Goal: Task Accomplishment & Management: Manage account settings

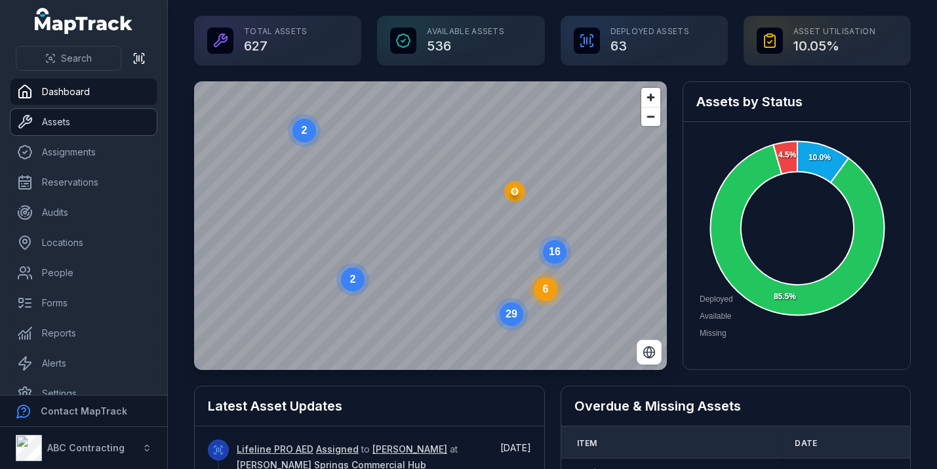
click at [71, 123] on link "Assets" at bounding box center [83, 122] width 146 height 26
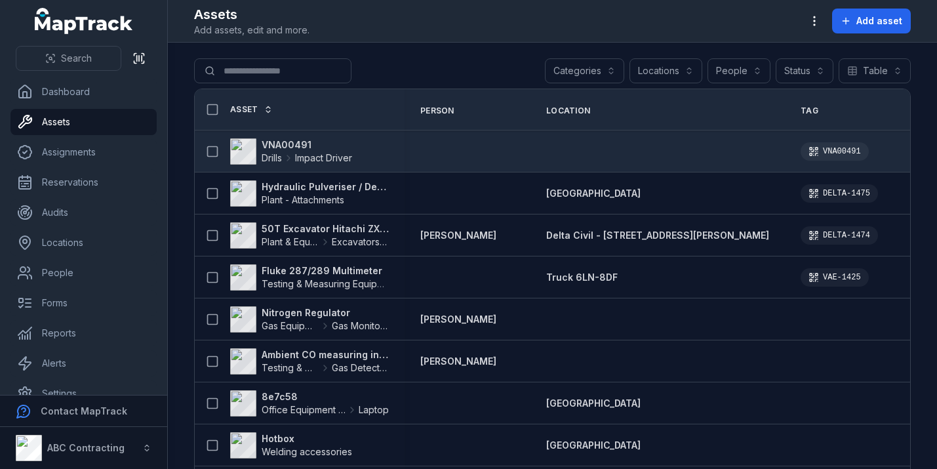
click at [288, 146] on strong "VNA00491" at bounding box center [307, 144] width 91 height 13
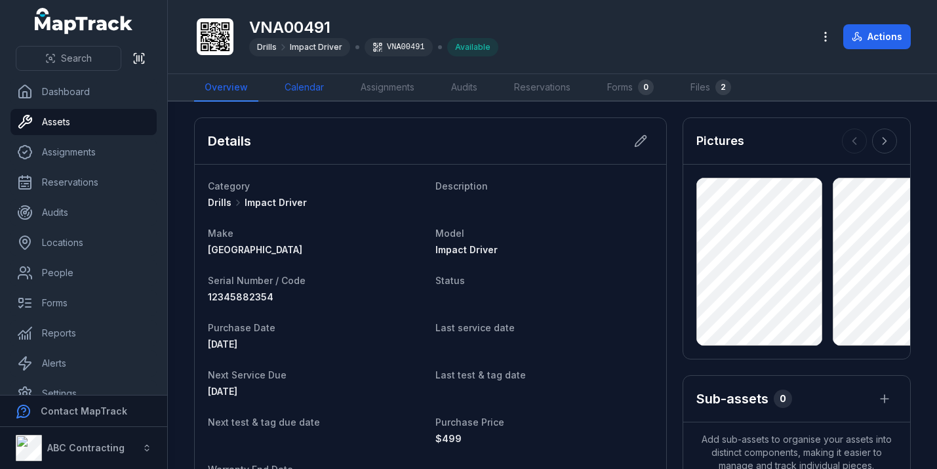
click at [306, 80] on link "Calendar" at bounding box center [304, 88] width 60 height 28
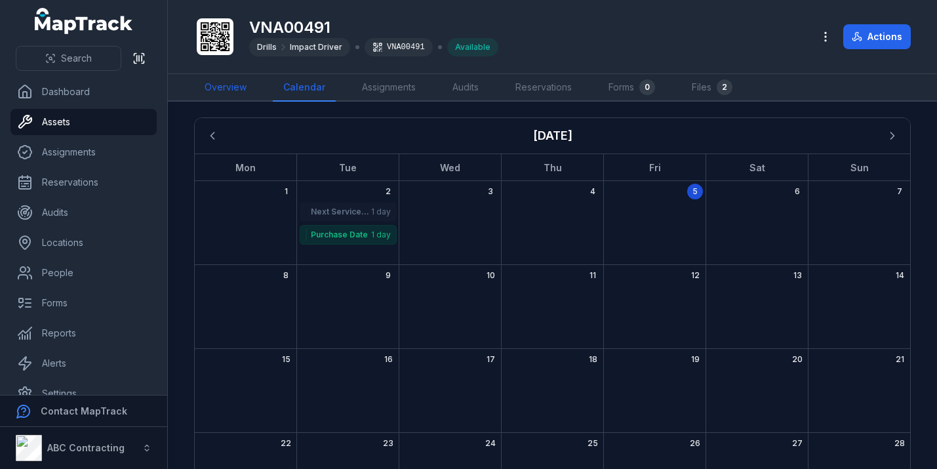
click at [230, 88] on link "Overview" at bounding box center [225, 88] width 63 height 28
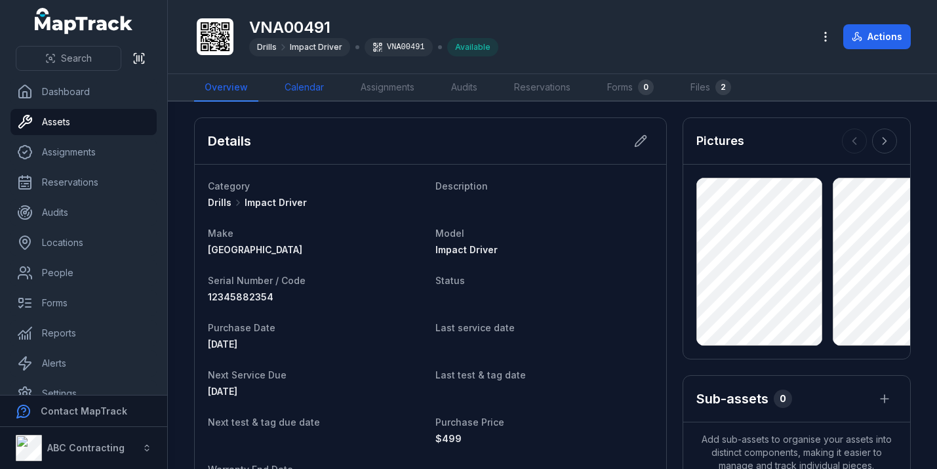
click at [304, 96] on link "Calendar" at bounding box center [304, 88] width 60 height 28
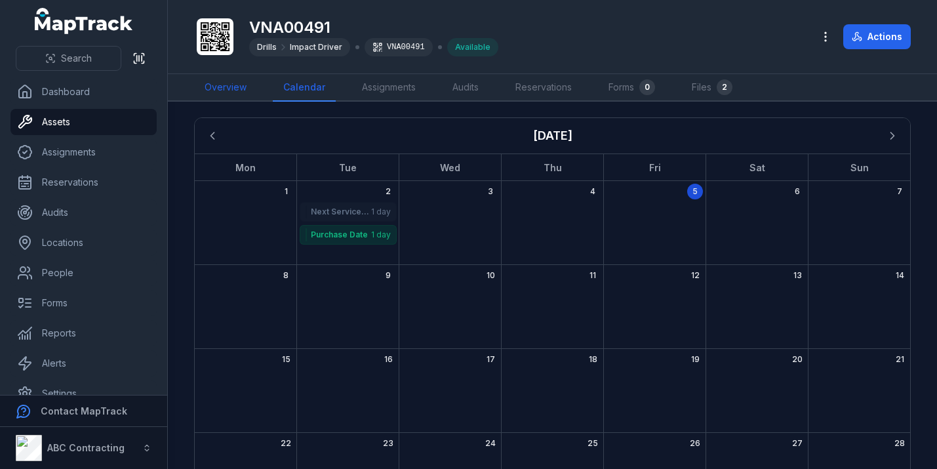
click at [235, 81] on link "Overview" at bounding box center [225, 88] width 63 height 28
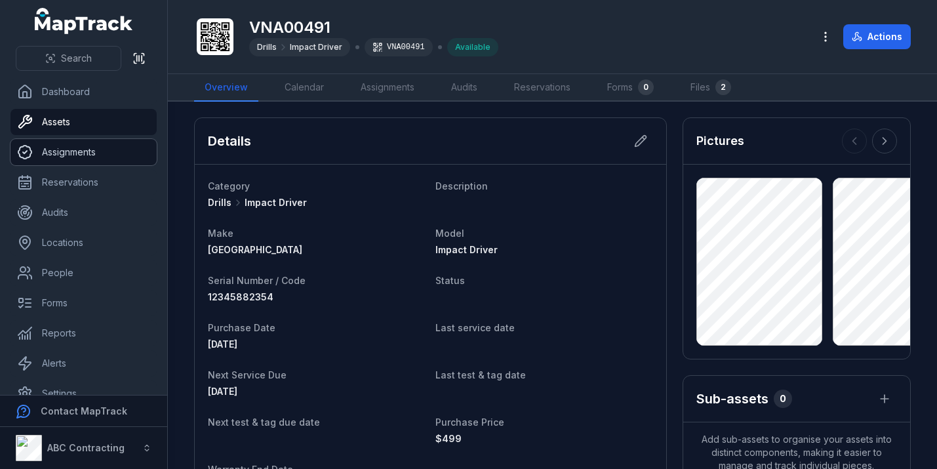
click at [109, 150] on link "Assignments" at bounding box center [83, 152] width 146 height 26
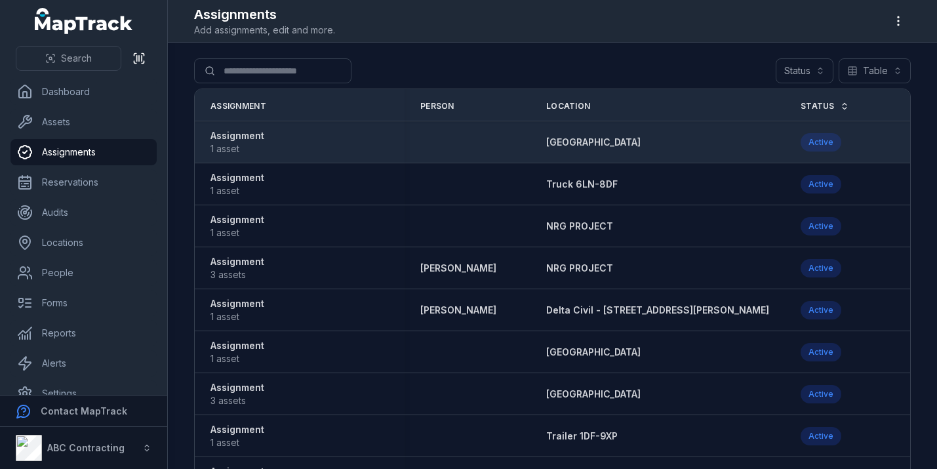
click at [244, 142] on strong "Assignment" at bounding box center [238, 135] width 54 height 13
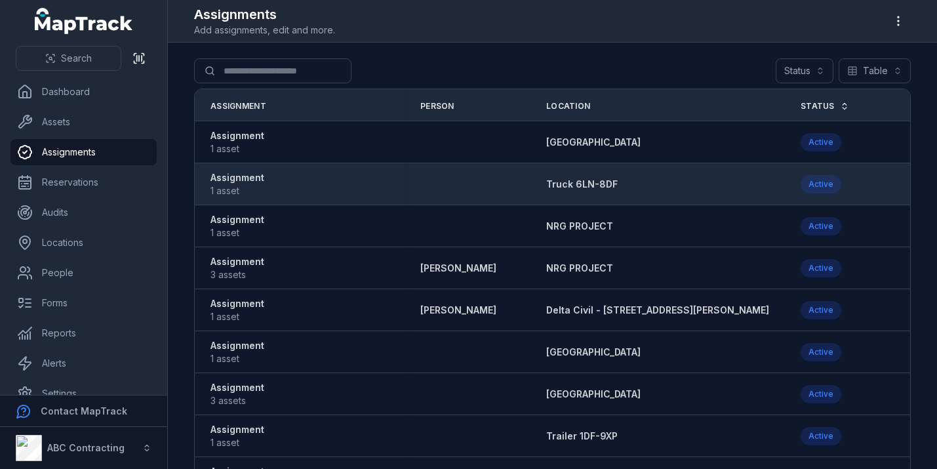
click at [256, 186] on span "1 asset" at bounding box center [238, 190] width 54 height 13
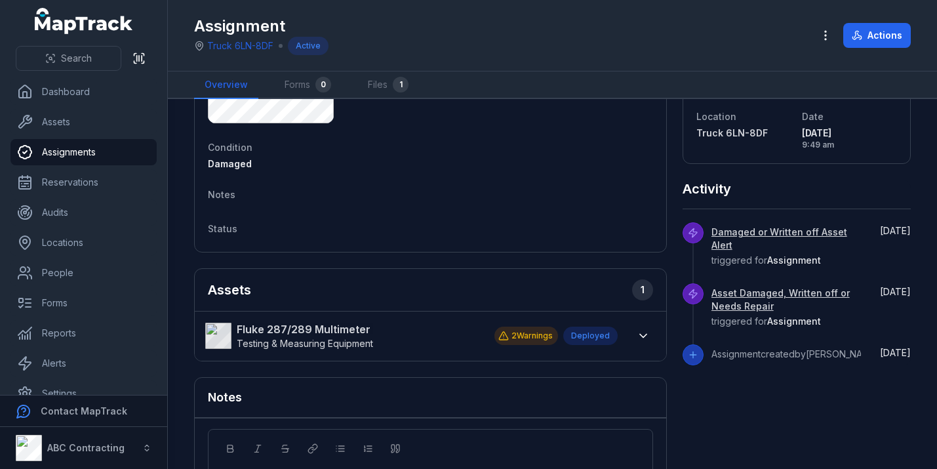
scroll to position [241, 0]
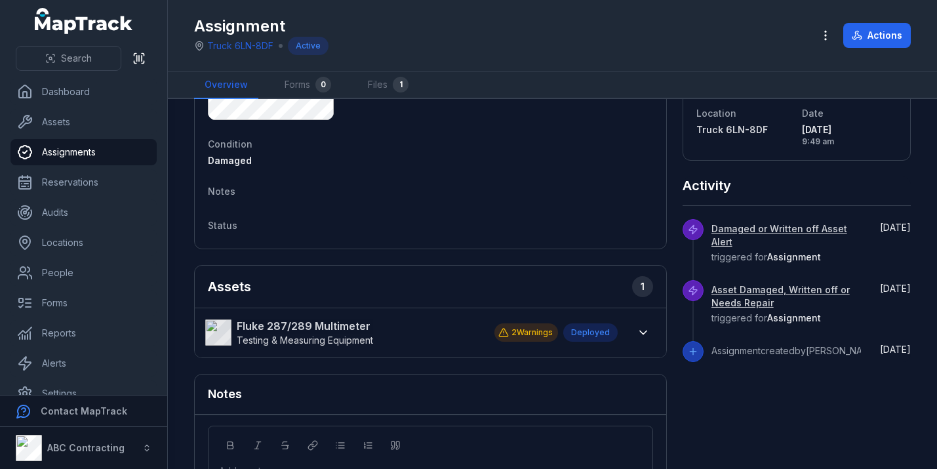
click at [299, 327] on strong "Fluke 287/289 Multimeter" at bounding box center [305, 326] width 136 height 16
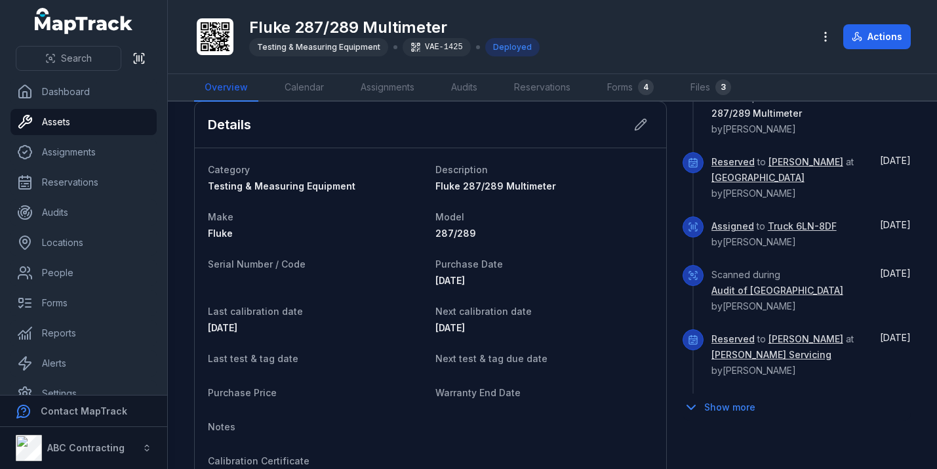
scroll to position [554, 0]
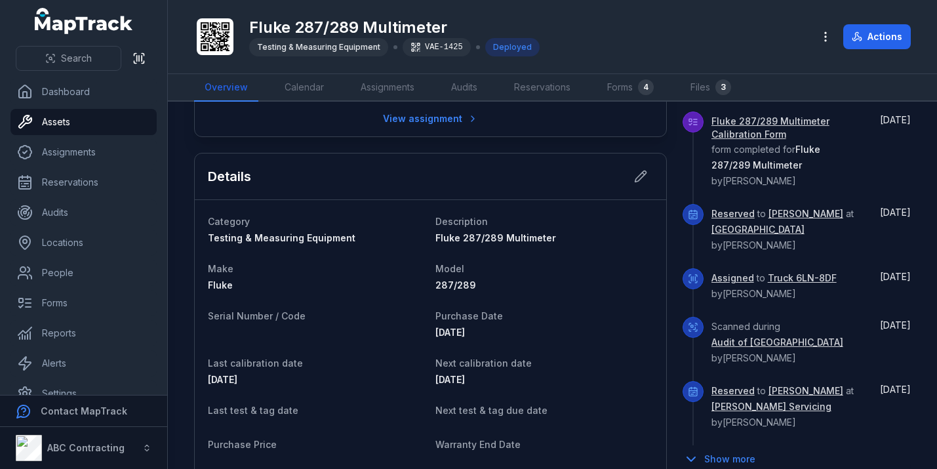
click at [795, 272] on link "Truck 6LN-8DF" at bounding box center [802, 278] width 69 height 13
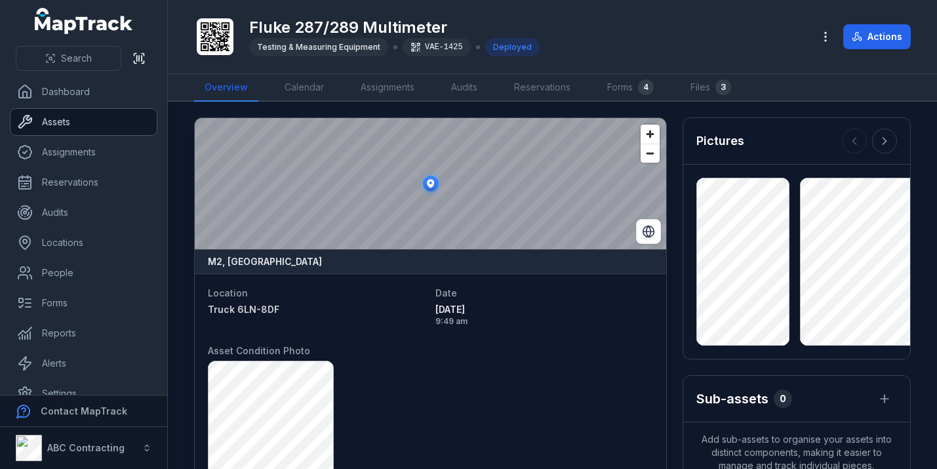
click at [113, 117] on link "Assets" at bounding box center [83, 122] width 146 height 26
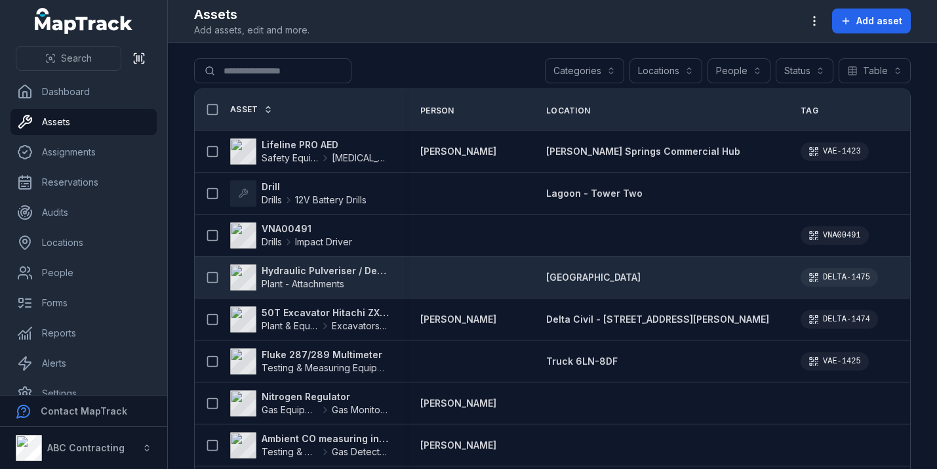
click at [307, 270] on strong "Hydraulic Pulveriser / Demolition Shear" at bounding box center [325, 270] width 127 height 13
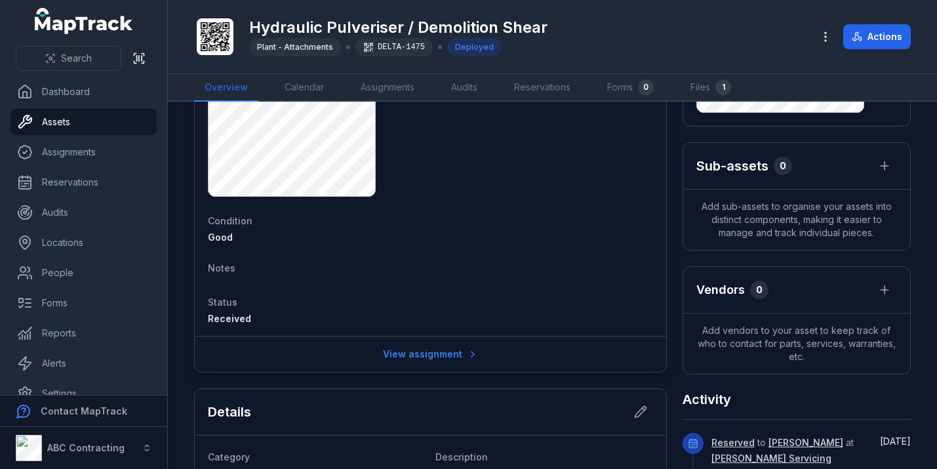
scroll to position [350, 0]
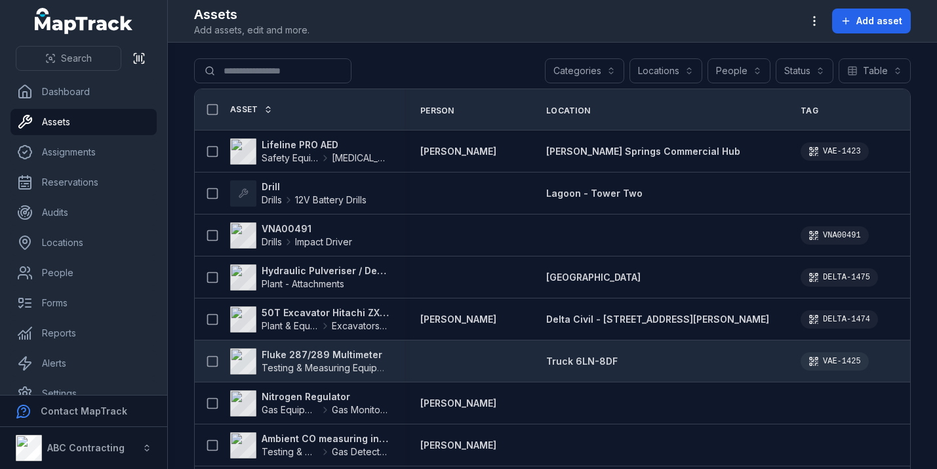
click at [281, 352] on strong "Fluke 287/289 Multimeter" at bounding box center [325, 354] width 127 height 13
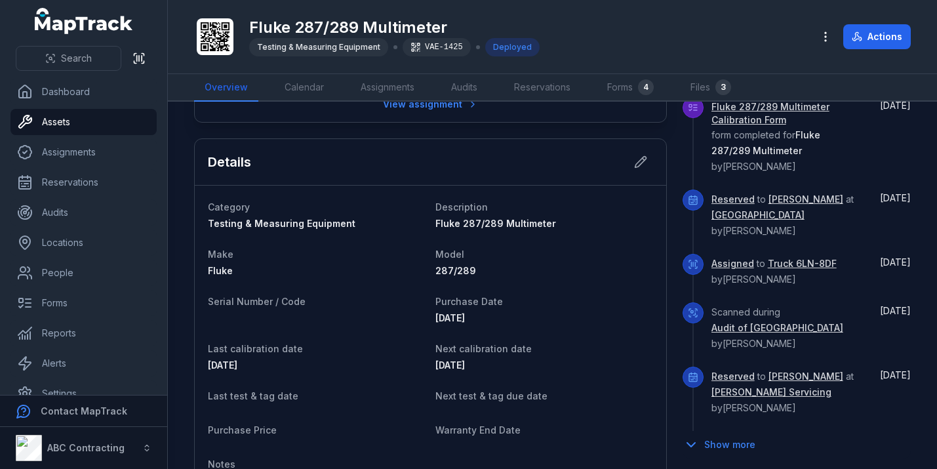
scroll to position [548, 0]
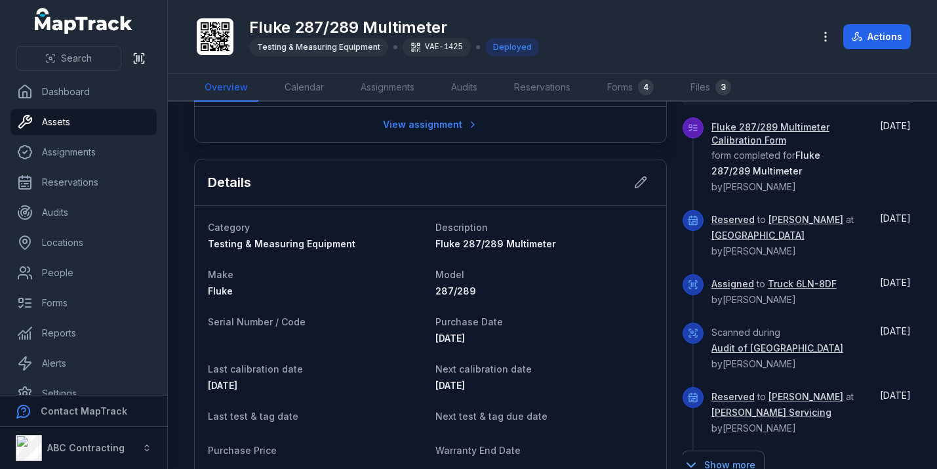
click at [724, 451] on button "Show more" at bounding box center [723, 465] width 81 height 28
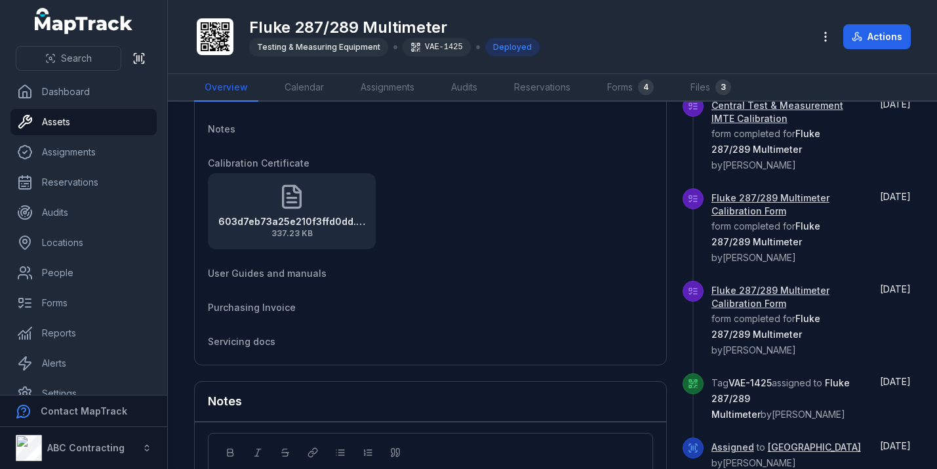
scroll to position [902, 0]
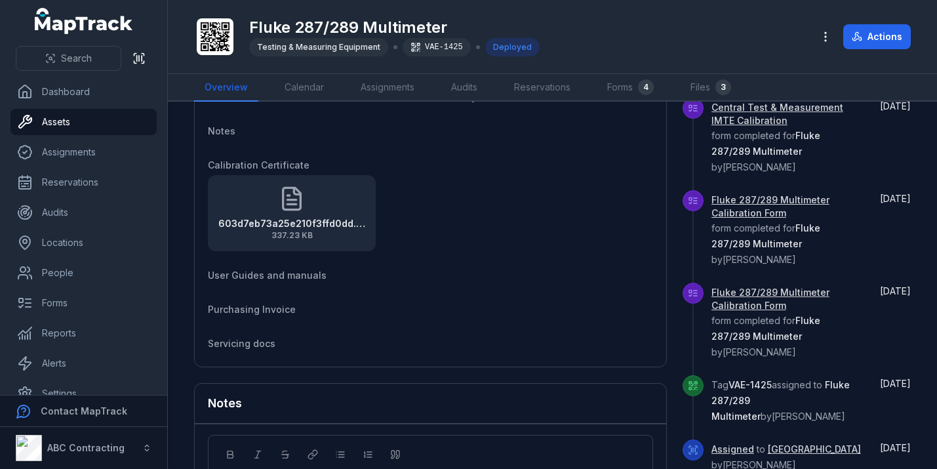
click at [729, 443] on link "Assigned" at bounding box center [733, 449] width 43 height 13
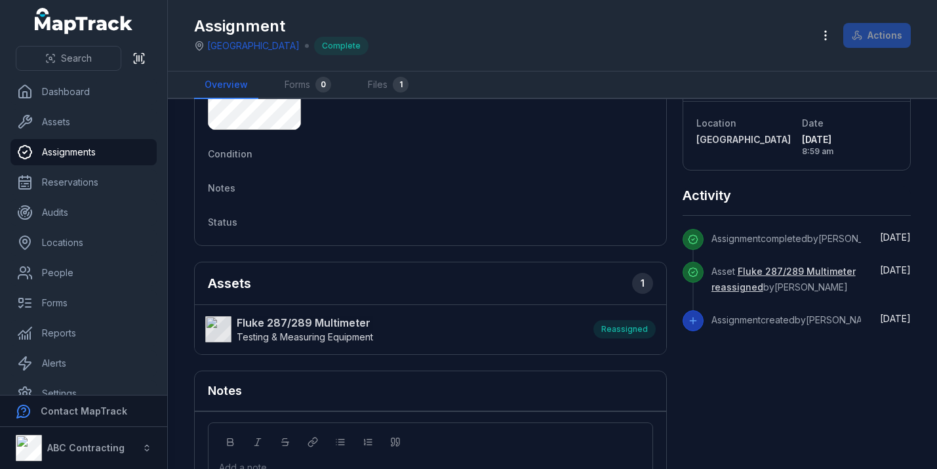
scroll to position [260, 0]
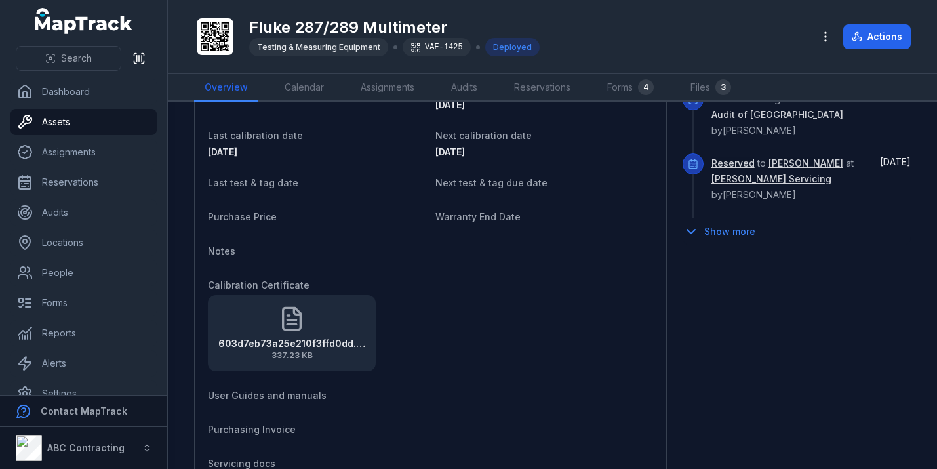
scroll to position [797, 0]
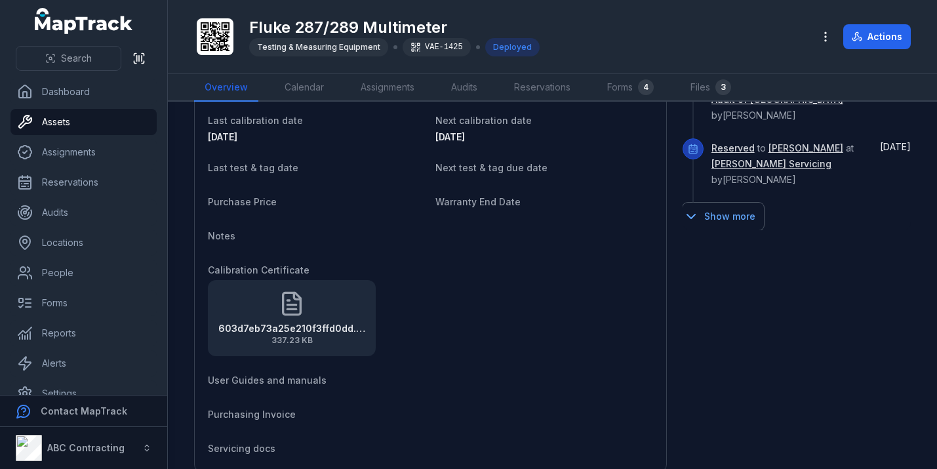
click at [724, 203] on button "Show more" at bounding box center [723, 217] width 81 height 28
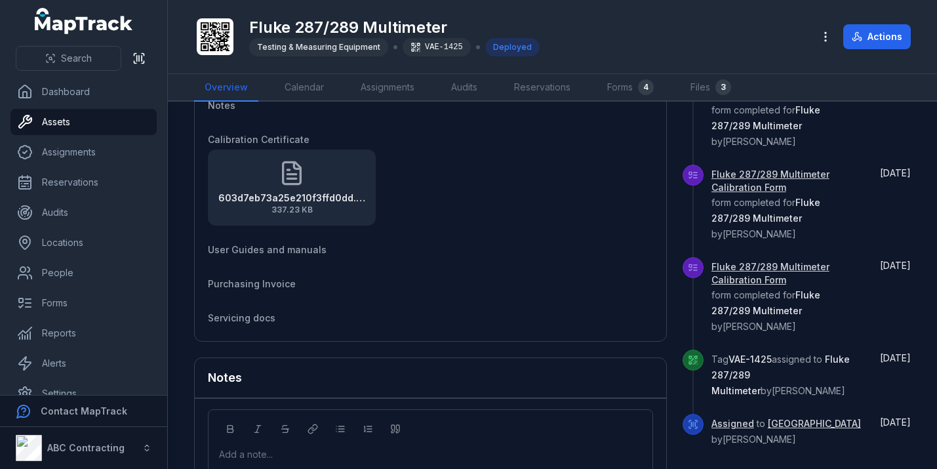
scroll to position [911, 0]
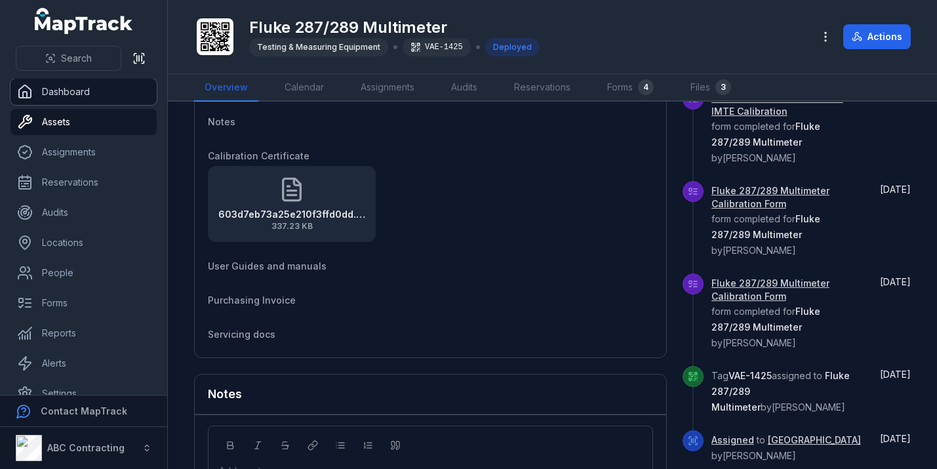
click at [91, 98] on link "Dashboard" at bounding box center [83, 92] width 146 height 26
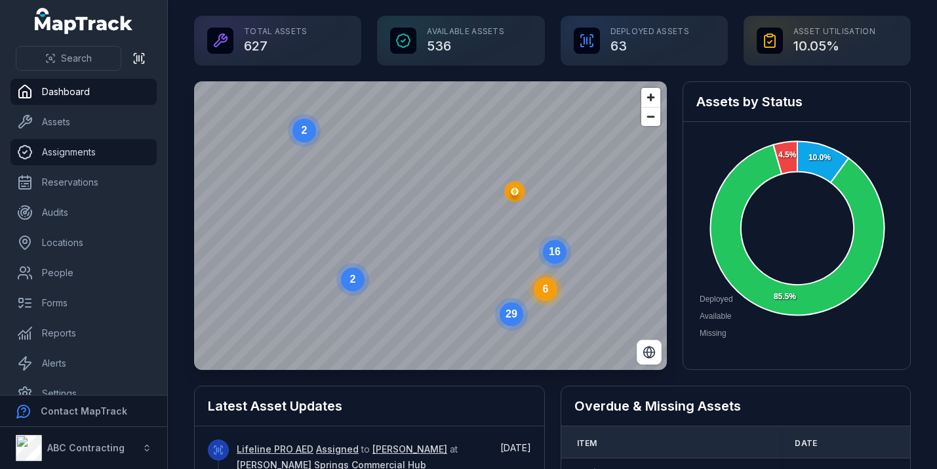
scroll to position [68, 0]
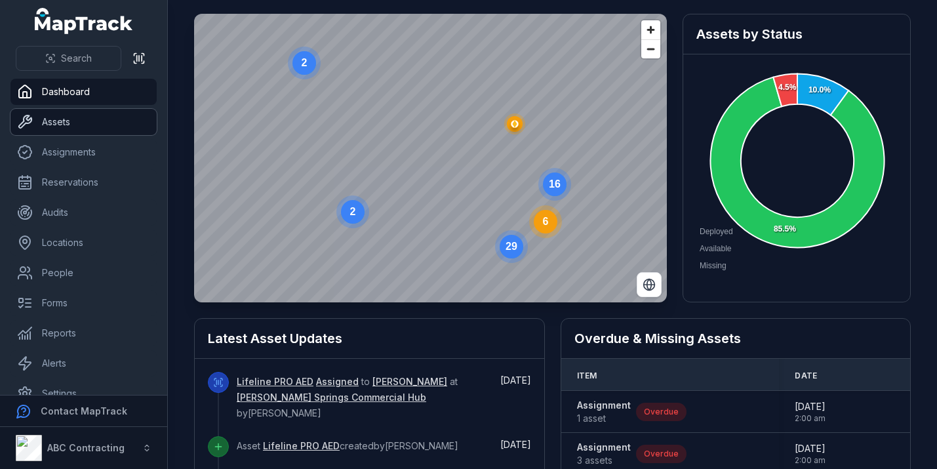
click at [67, 130] on link "Assets" at bounding box center [83, 122] width 146 height 26
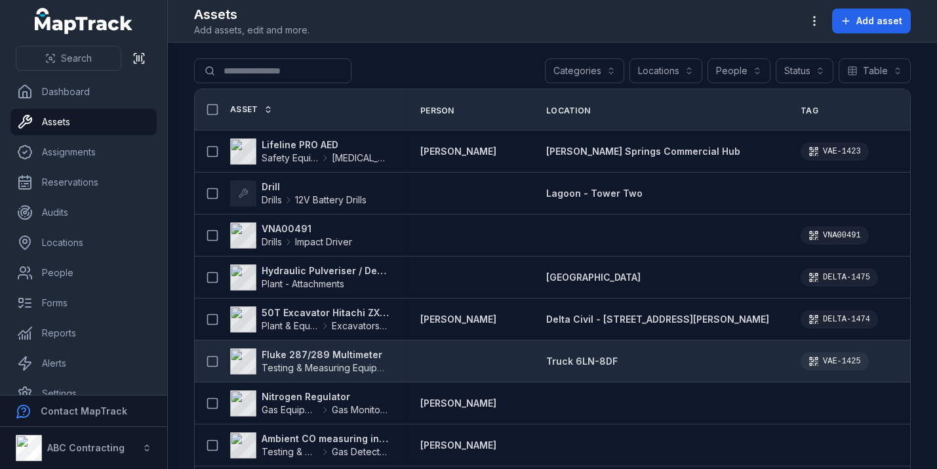
click at [290, 350] on strong "Fluke 287/289 Multimeter" at bounding box center [325, 354] width 127 height 13
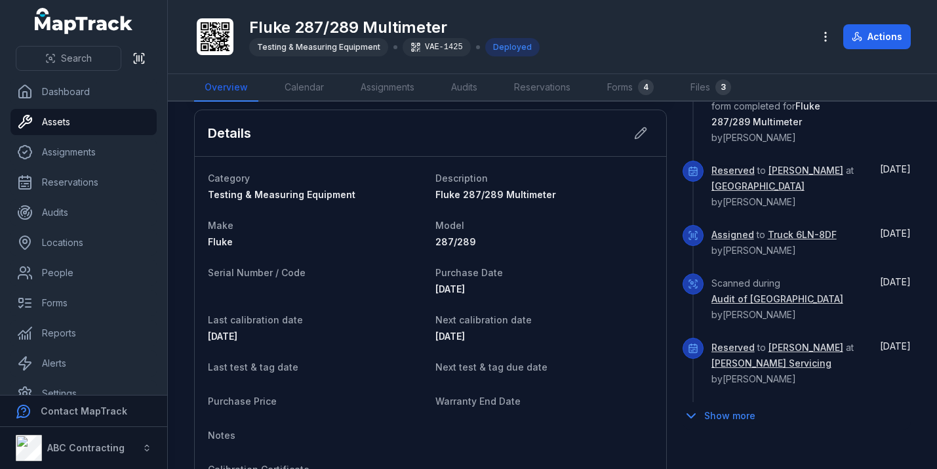
scroll to position [611, 0]
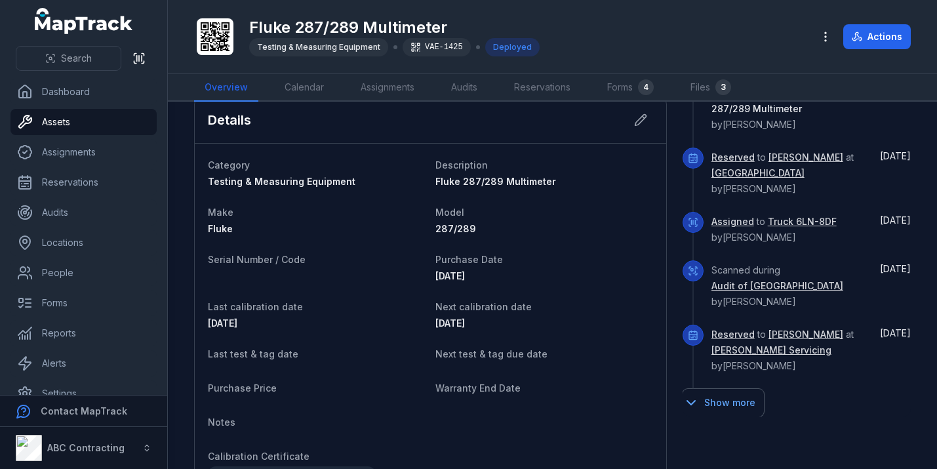
click at [729, 389] on button "Show more" at bounding box center [723, 403] width 81 height 28
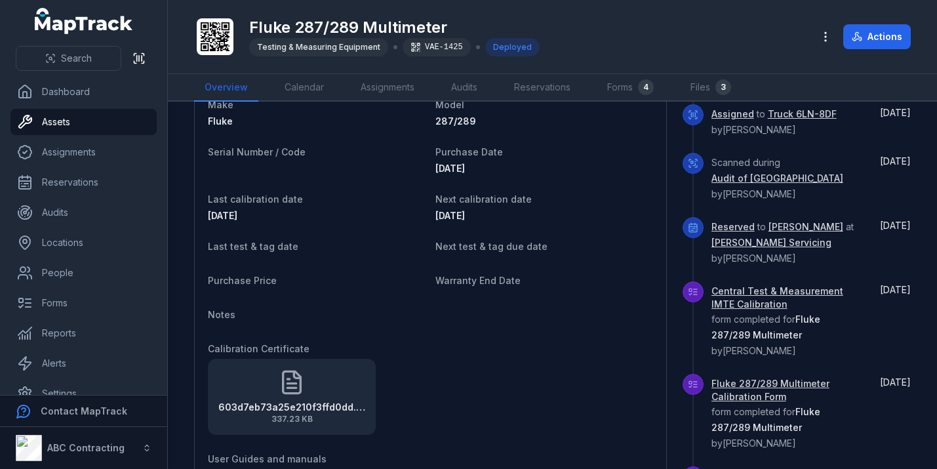
scroll to position [709, 0]
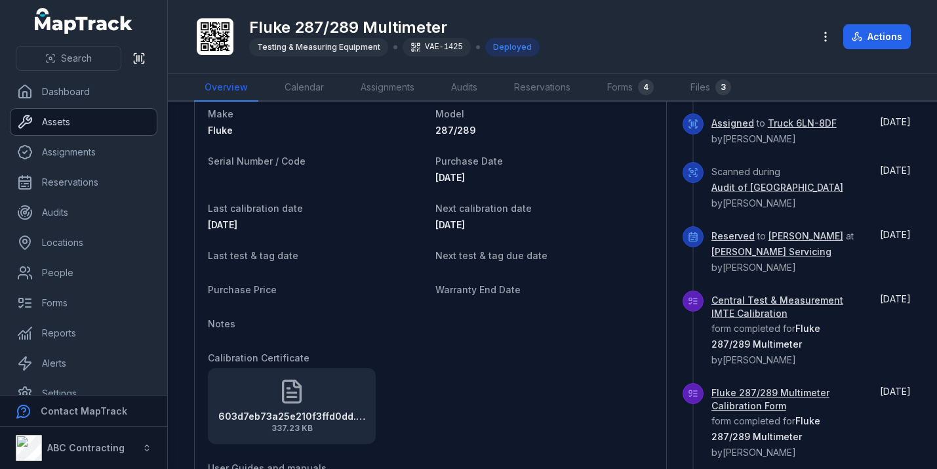
click at [92, 121] on link "Assets" at bounding box center [83, 122] width 146 height 26
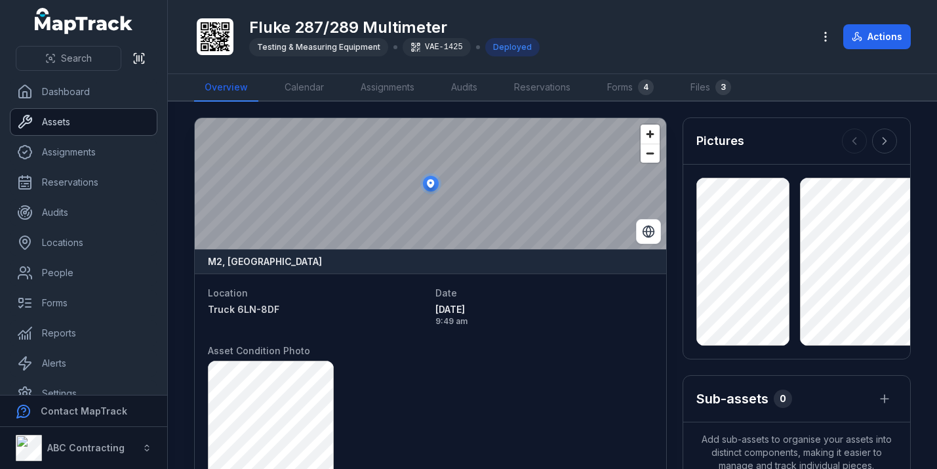
click at [125, 119] on link "Assets" at bounding box center [83, 122] width 146 height 26
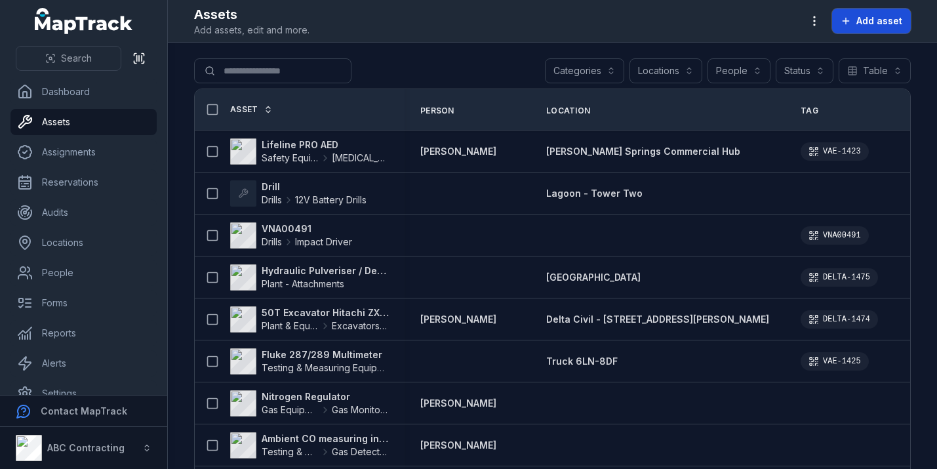
click at [878, 20] on span "Add asset" at bounding box center [880, 20] width 46 height 13
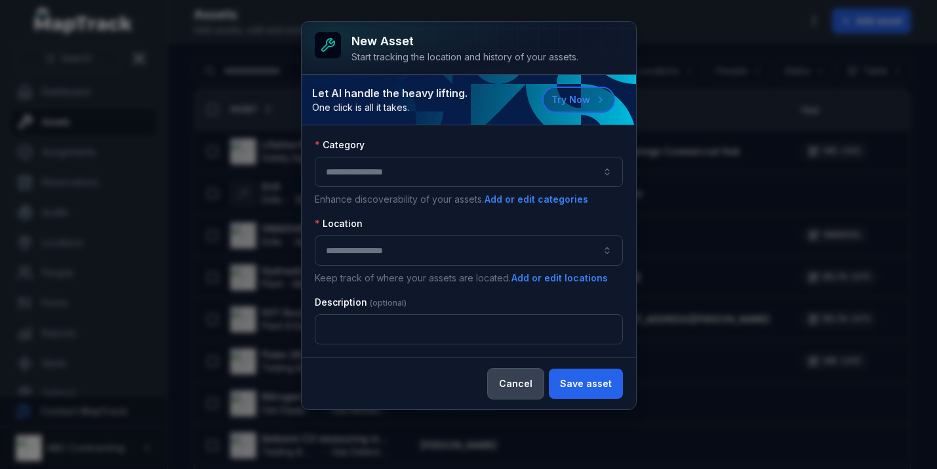
click at [523, 384] on button "Cancel" at bounding box center [516, 384] width 56 height 30
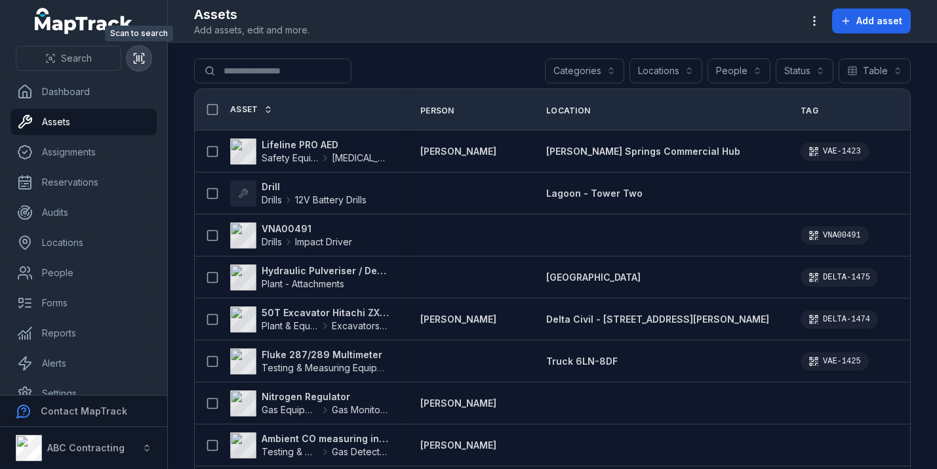
click at [146, 60] on button at bounding box center [139, 58] width 25 height 25
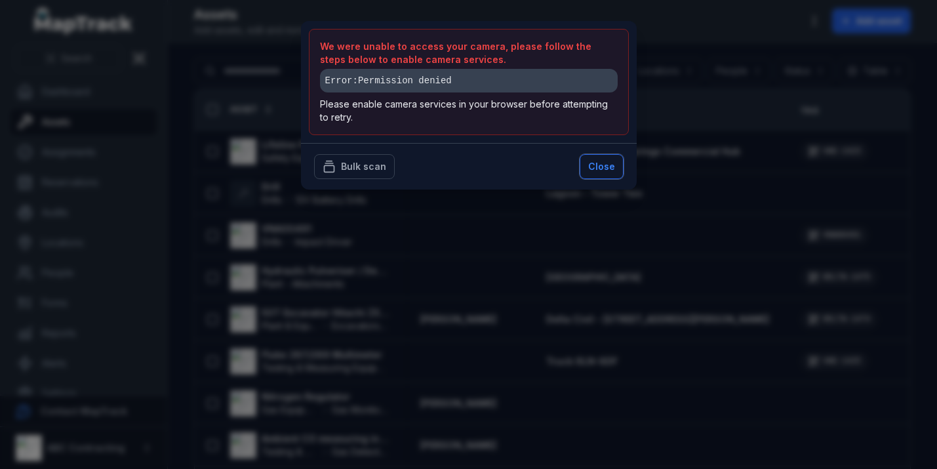
click at [613, 165] on button "Close" at bounding box center [602, 166] width 44 height 25
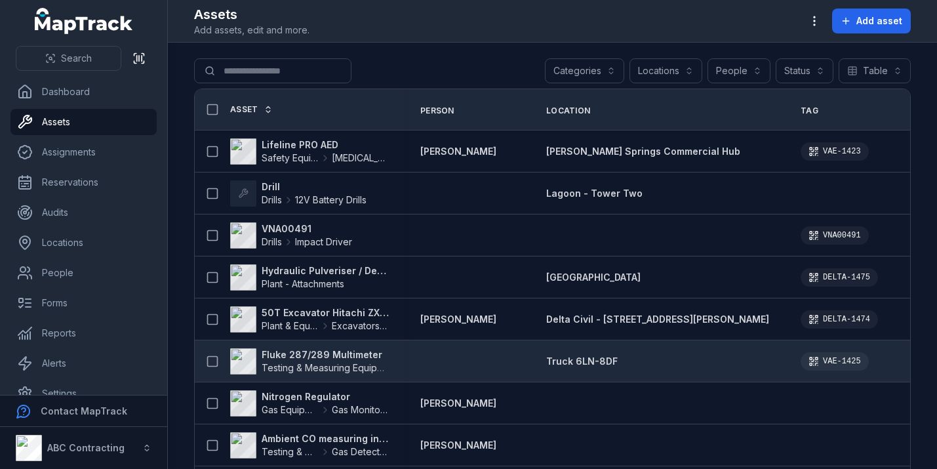
click at [308, 352] on strong "Fluke 287/289 Multimeter" at bounding box center [325, 354] width 127 height 13
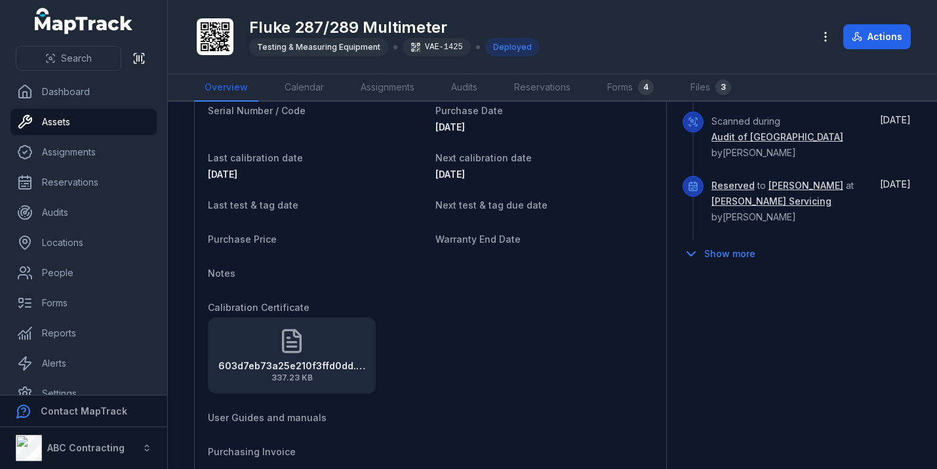
scroll to position [739, 0]
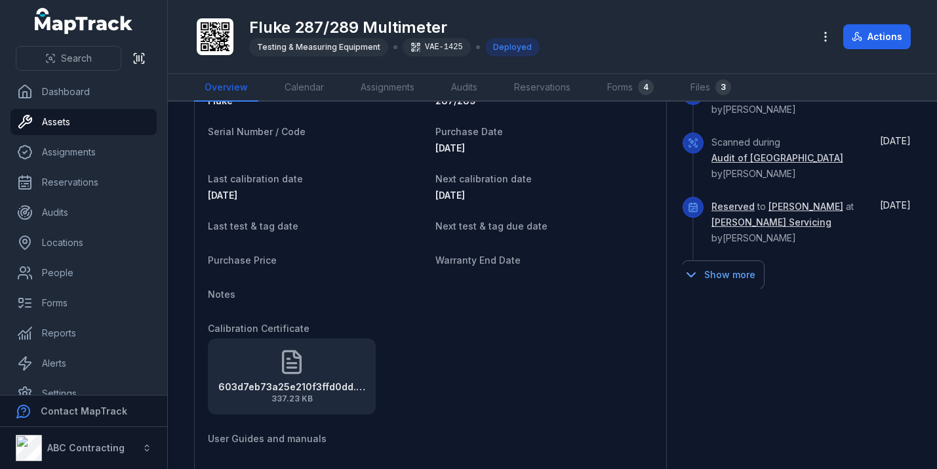
click at [736, 261] on button "Show more" at bounding box center [723, 275] width 81 height 28
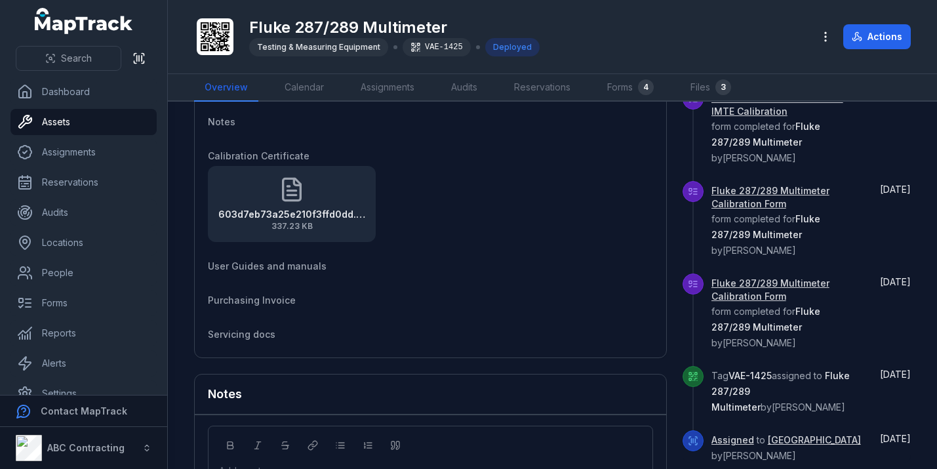
scroll to position [891, 0]
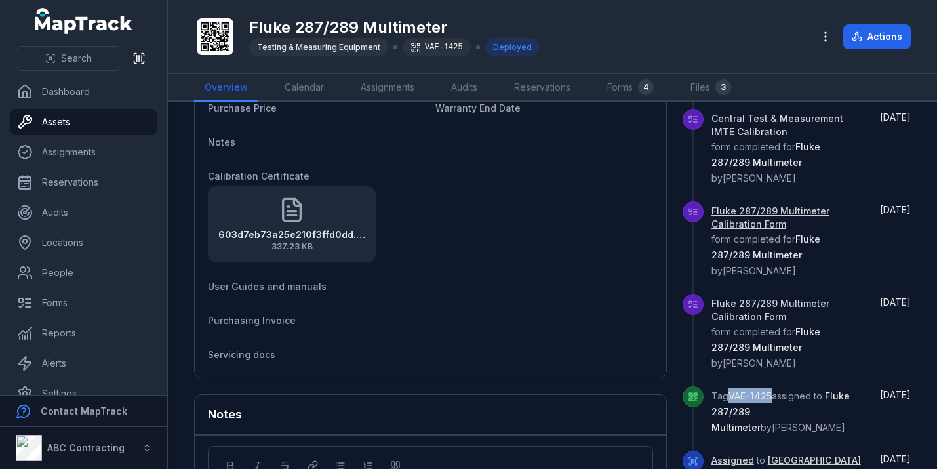
drag, startPoint x: 727, startPoint y: 319, endPoint x: 772, endPoint y: 319, distance: 45.3
click at [773, 390] on span "Tag VAE-1425 assigned to Fluke 287/289 Multimeter by [PERSON_NAME]" at bounding box center [781, 411] width 138 height 43
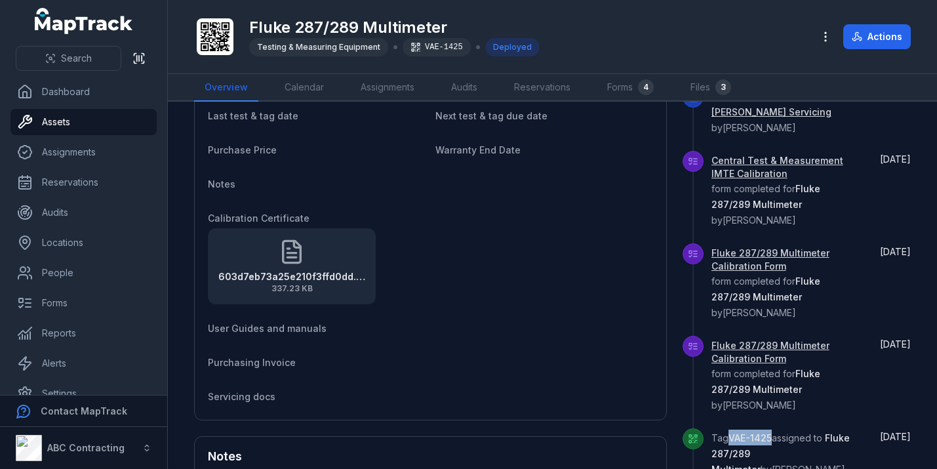
scroll to position [848, 0]
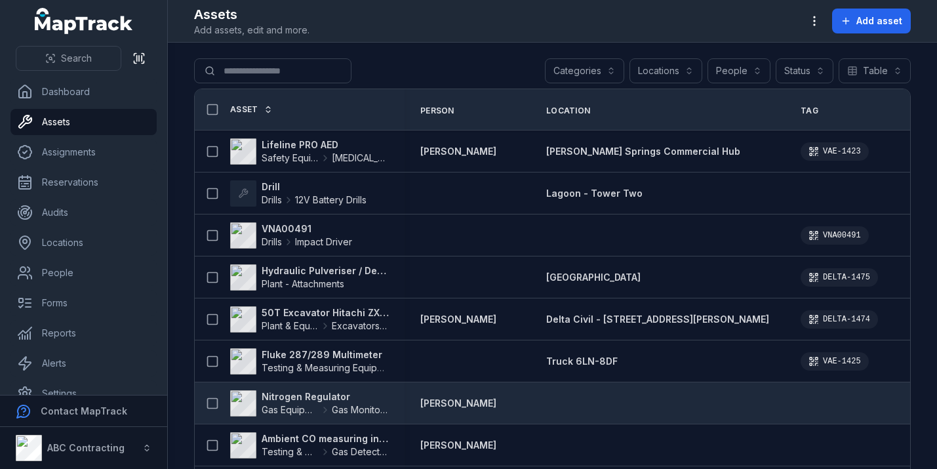
click at [311, 392] on strong "Nitrogen Regulator" at bounding box center [325, 396] width 127 height 13
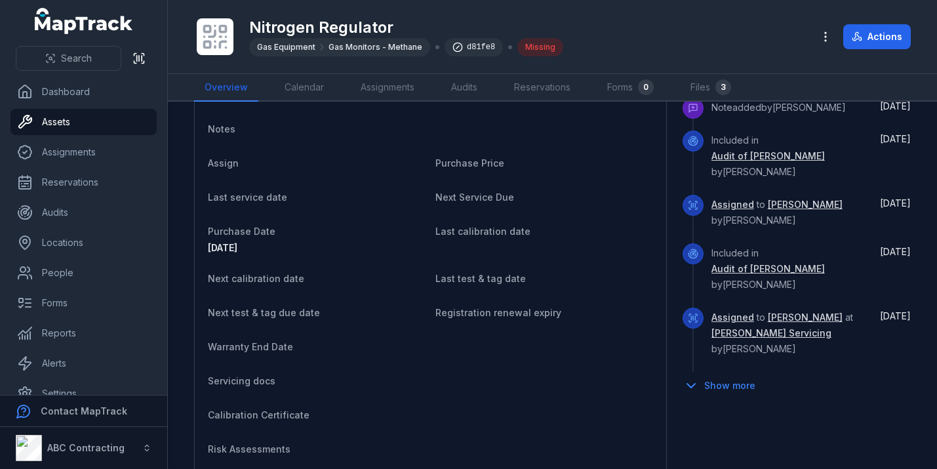
scroll to position [785, 0]
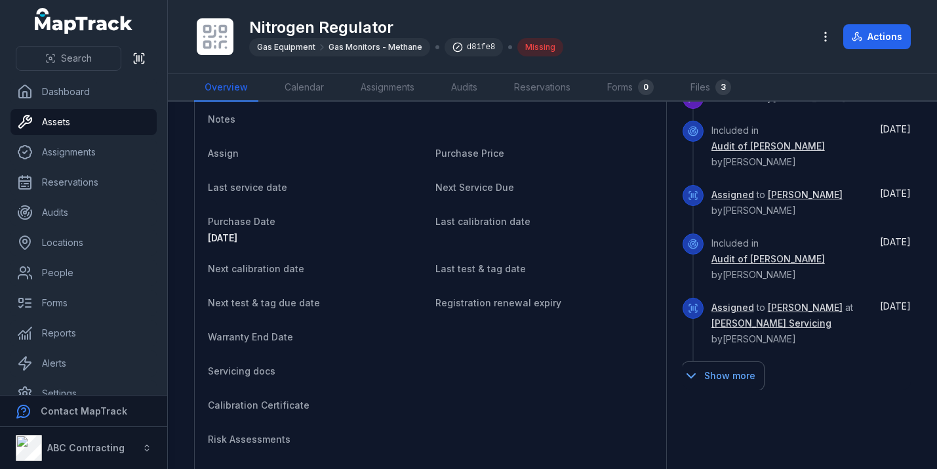
click at [739, 362] on button "Show more" at bounding box center [723, 376] width 81 height 28
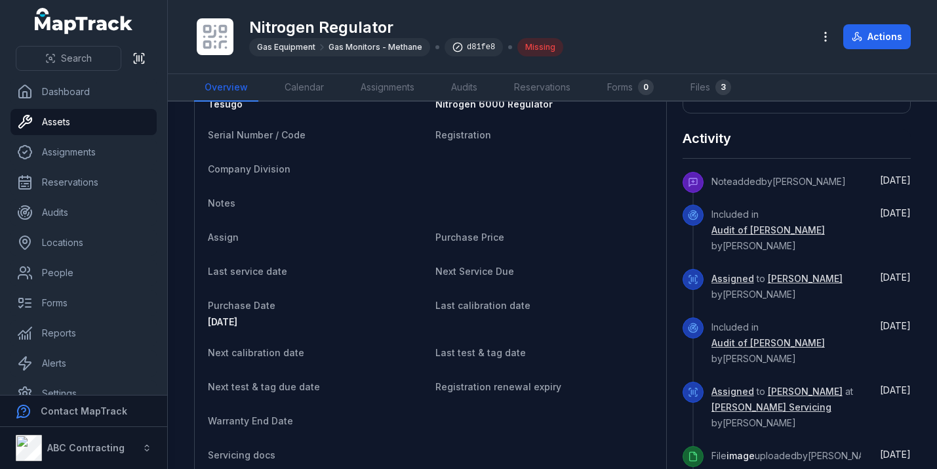
scroll to position [700, 0]
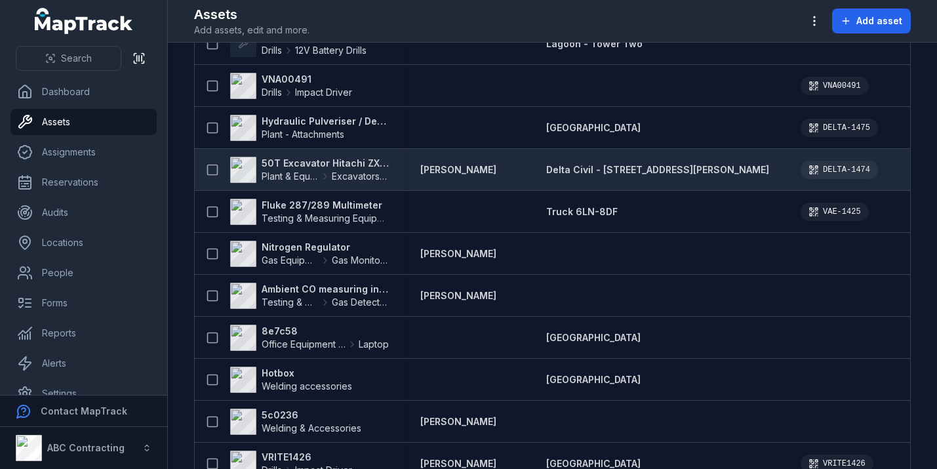
scroll to position [152, 0]
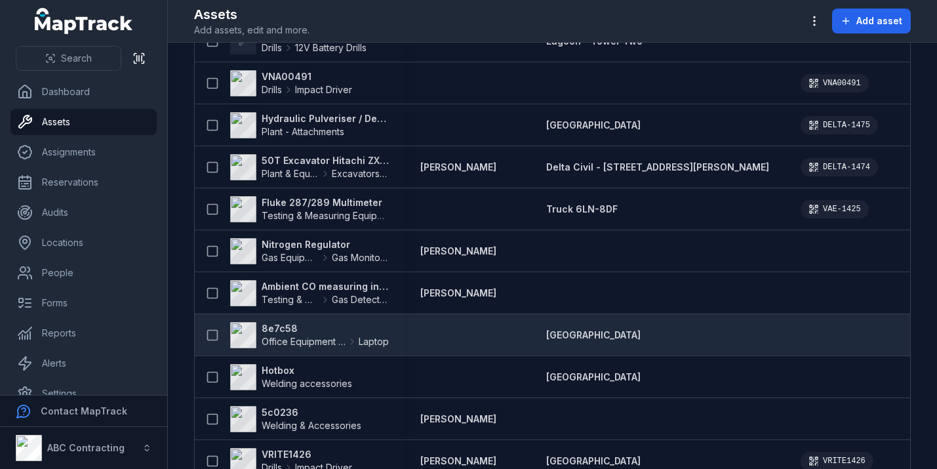
click at [279, 325] on strong "8e7c58" at bounding box center [325, 328] width 127 height 13
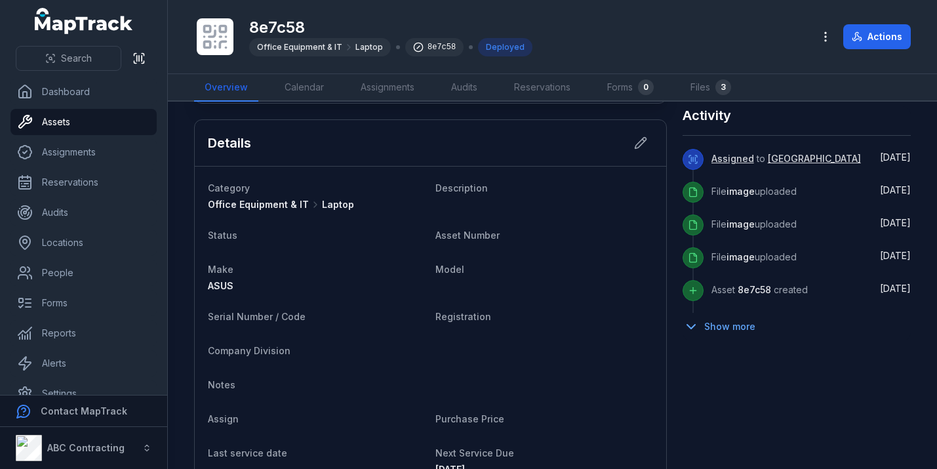
scroll to position [580, 0]
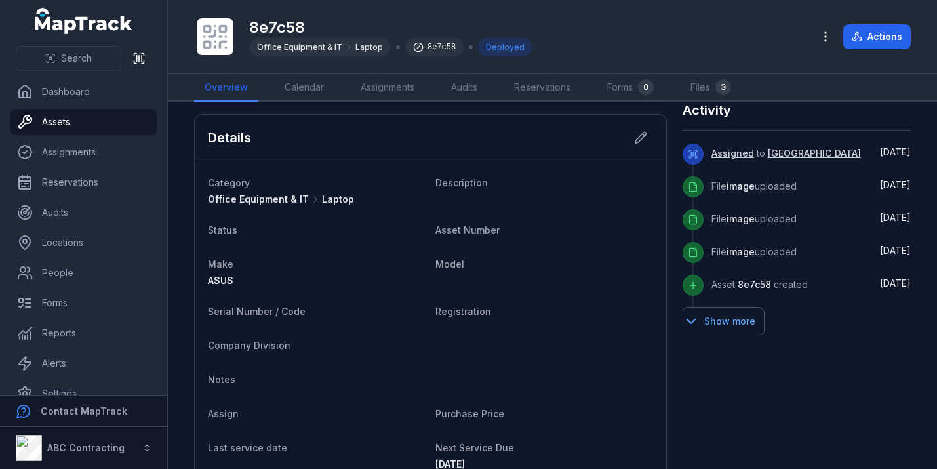
click at [738, 327] on button "Show more" at bounding box center [723, 322] width 81 height 28
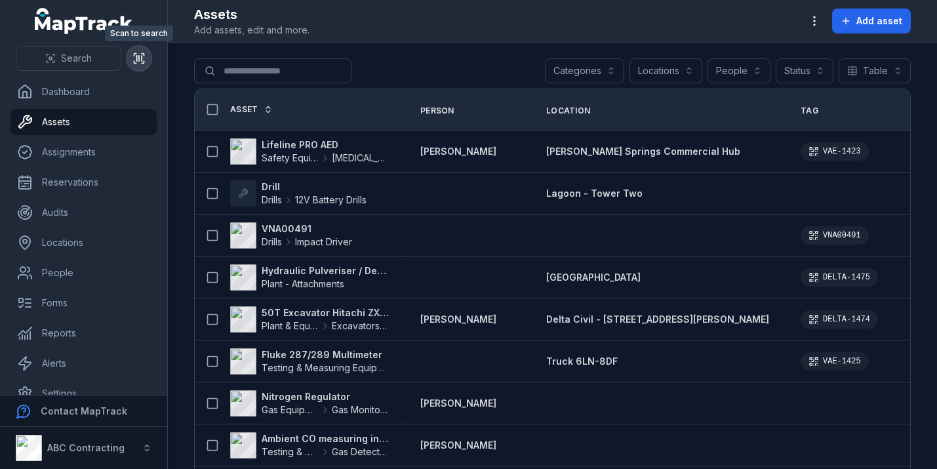
click at [137, 56] on icon at bounding box center [137, 58] width 0 height 5
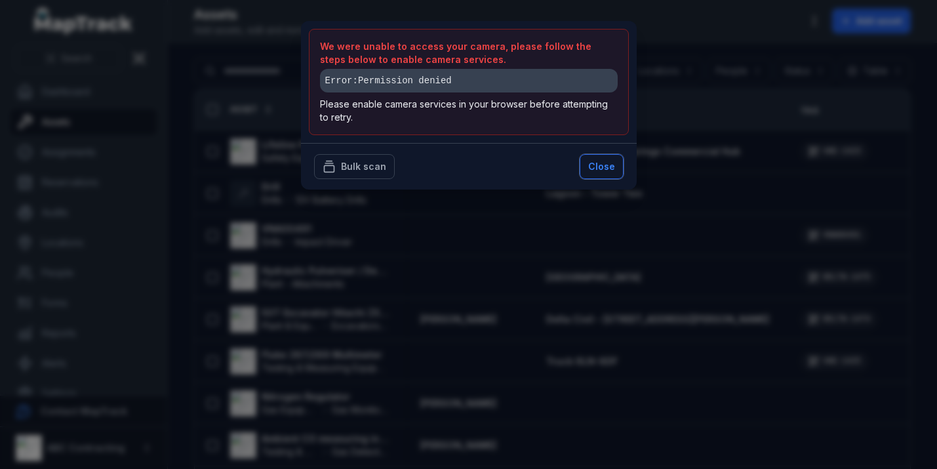
click at [599, 161] on button "Close" at bounding box center [602, 166] width 44 height 25
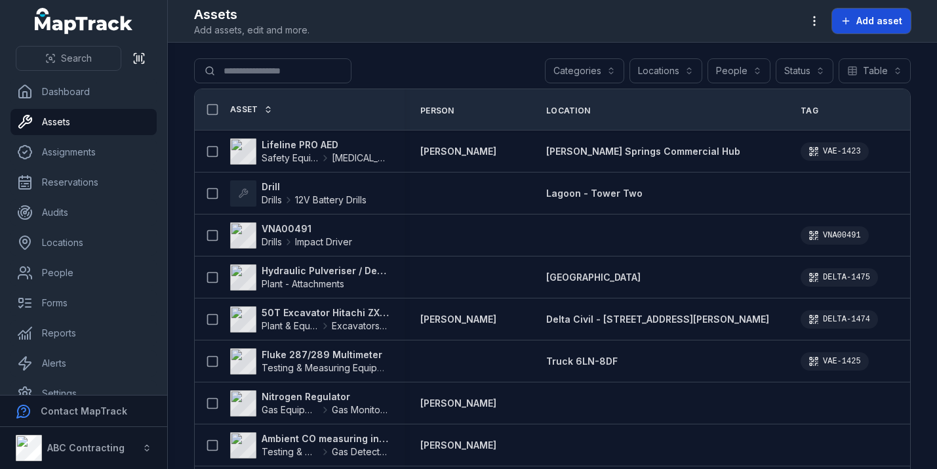
click at [860, 13] on button "Add asset" at bounding box center [871, 21] width 79 height 25
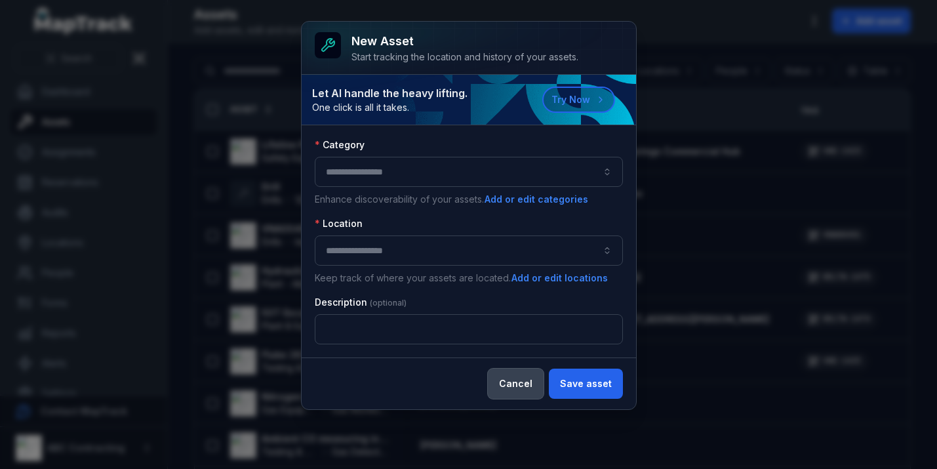
click at [523, 384] on button "Cancel" at bounding box center [516, 384] width 56 height 30
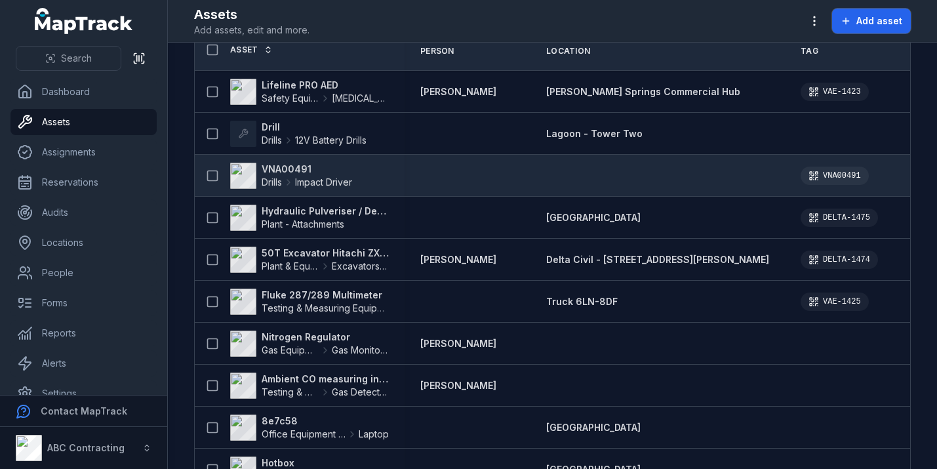
scroll to position [24, 0]
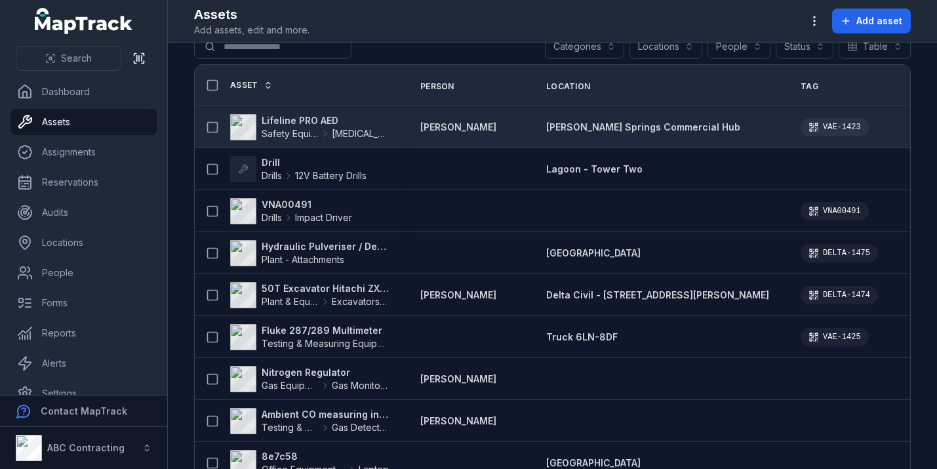
click at [306, 117] on strong "Lifeline PRO AED" at bounding box center [325, 120] width 127 height 13
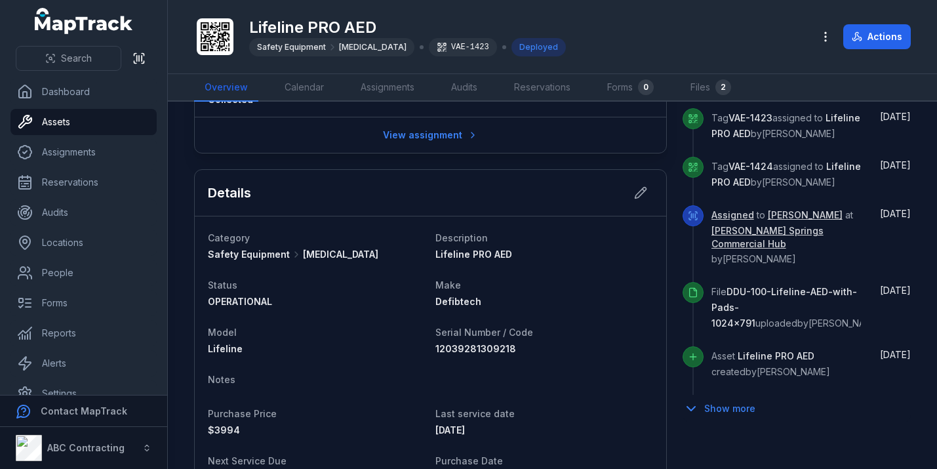
scroll to position [522, 0]
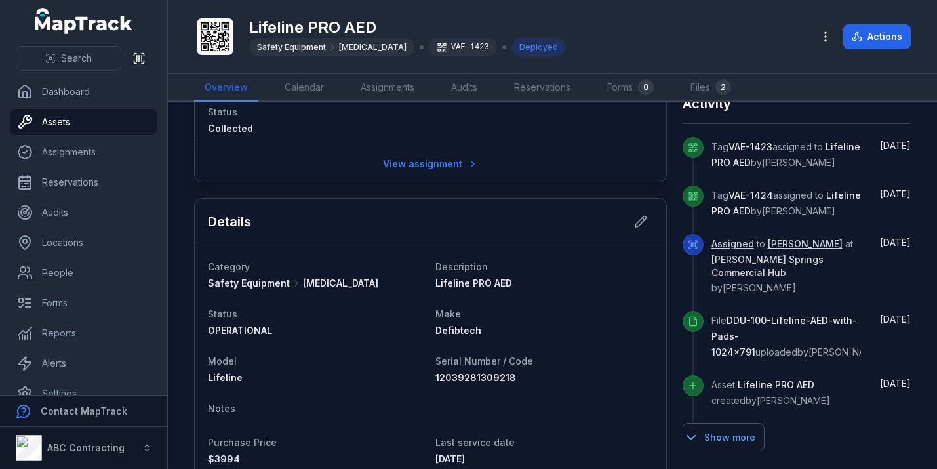
click at [733, 424] on button "Show more" at bounding box center [723, 438] width 81 height 28
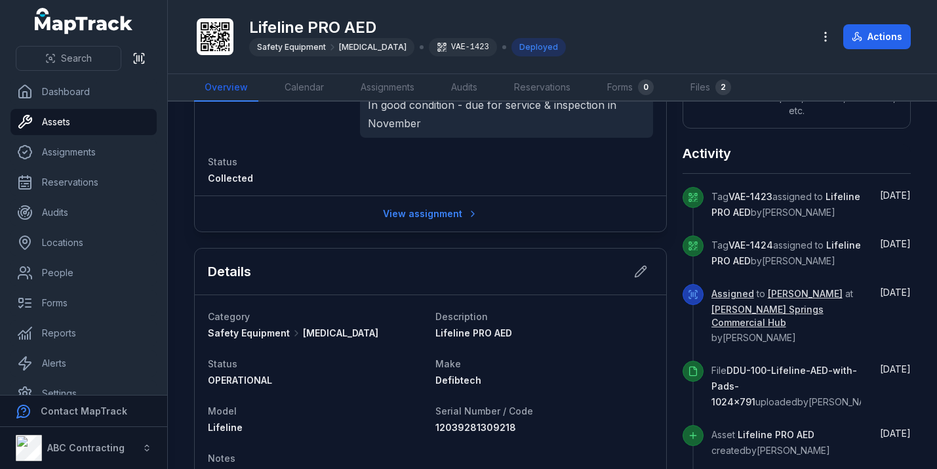
scroll to position [472, 0]
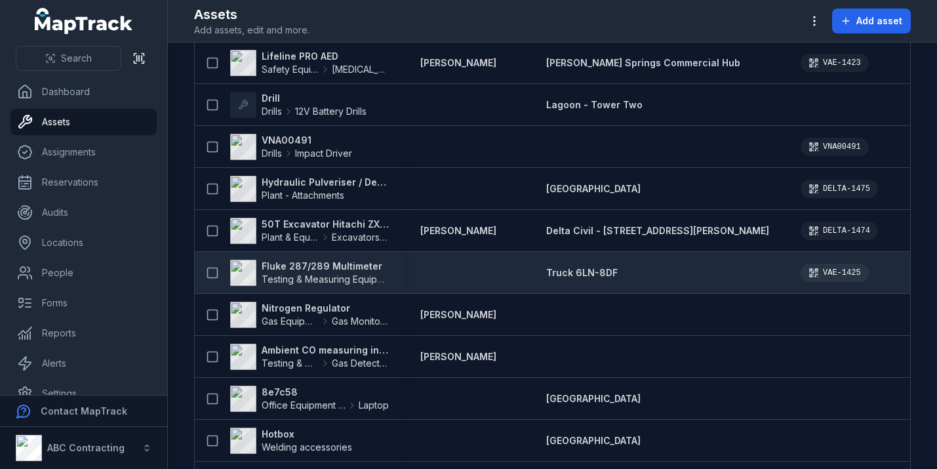
scroll to position [124, 0]
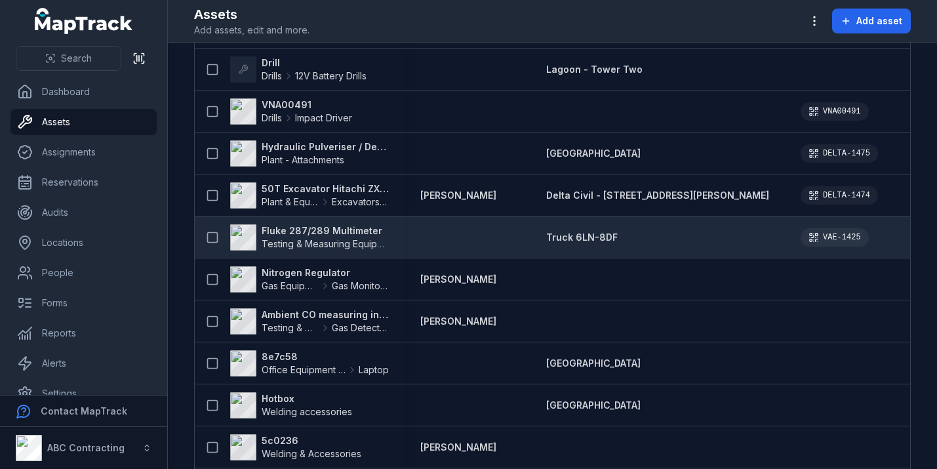
click at [337, 228] on strong "Fluke 287/289 Multimeter" at bounding box center [325, 230] width 127 height 13
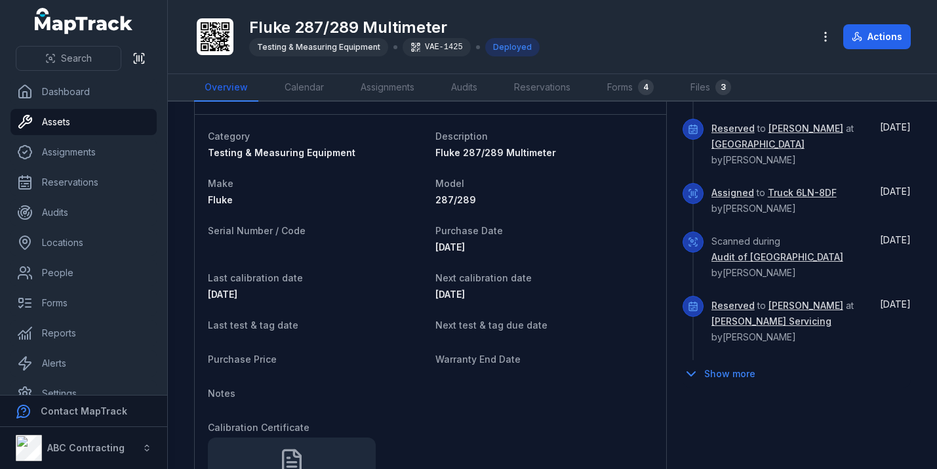
scroll to position [663, 0]
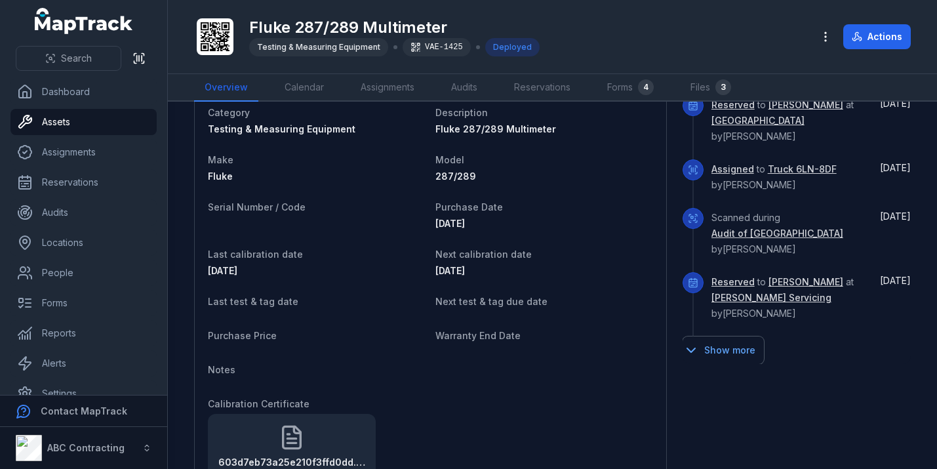
click at [726, 337] on button "Show more" at bounding box center [723, 351] width 81 height 28
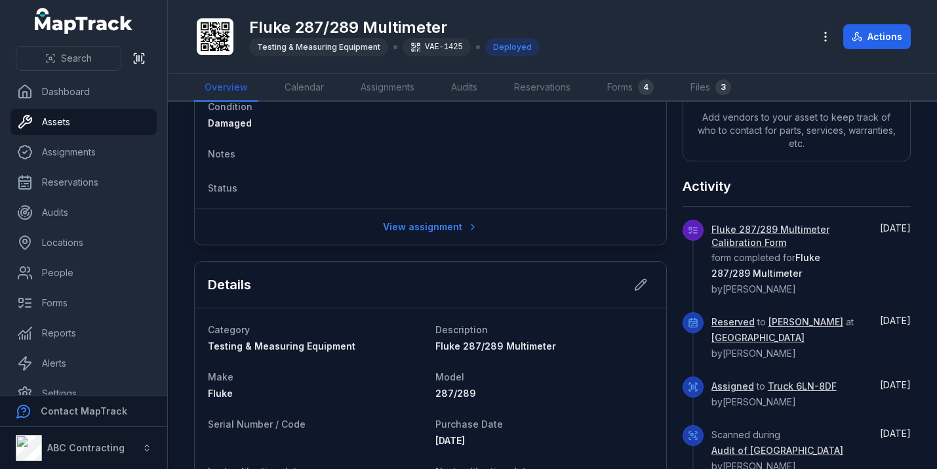
scroll to position [436, 0]
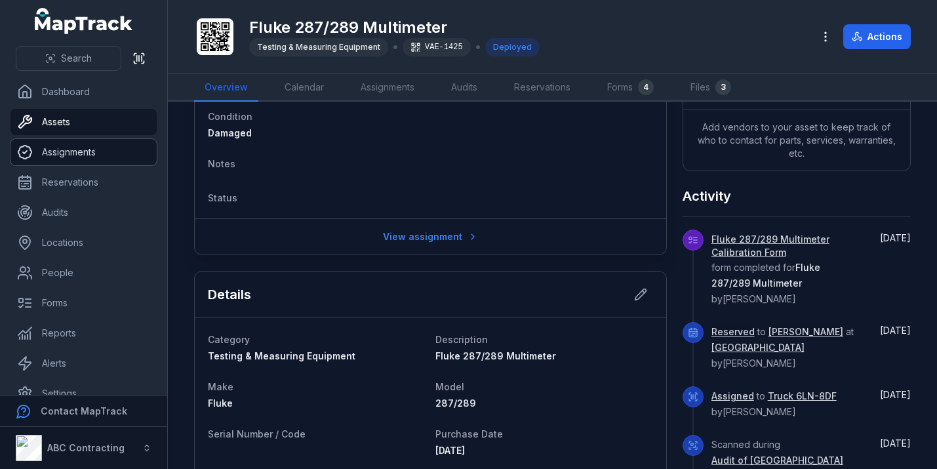
click at [91, 154] on link "Assignments" at bounding box center [83, 152] width 146 height 26
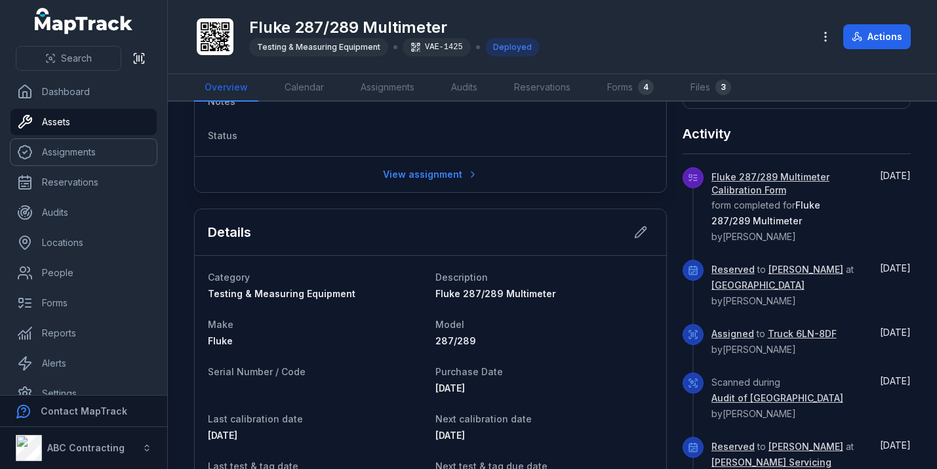
scroll to position [509, 0]
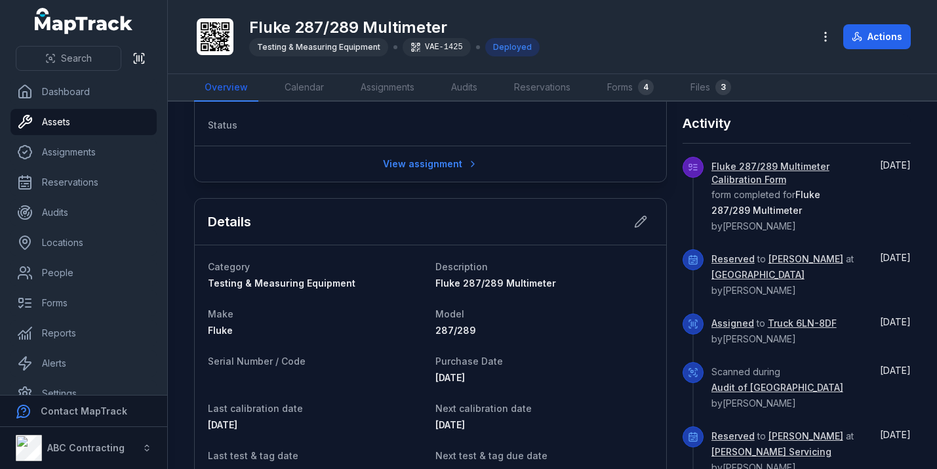
click at [739, 317] on link "Assigned" at bounding box center [733, 323] width 43 height 13
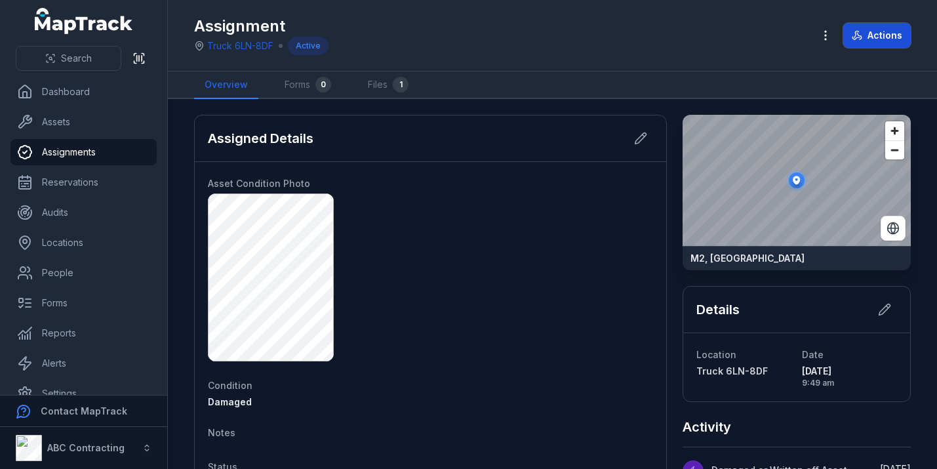
click at [869, 33] on button "Actions" at bounding box center [878, 35] width 68 height 25
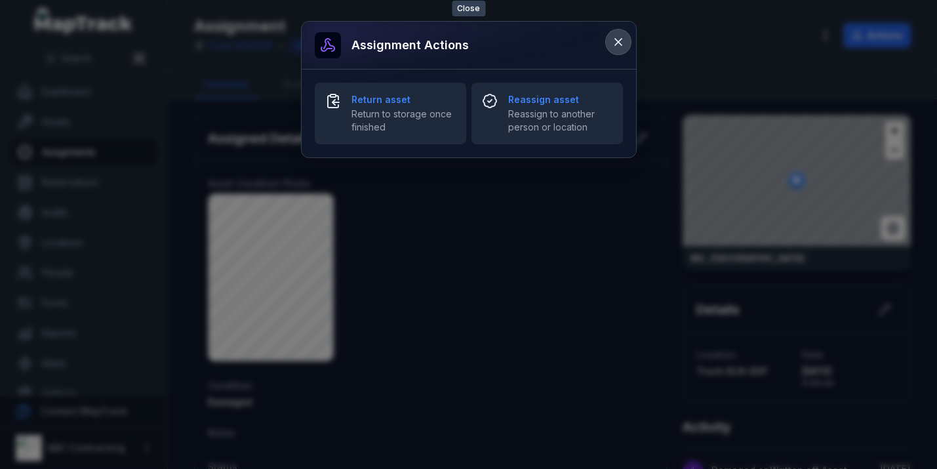
click at [620, 38] on icon at bounding box center [618, 41] width 13 height 13
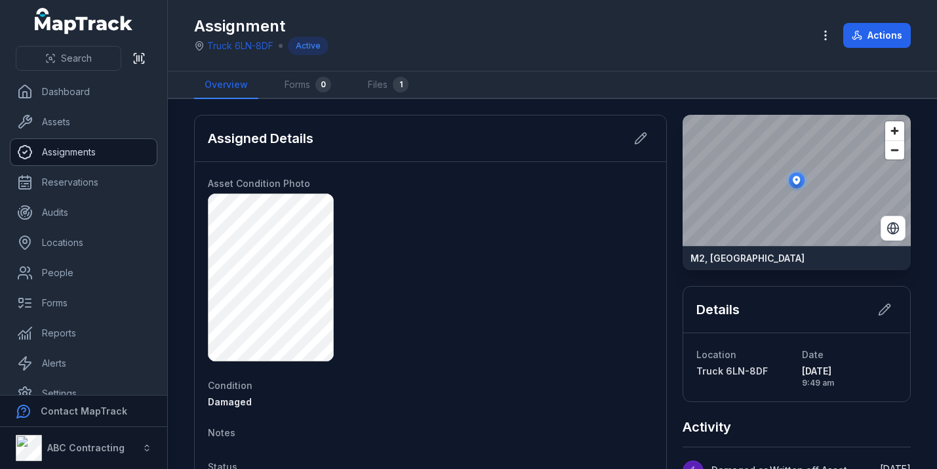
click at [105, 151] on link "Assignments" at bounding box center [83, 152] width 146 height 26
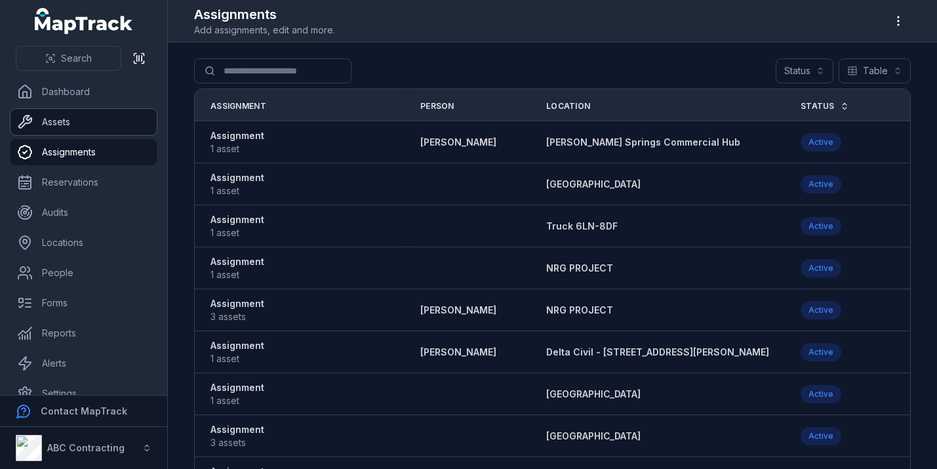
click at [94, 124] on link "Assets" at bounding box center [83, 122] width 146 height 26
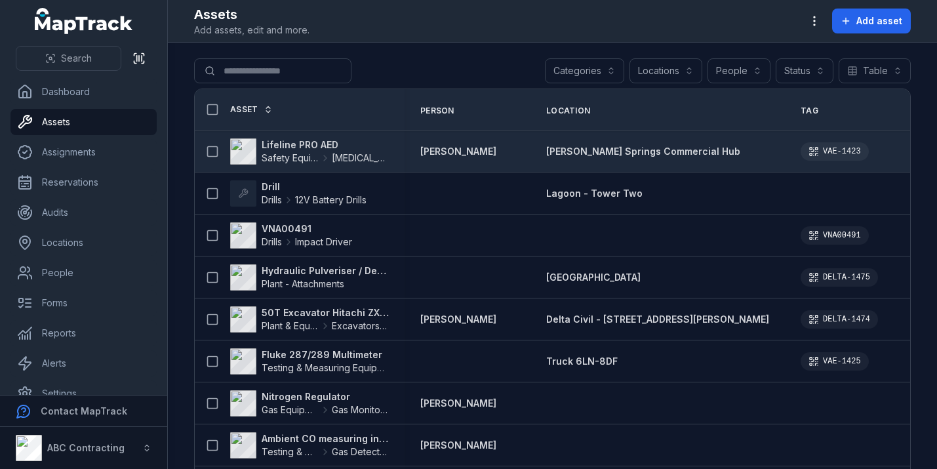
click at [312, 144] on strong "Lifeline PRO AED" at bounding box center [325, 144] width 127 height 13
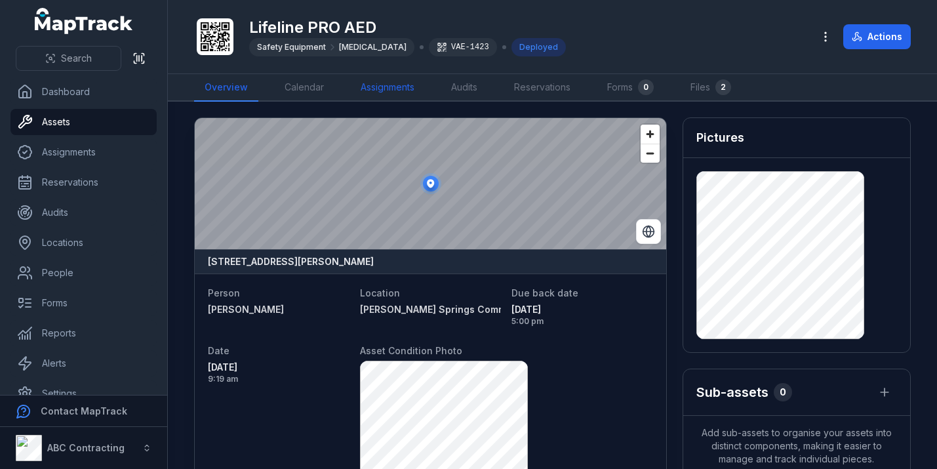
click at [396, 89] on link "Assignments" at bounding box center [387, 88] width 75 height 28
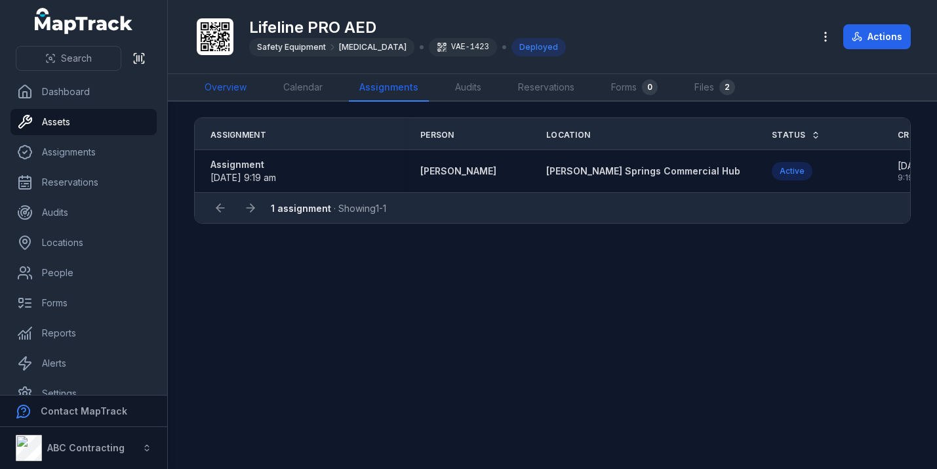
click at [225, 87] on link "Overview" at bounding box center [225, 88] width 63 height 28
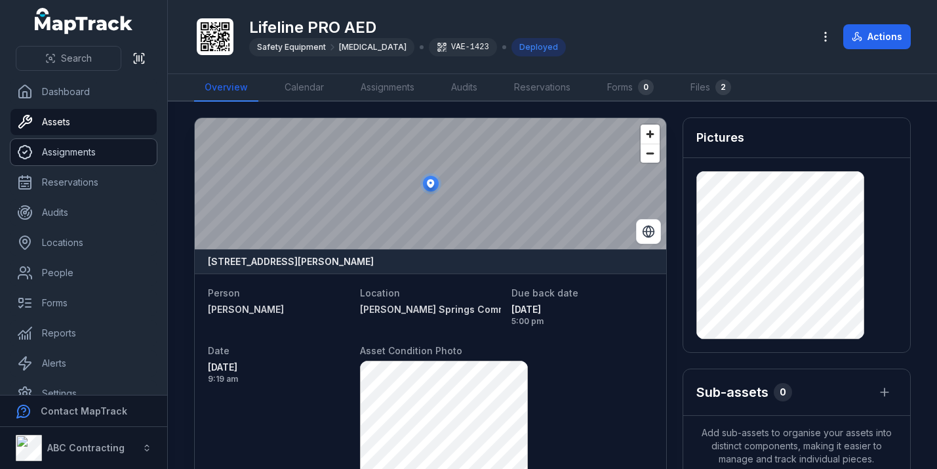
click at [100, 155] on link "Assignments" at bounding box center [83, 152] width 146 height 26
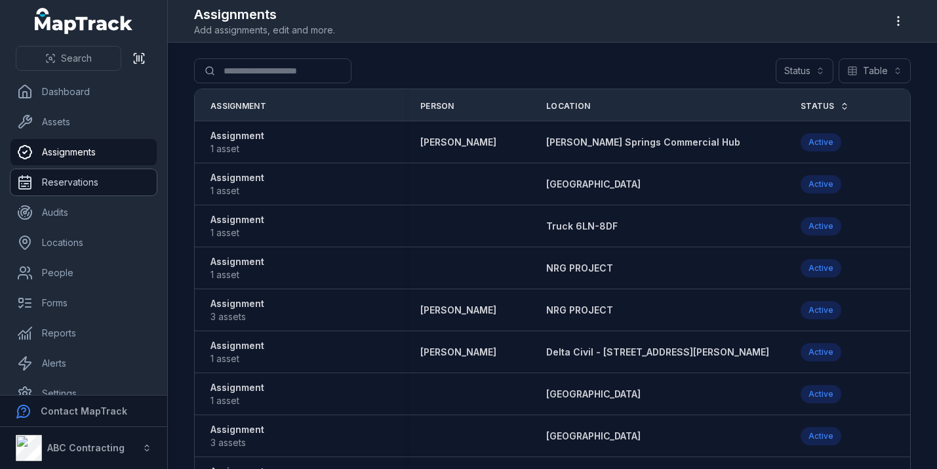
click at [92, 178] on link "Reservations" at bounding box center [83, 182] width 146 height 26
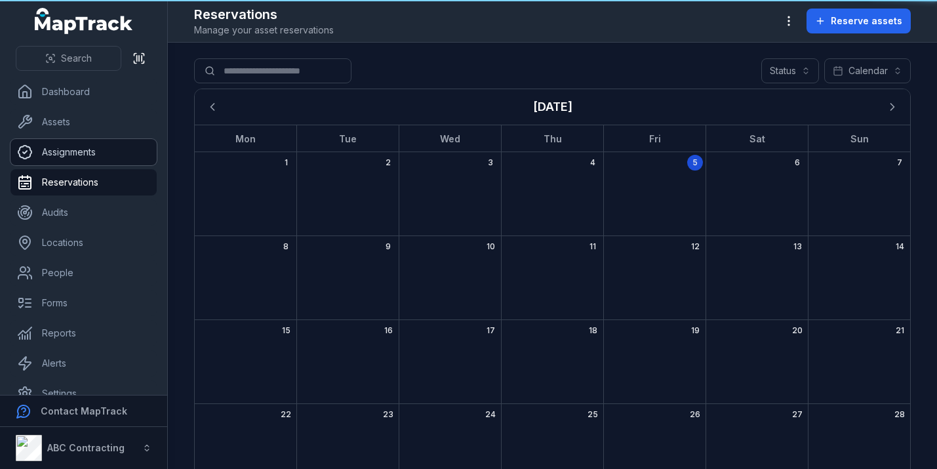
click at [110, 144] on link "Assignments" at bounding box center [83, 152] width 146 height 26
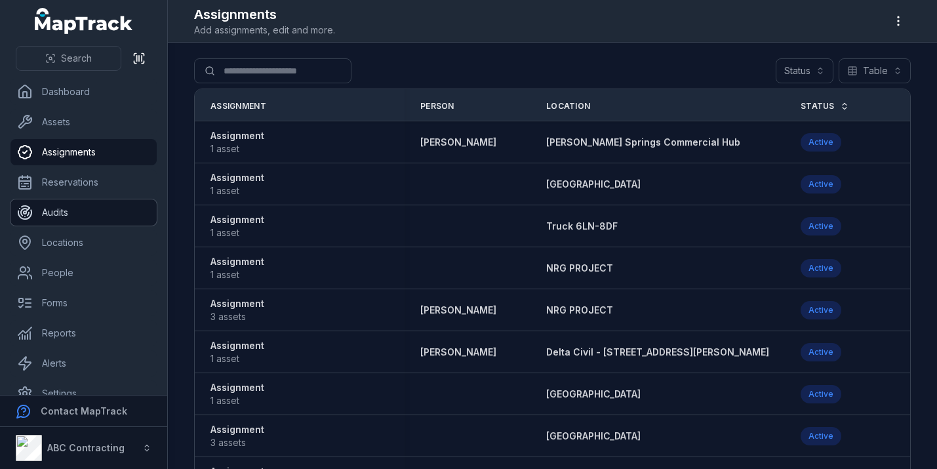
click at [94, 205] on link "Audits" at bounding box center [83, 212] width 146 height 26
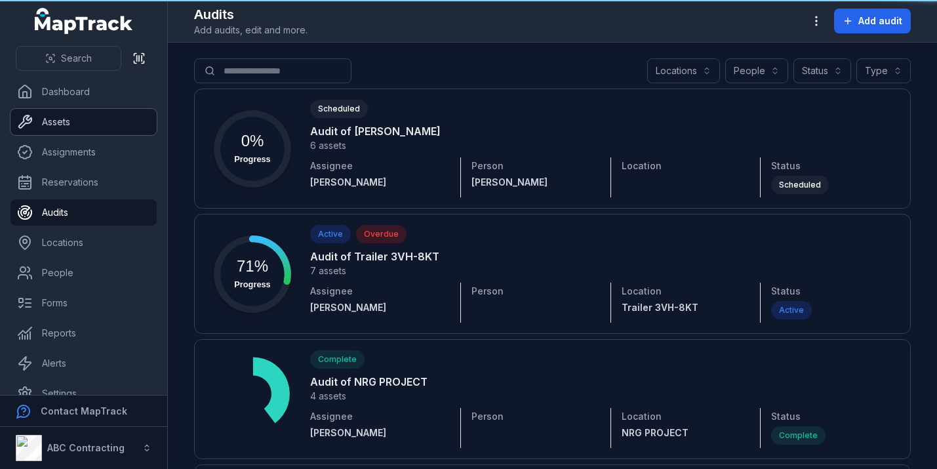
click at [102, 118] on link "Assets" at bounding box center [83, 122] width 146 height 26
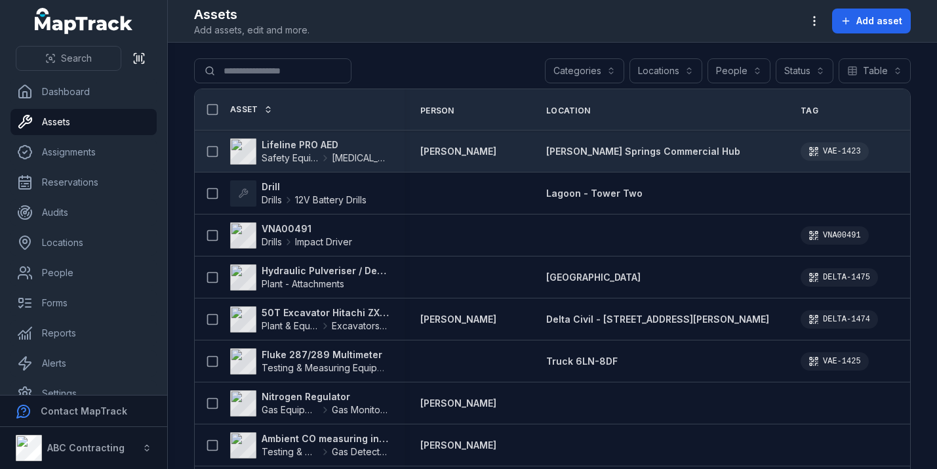
click at [296, 144] on strong "Lifeline PRO AED" at bounding box center [325, 144] width 127 height 13
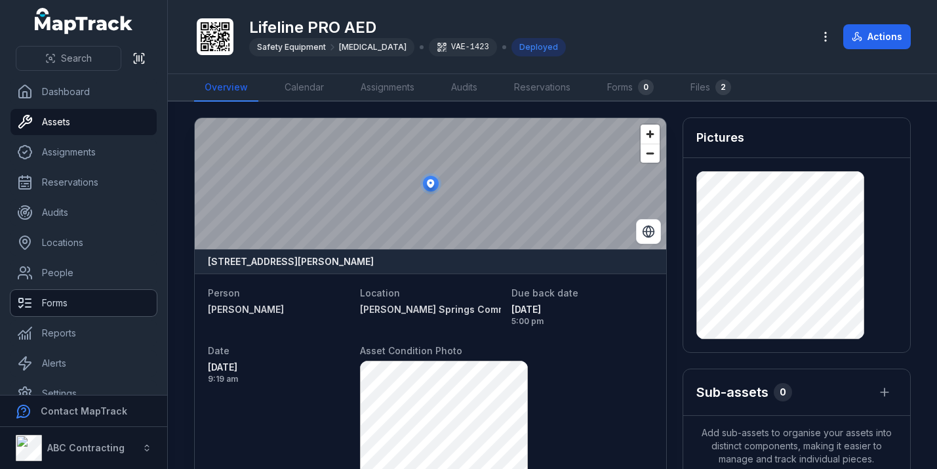
click at [112, 310] on link "Forms" at bounding box center [83, 303] width 146 height 26
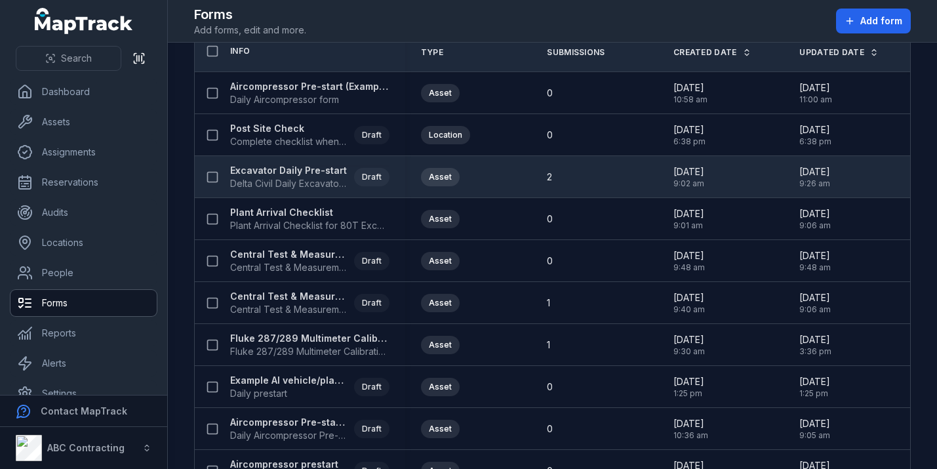
scroll to position [60, 0]
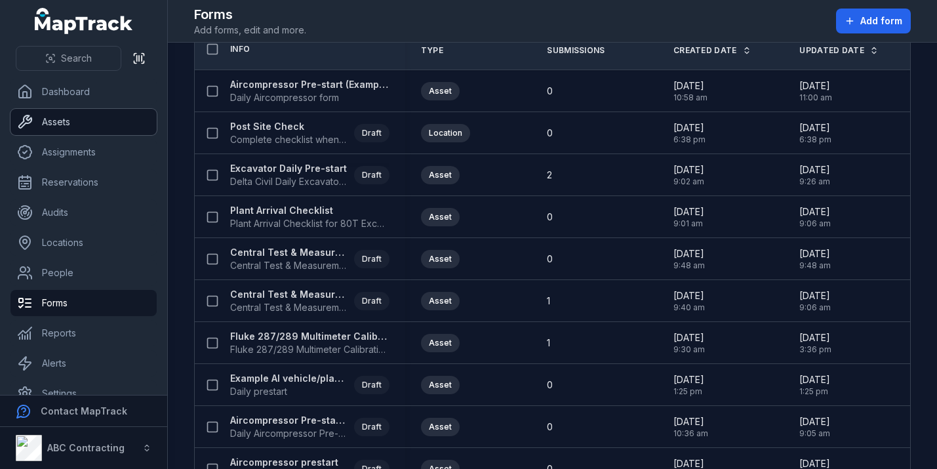
click at [111, 127] on link "Assets" at bounding box center [83, 122] width 146 height 26
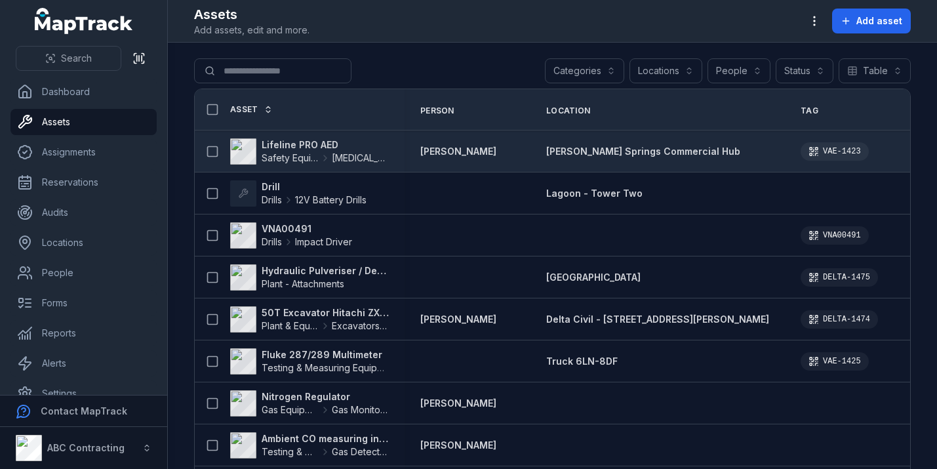
click at [302, 148] on strong "Lifeline PRO AED" at bounding box center [325, 144] width 127 height 13
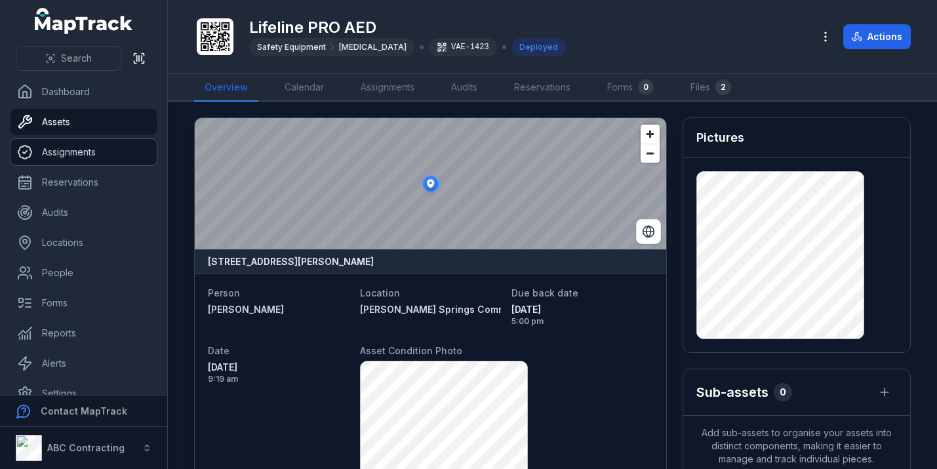
click at [107, 146] on link "Assignments" at bounding box center [83, 152] width 146 height 26
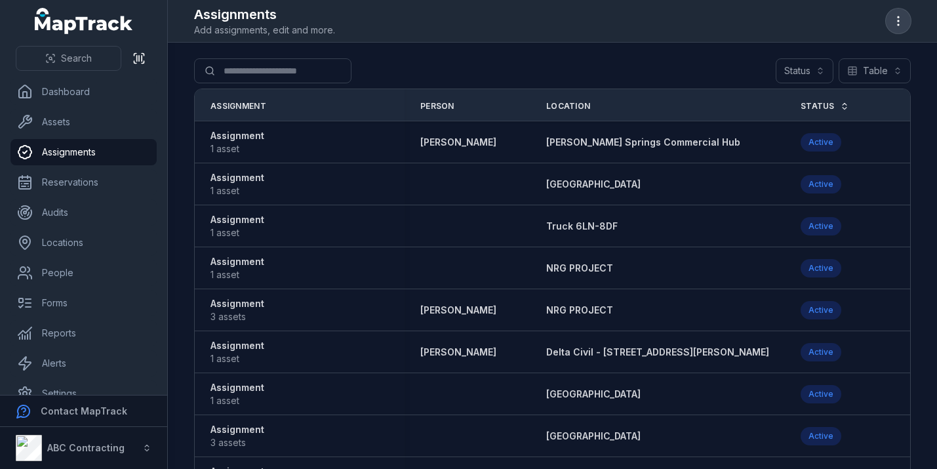
click at [901, 19] on icon "button" at bounding box center [898, 20] width 13 height 13
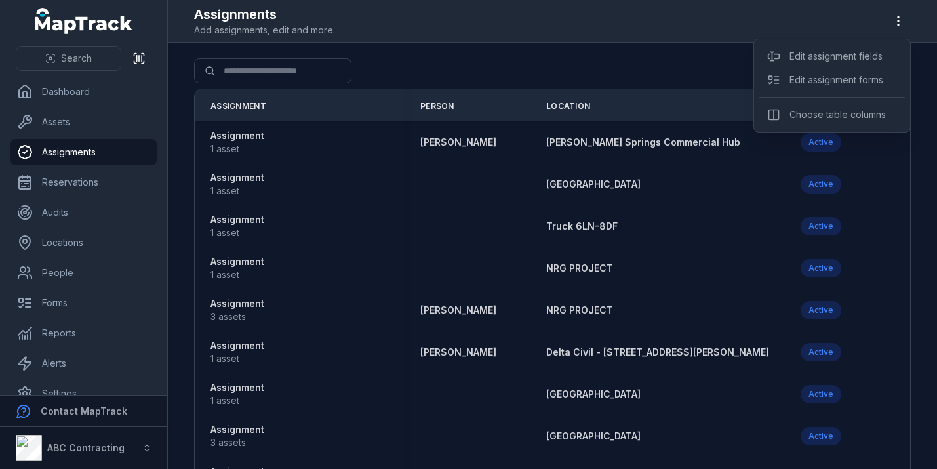
click at [664, 32] on div "Assignments Add assignments, edit and more." at bounding box center [552, 20] width 717 height 31
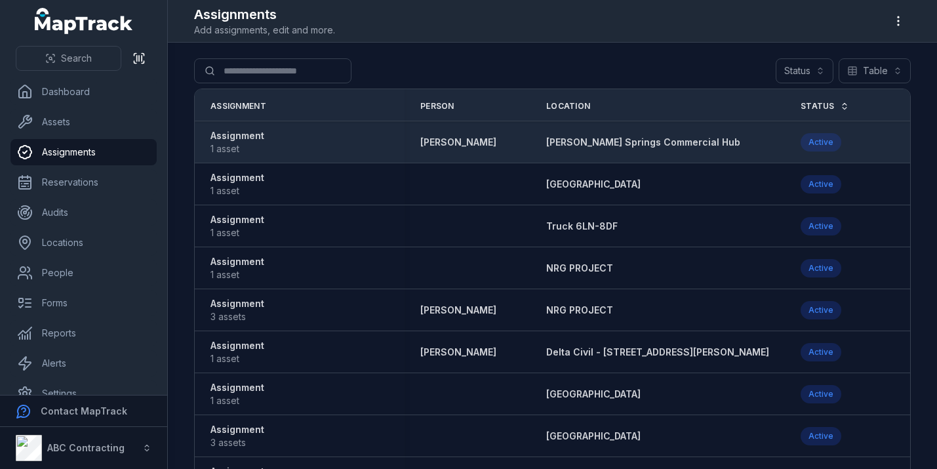
click at [242, 138] on strong "Assignment" at bounding box center [238, 135] width 54 height 13
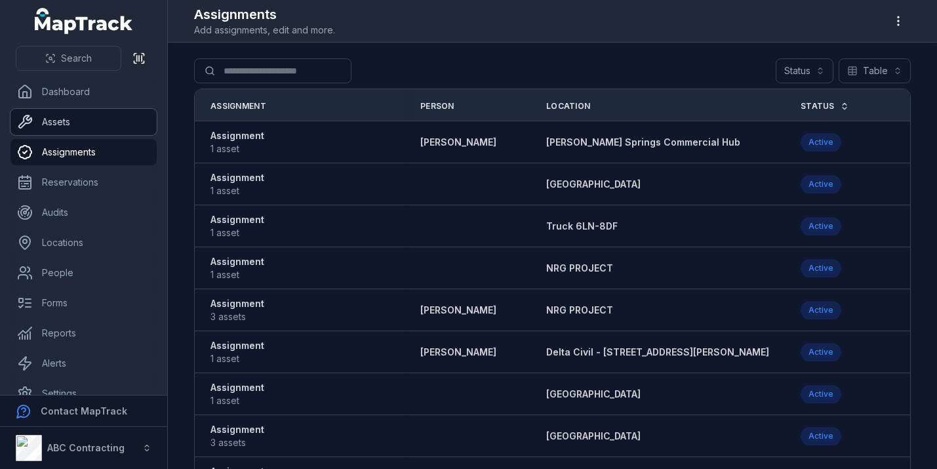
click at [75, 129] on link "Assets" at bounding box center [83, 122] width 146 height 26
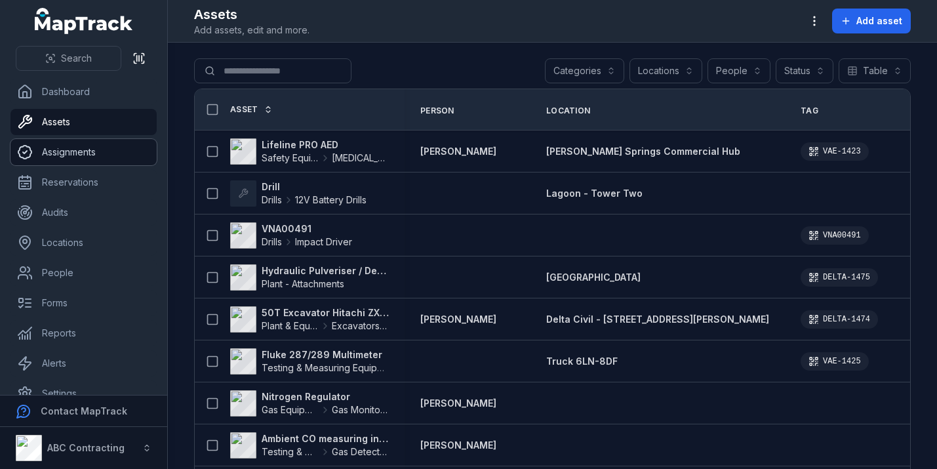
click at [74, 152] on link "Assignments" at bounding box center [83, 152] width 146 height 26
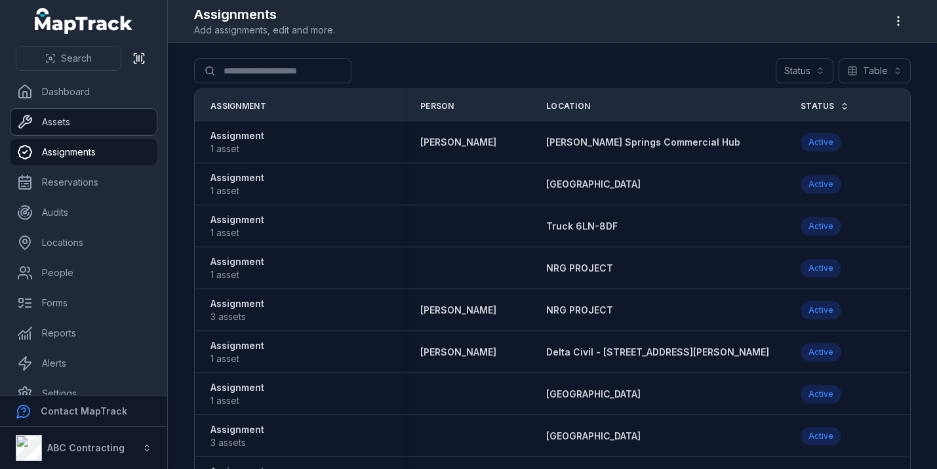
click at [77, 129] on link "Assets" at bounding box center [83, 122] width 146 height 26
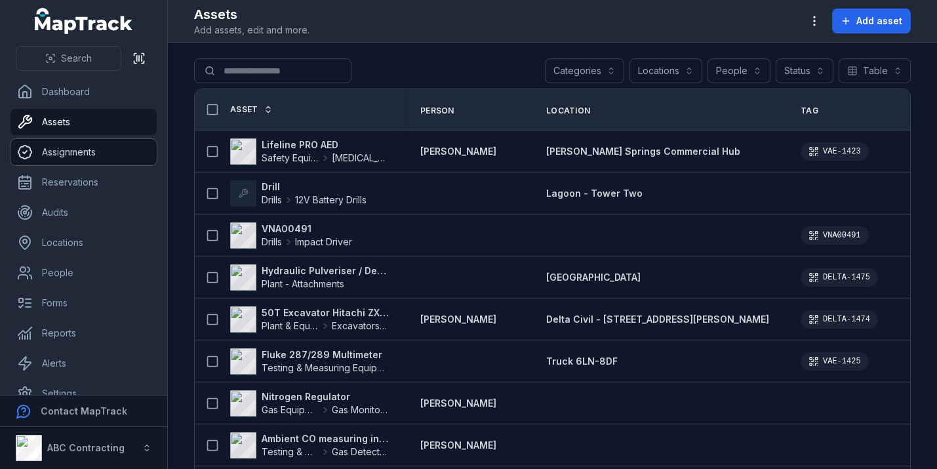
click at [114, 154] on link "Assignments" at bounding box center [83, 152] width 146 height 26
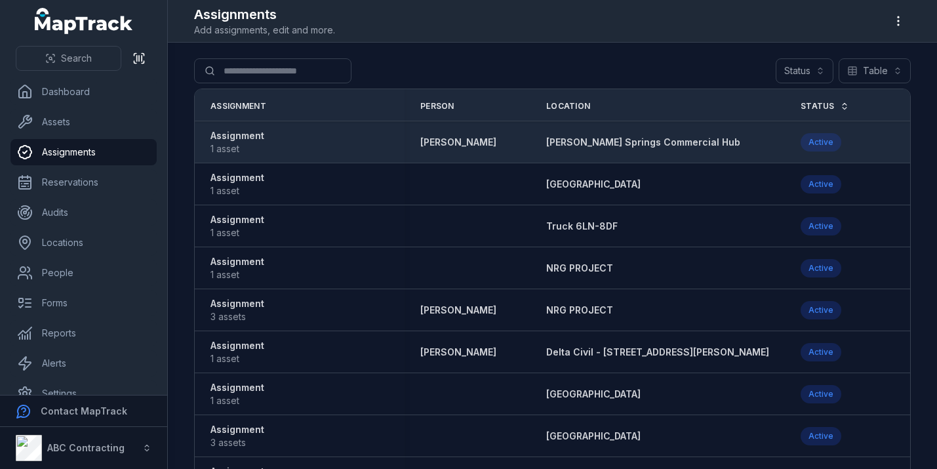
click at [236, 134] on strong "Assignment" at bounding box center [238, 135] width 54 height 13
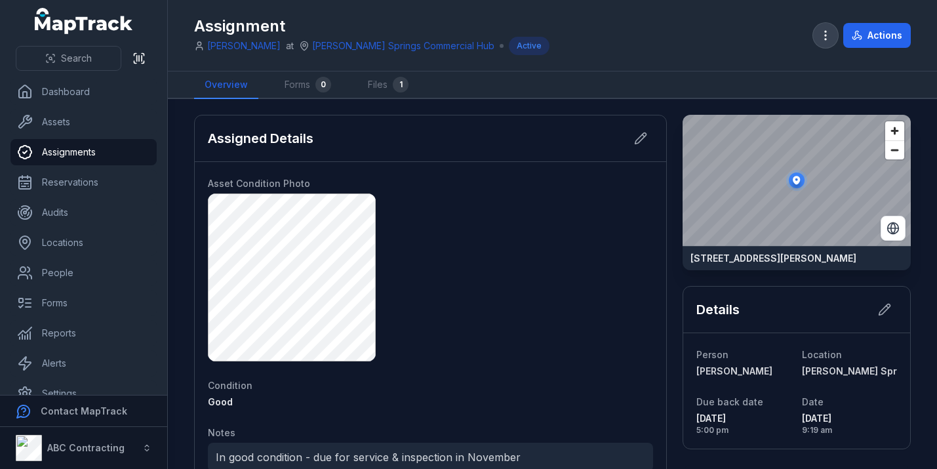
click at [829, 30] on icon "button" at bounding box center [825, 35] width 13 height 13
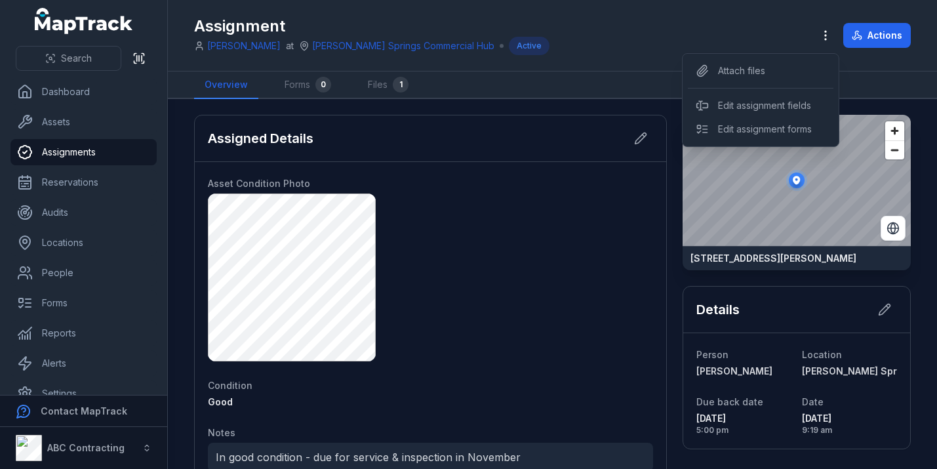
click at [729, 27] on div "Assignment [PERSON_NAME] at [PERSON_NAME][GEOGRAPHIC_DATA] Commercial Hub Activ…" at bounding box center [552, 35] width 717 height 60
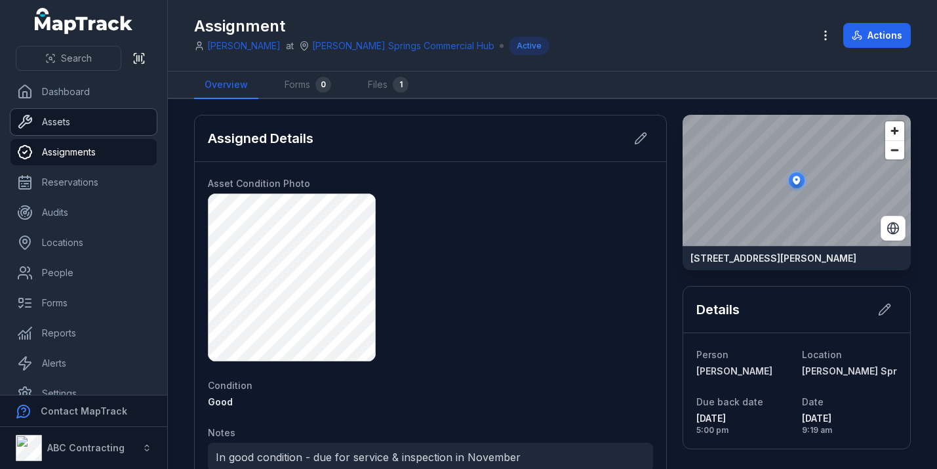
click at [83, 123] on link "Assets" at bounding box center [83, 122] width 146 height 26
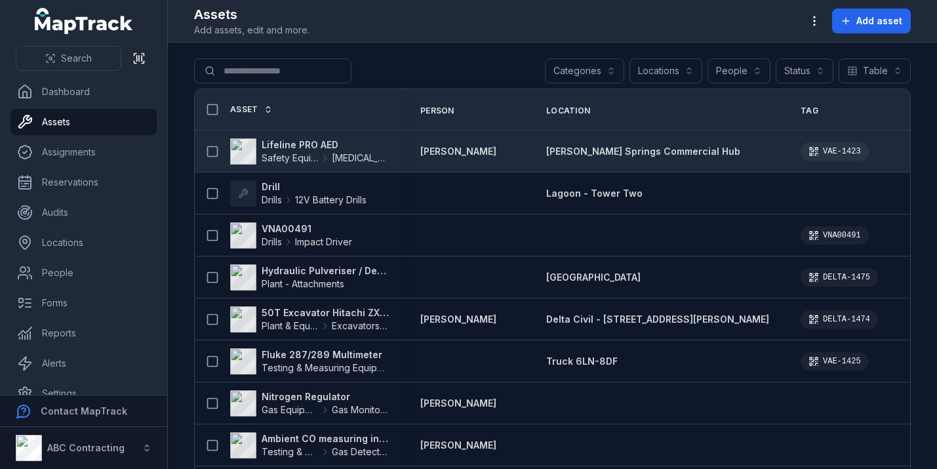
click at [312, 141] on strong "Lifeline PRO AED" at bounding box center [325, 144] width 127 height 13
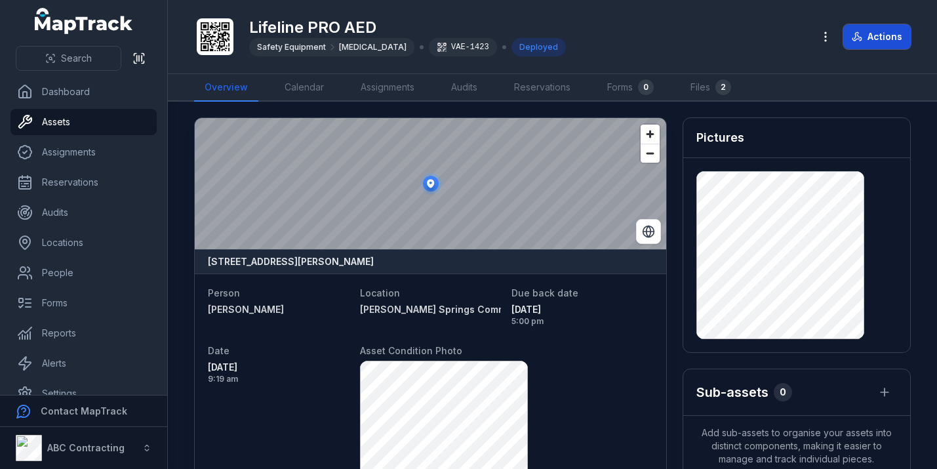
click at [872, 33] on button "Actions" at bounding box center [878, 36] width 68 height 25
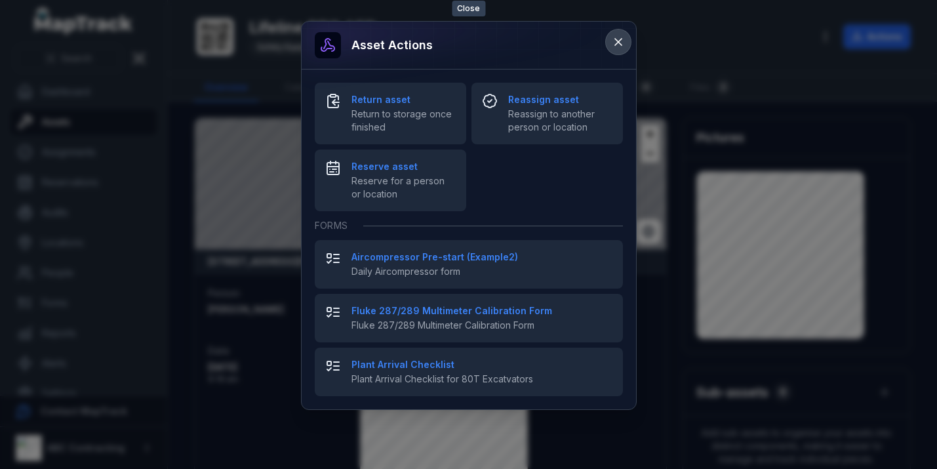
click at [618, 38] on icon at bounding box center [618, 41] width 13 height 13
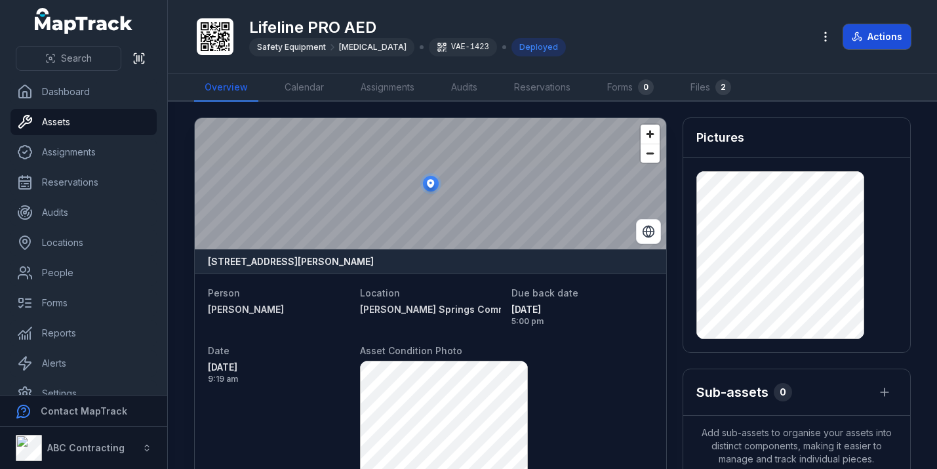
click at [872, 37] on button "Actions" at bounding box center [878, 36] width 68 height 25
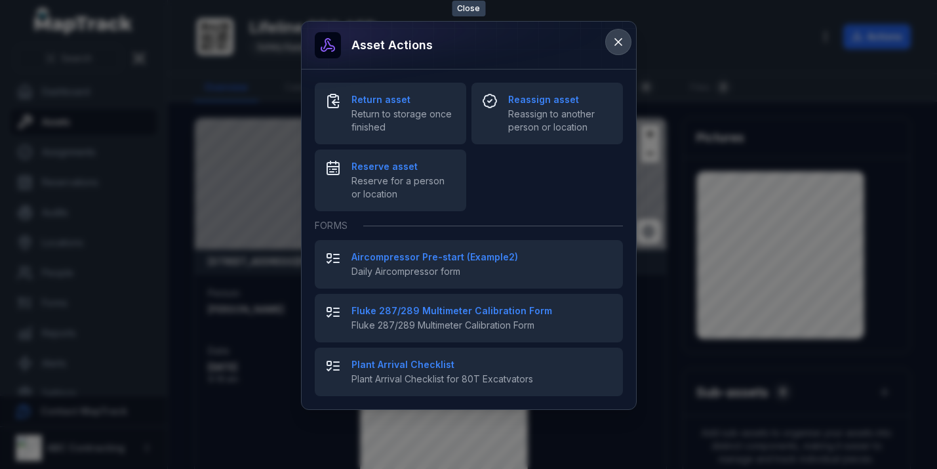
click at [615, 42] on icon at bounding box center [618, 41] width 13 height 13
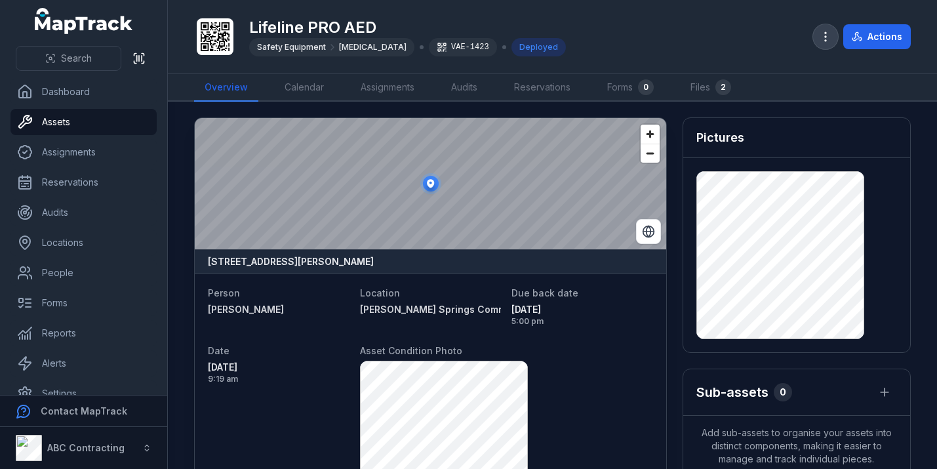
click at [821, 40] on icon "button" at bounding box center [825, 36] width 13 height 13
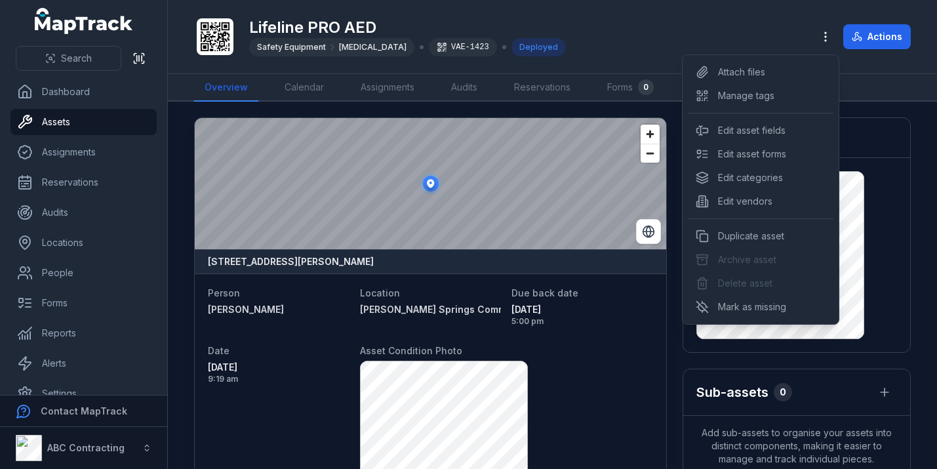
click at [635, 41] on div "Lifeline PRO AED Safety Equipment [MEDICAL_DATA] VAE-1423 Deployed Actions" at bounding box center [552, 36] width 717 height 63
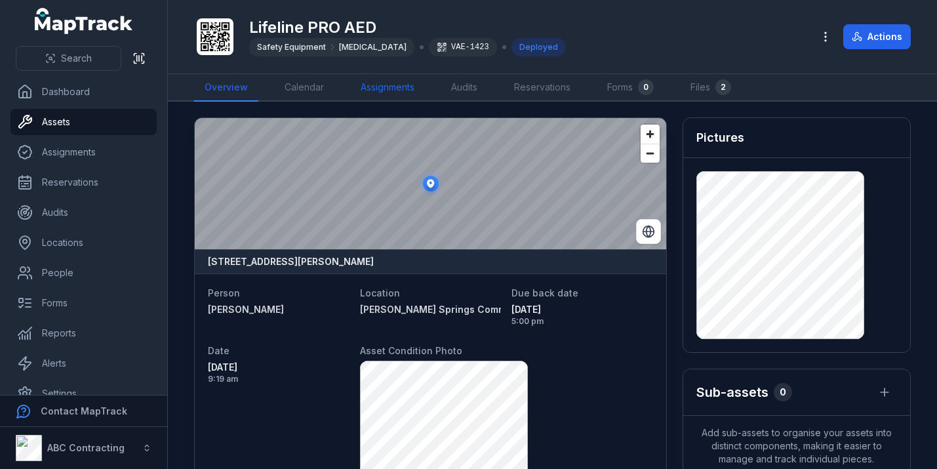
click at [390, 91] on link "Assignments" at bounding box center [387, 88] width 75 height 28
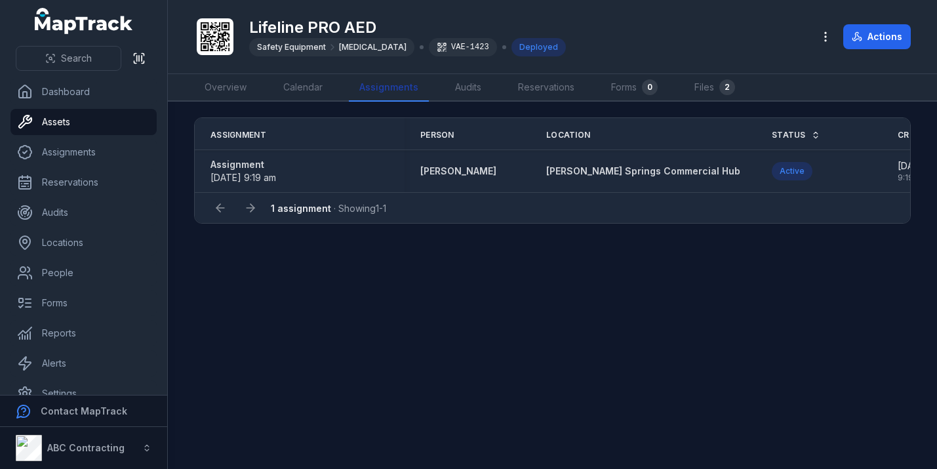
scroll to position [0, 9]
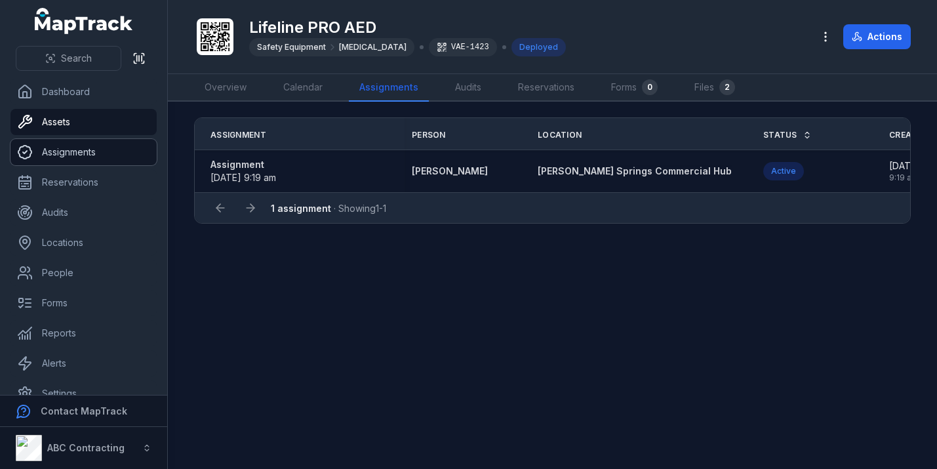
click at [120, 155] on link "Assignments" at bounding box center [83, 152] width 146 height 26
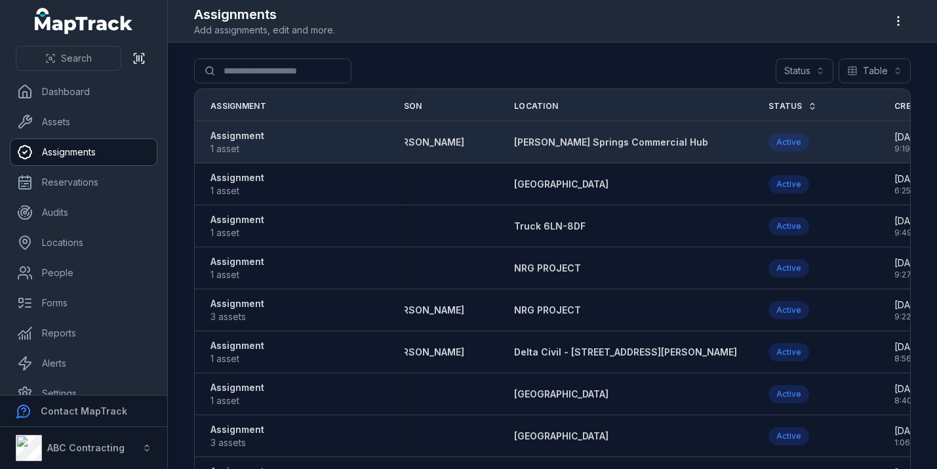
scroll to position [0, 49]
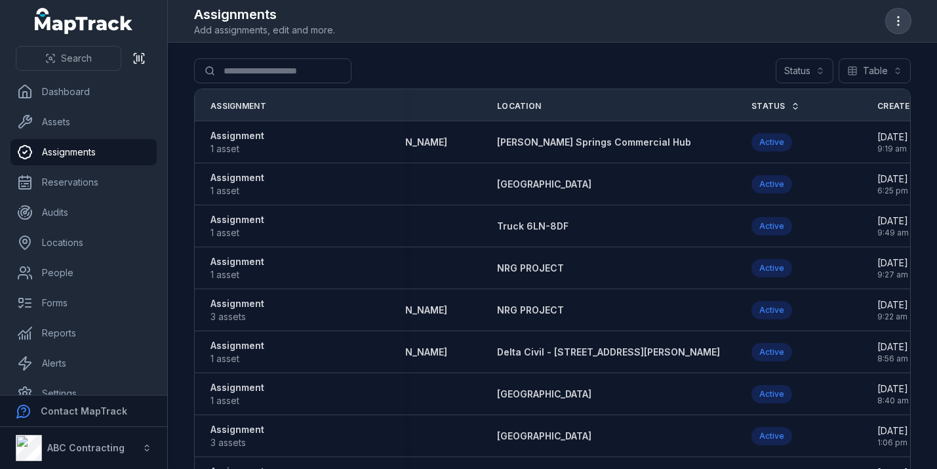
click at [893, 29] on button "button" at bounding box center [898, 21] width 25 height 25
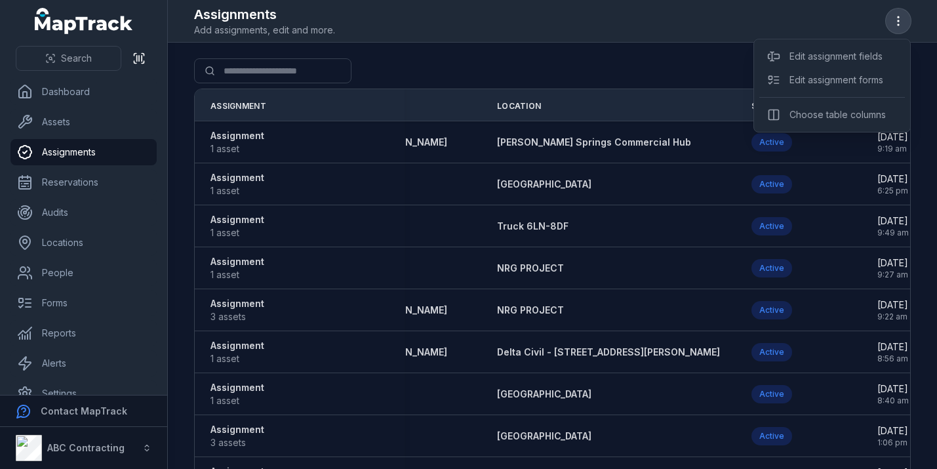
click at [895, 22] on icon "button" at bounding box center [898, 20] width 13 height 13
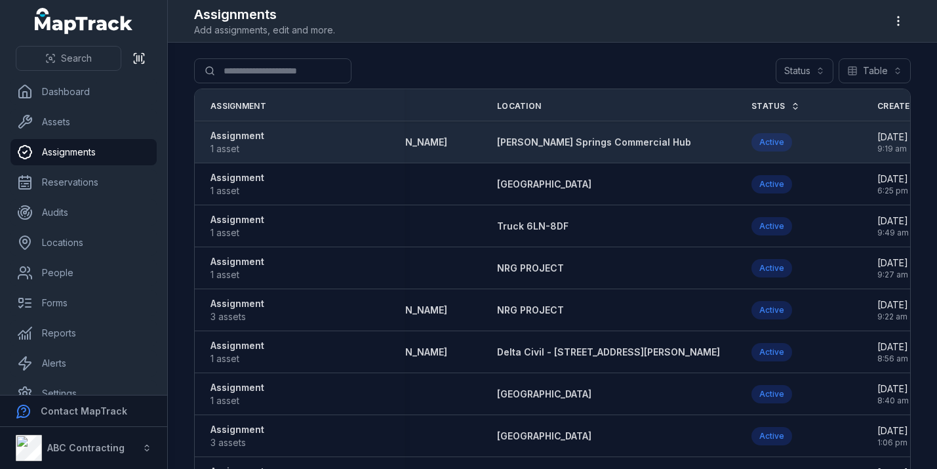
click at [231, 140] on strong "Assignment" at bounding box center [238, 135] width 54 height 13
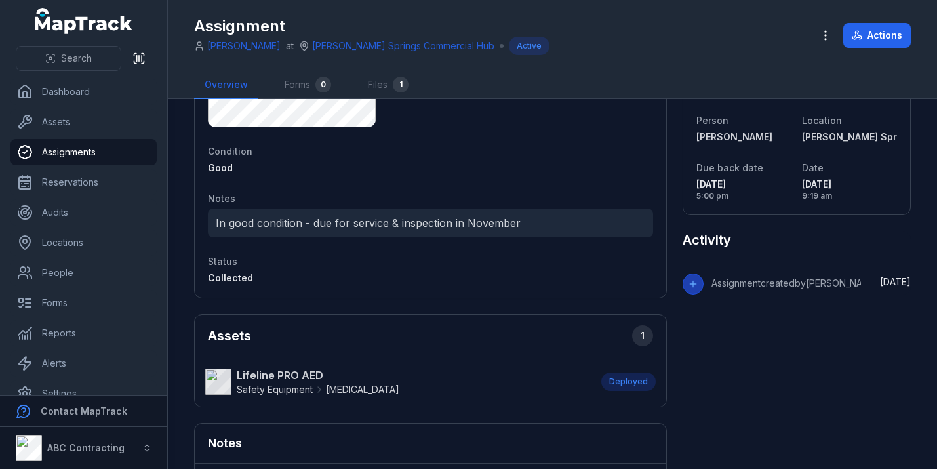
scroll to position [397, 0]
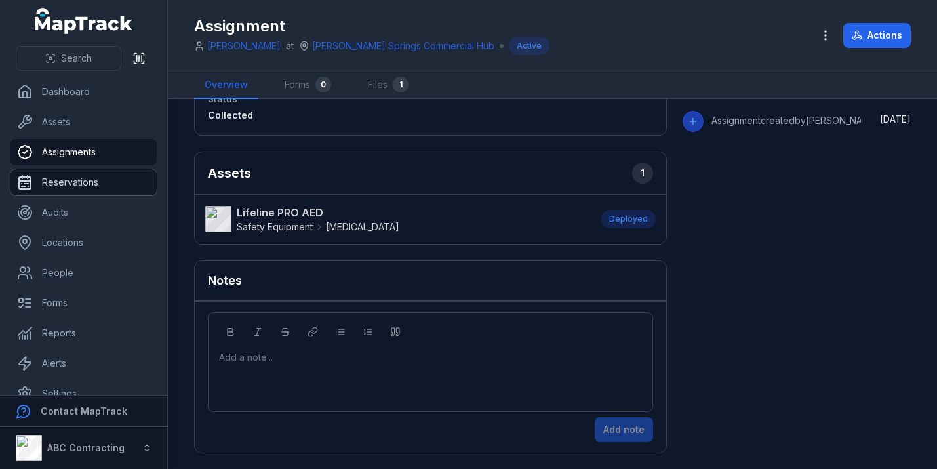
click at [98, 176] on link "Reservations" at bounding box center [83, 182] width 146 height 26
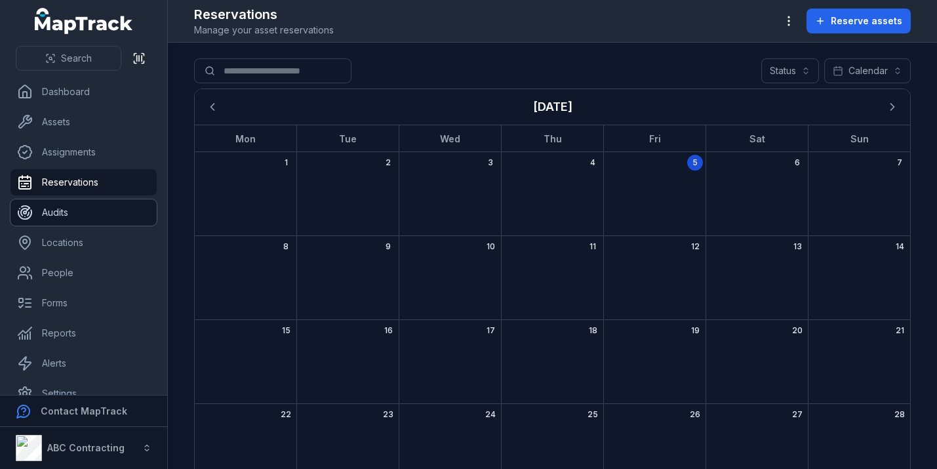
click at [81, 206] on link "Audits" at bounding box center [83, 212] width 146 height 26
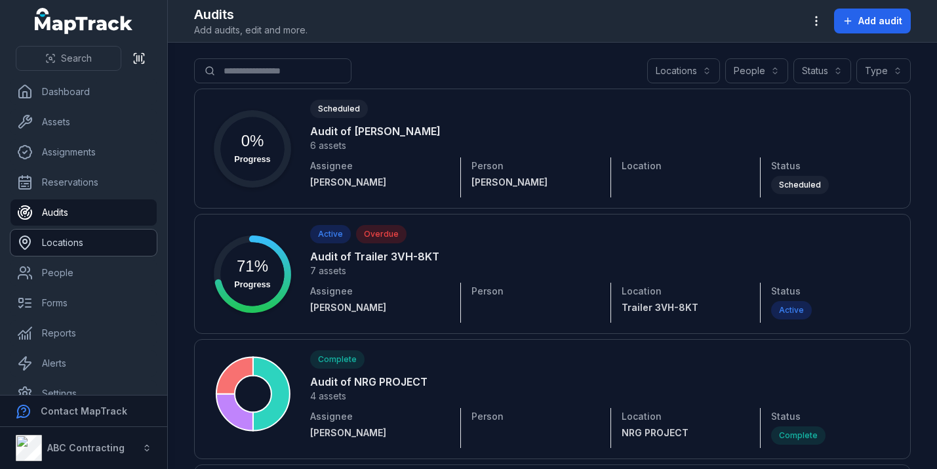
click at [83, 245] on link "Locations" at bounding box center [83, 243] width 146 height 26
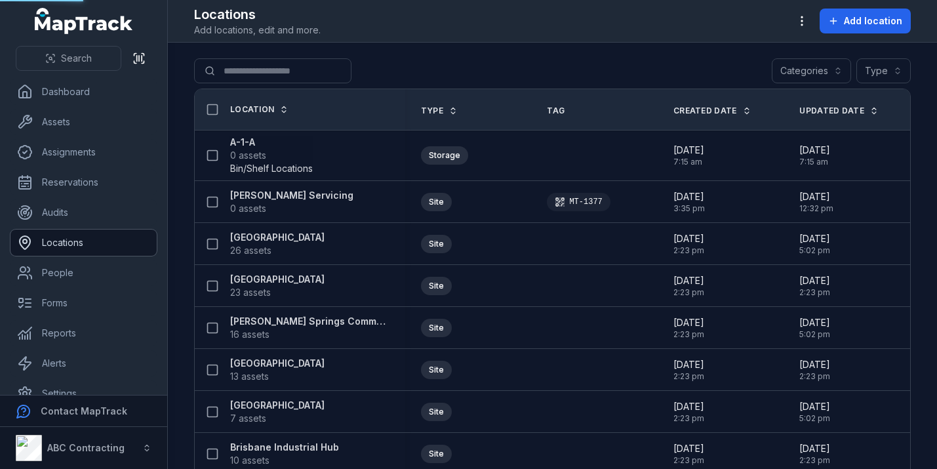
click at [81, 245] on link "Locations" at bounding box center [83, 243] width 146 height 26
click at [81, 273] on link "People" at bounding box center [83, 273] width 146 height 26
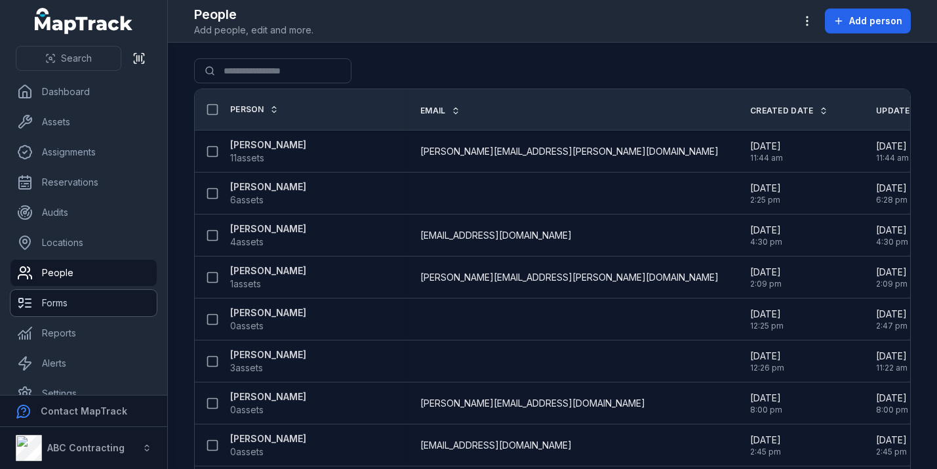
click at [81, 313] on link "Forms" at bounding box center [83, 303] width 146 height 26
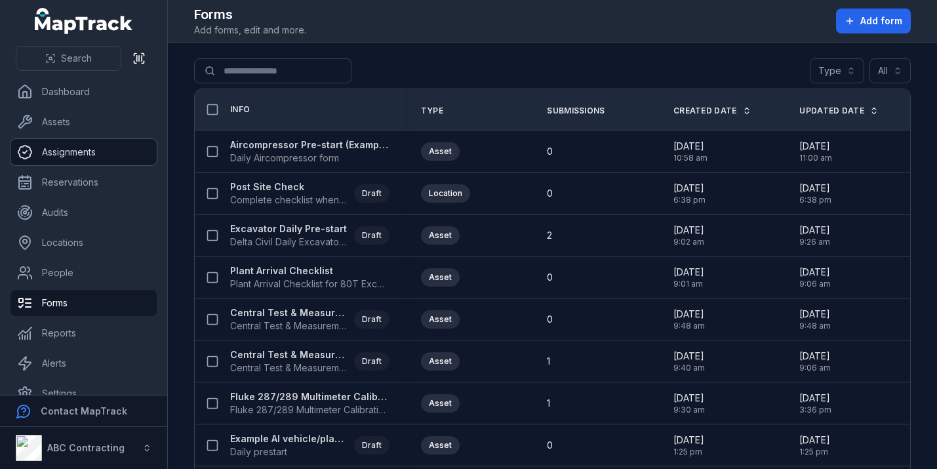
click at [89, 154] on link "Assignments" at bounding box center [83, 152] width 146 height 26
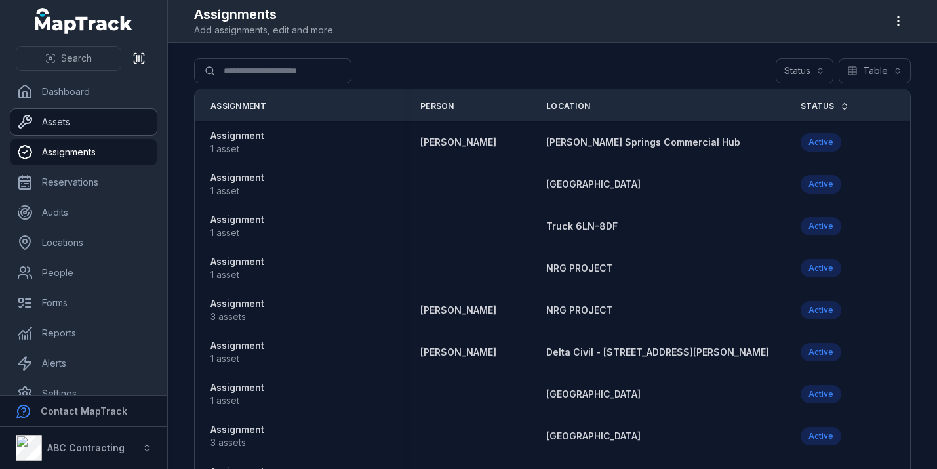
click at [112, 116] on link "Assets" at bounding box center [83, 122] width 146 height 26
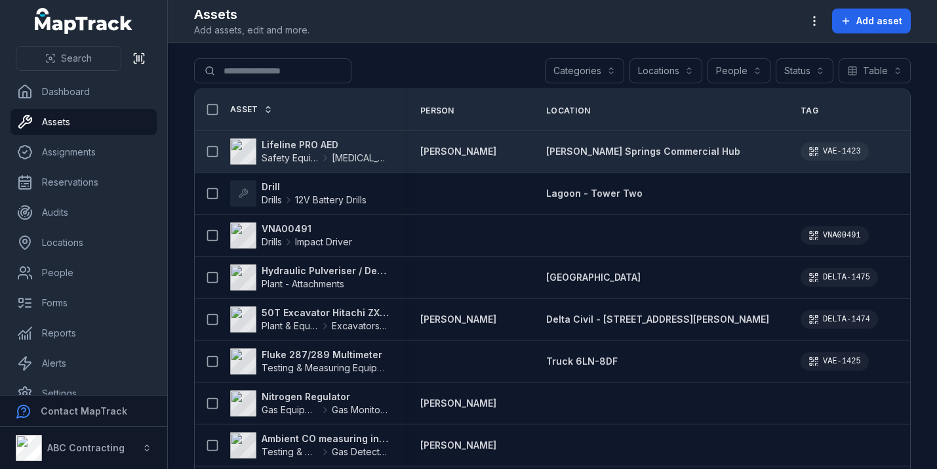
click at [311, 148] on strong "Lifeline PRO AED" at bounding box center [325, 144] width 127 height 13
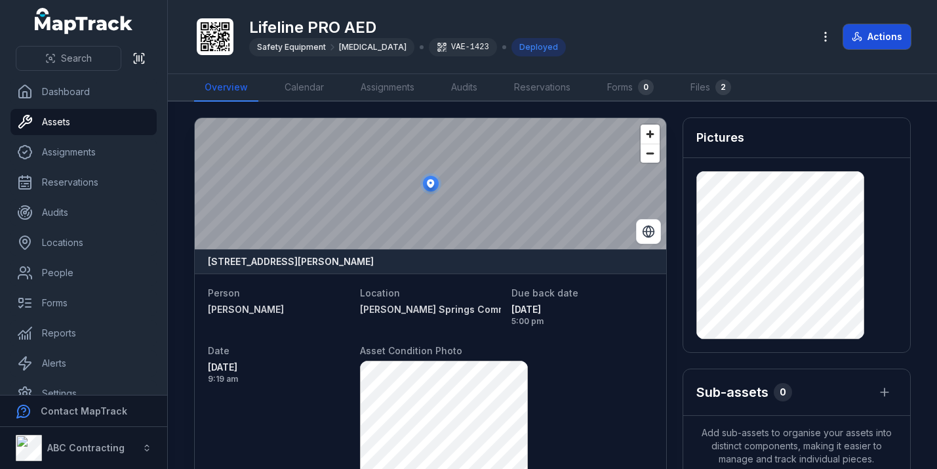
click at [872, 35] on button "Actions" at bounding box center [878, 36] width 68 height 25
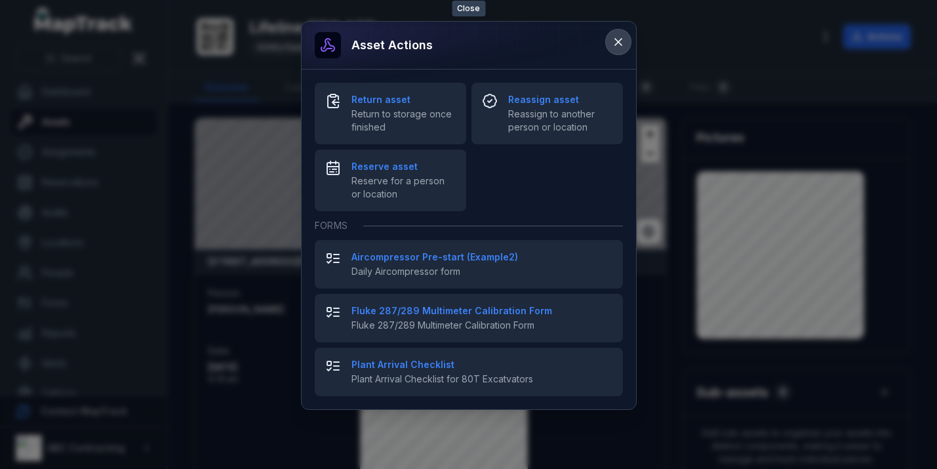
click at [613, 38] on icon at bounding box center [618, 41] width 13 height 13
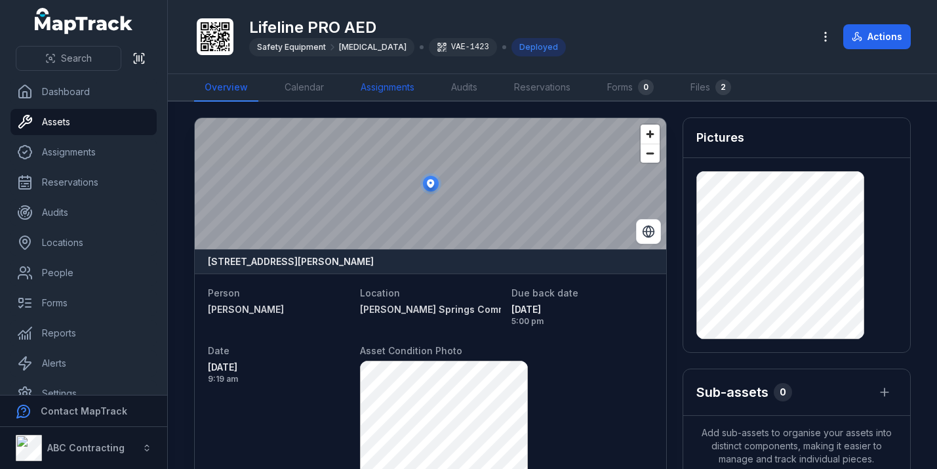
click at [415, 79] on link "Assignments" at bounding box center [387, 88] width 75 height 28
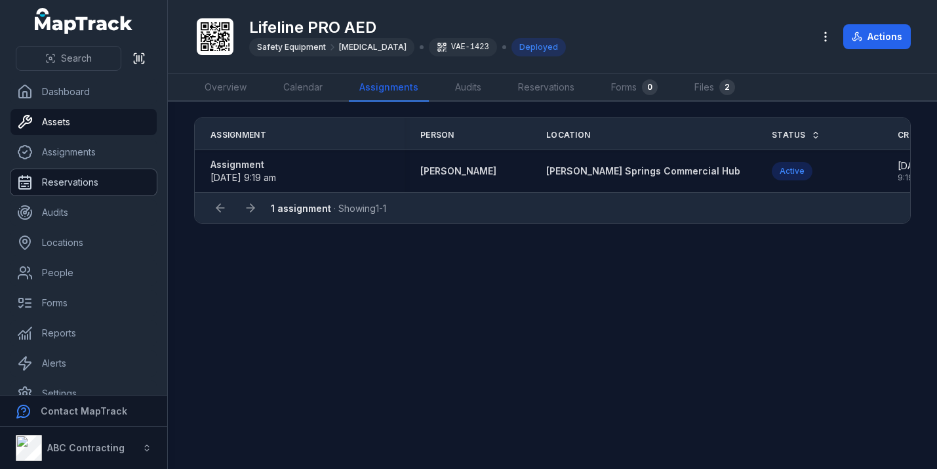
click at [108, 178] on link "Reservations" at bounding box center [83, 182] width 146 height 26
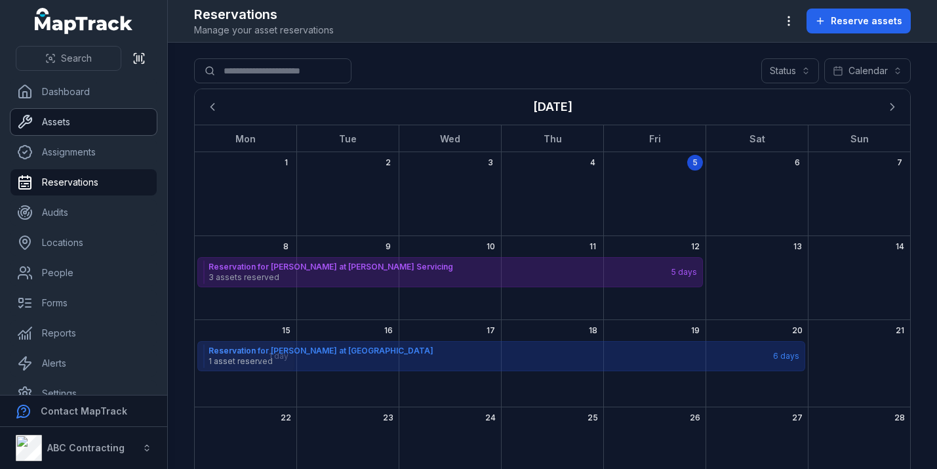
click at [87, 126] on link "Assets" at bounding box center [83, 122] width 146 height 26
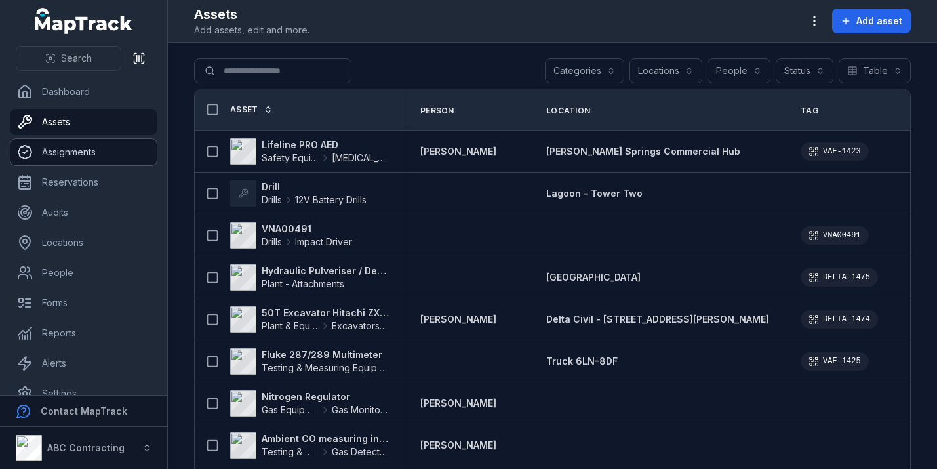
click at [112, 154] on link "Assignments" at bounding box center [83, 152] width 146 height 26
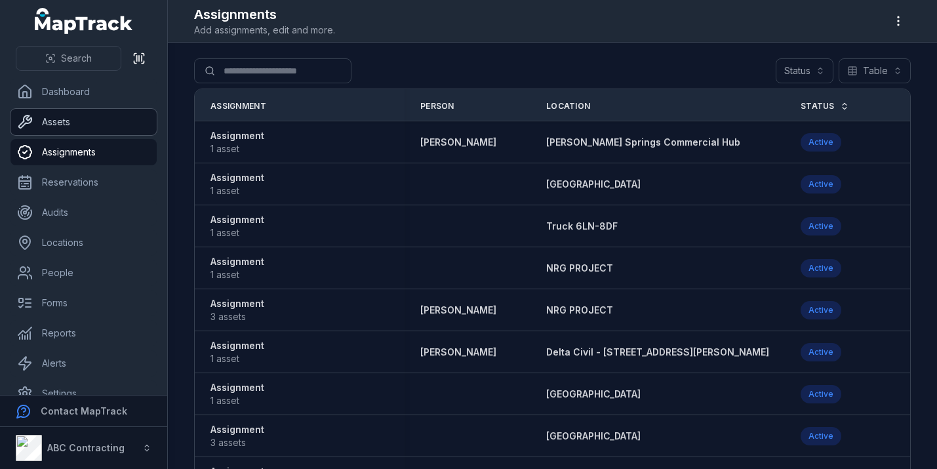
click at [127, 121] on link "Assets" at bounding box center [83, 122] width 146 height 26
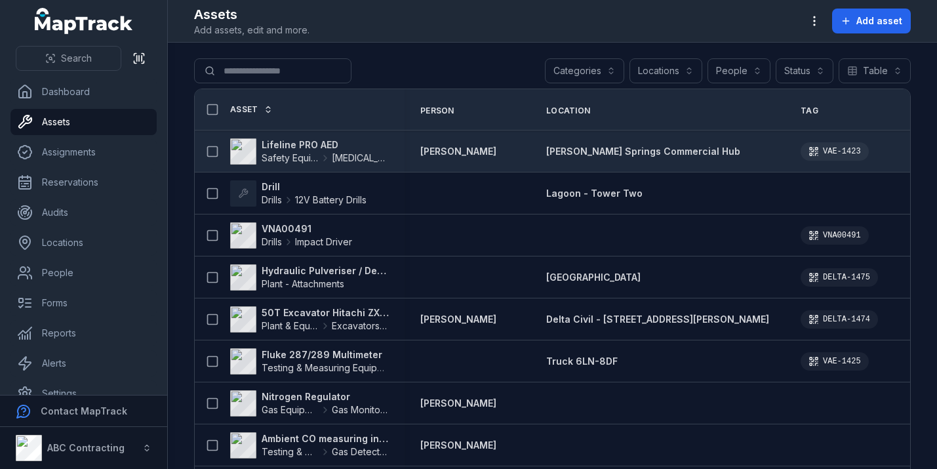
click at [284, 135] on div "Lifeline PRO AED Safety Equipment [MEDICAL_DATA]" at bounding box center [300, 151] width 210 height 37
click at [287, 145] on strong "Lifeline PRO AED" at bounding box center [325, 144] width 127 height 13
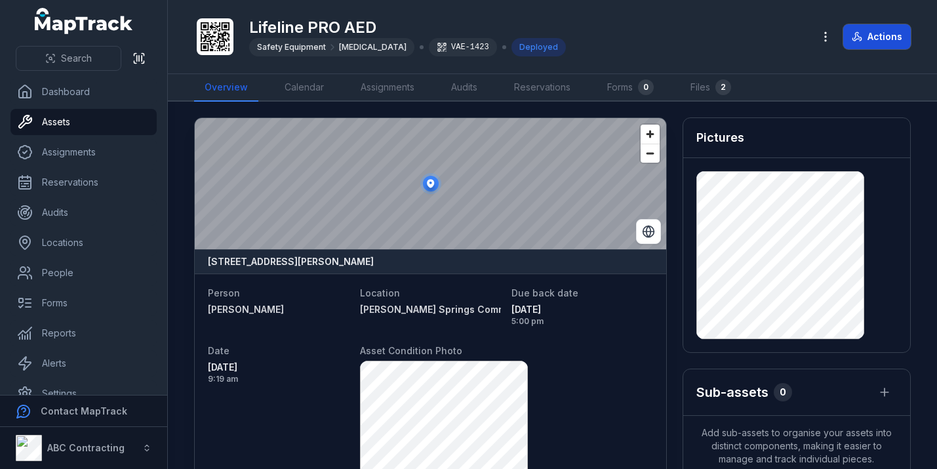
click at [879, 37] on button "Actions" at bounding box center [878, 36] width 68 height 25
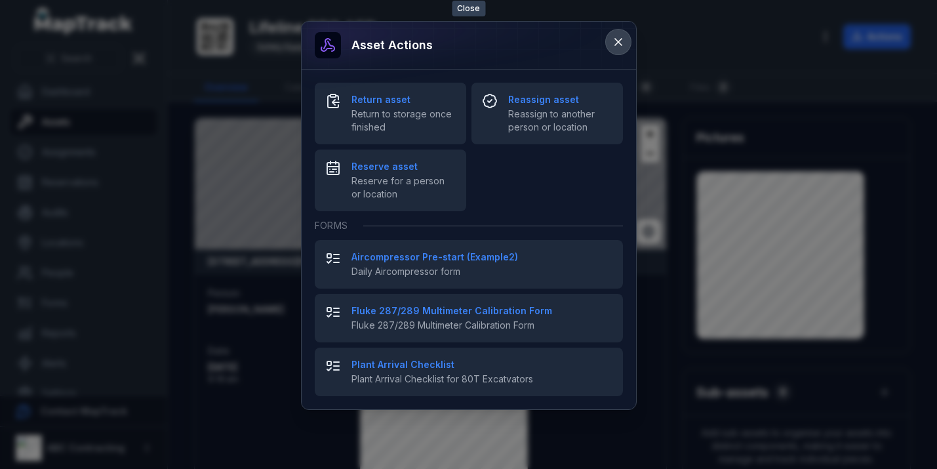
click at [618, 44] on icon at bounding box center [618, 41] width 13 height 13
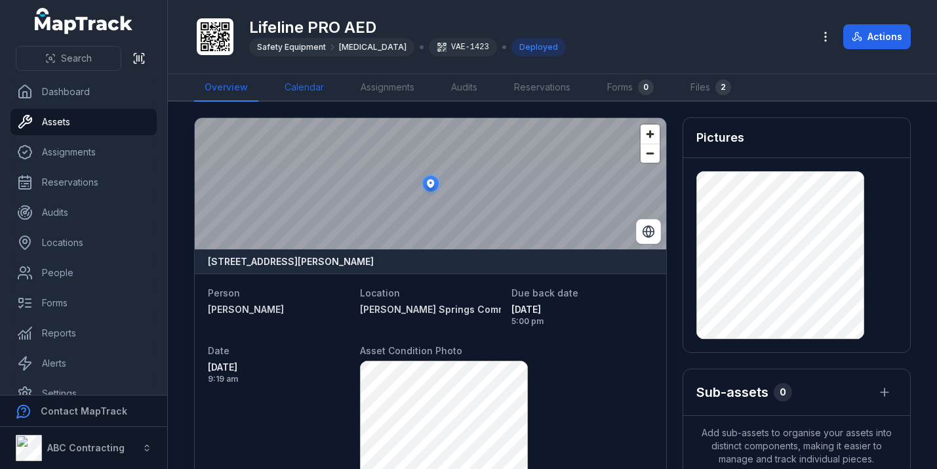
click at [301, 89] on link "Calendar" at bounding box center [304, 88] width 60 height 28
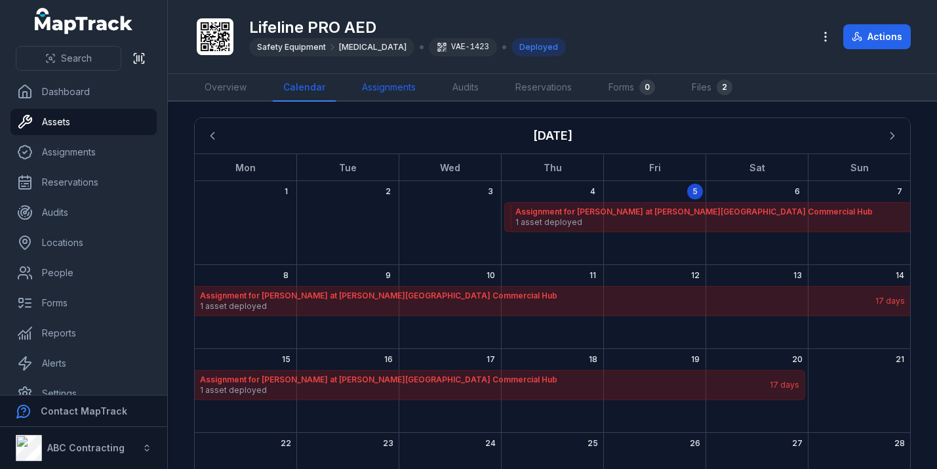
click at [377, 87] on link "Assignments" at bounding box center [389, 88] width 75 height 28
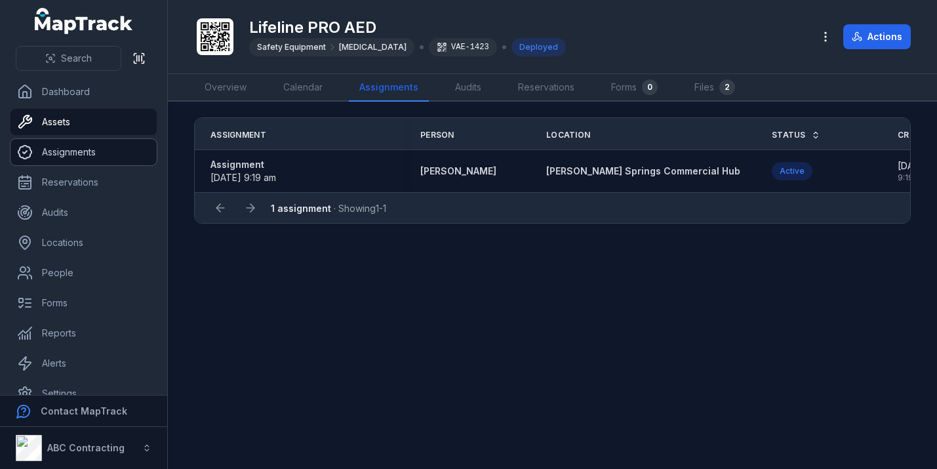
click at [106, 150] on link "Assignments" at bounding box center [83, 152] width 146 height 26
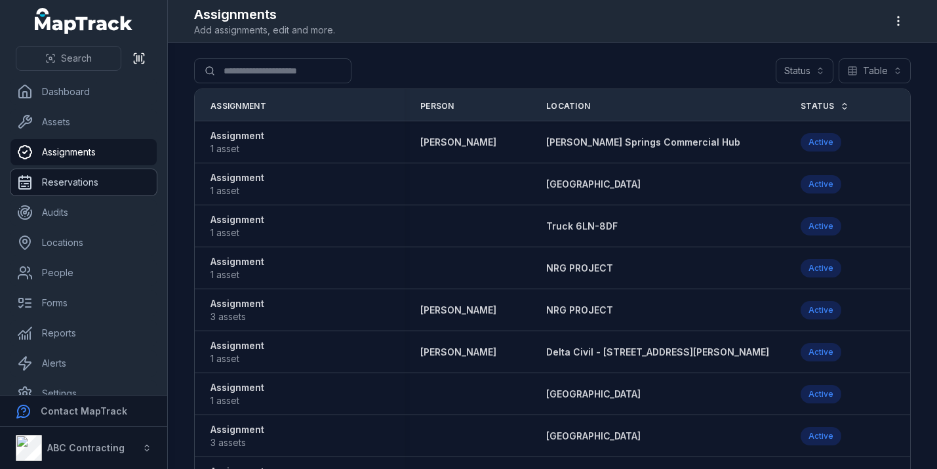
click at [106, 177] on link "Reservations" at bounding box center [83, 182] width 146 height 26
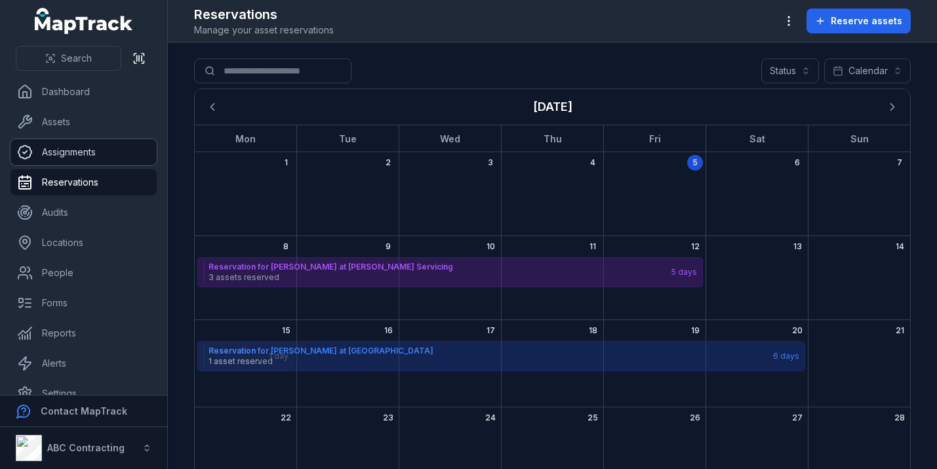
click at [100, 145] on link "Assignments" at bounding box center [83, 152] width 146 height 26
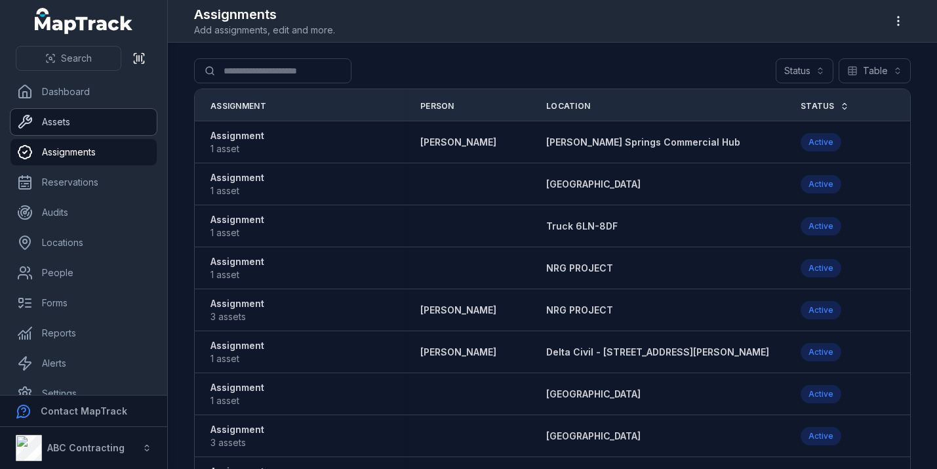
click at [80, 110] on link "Assets" at bounding box center [83, 122] width 146 height 26
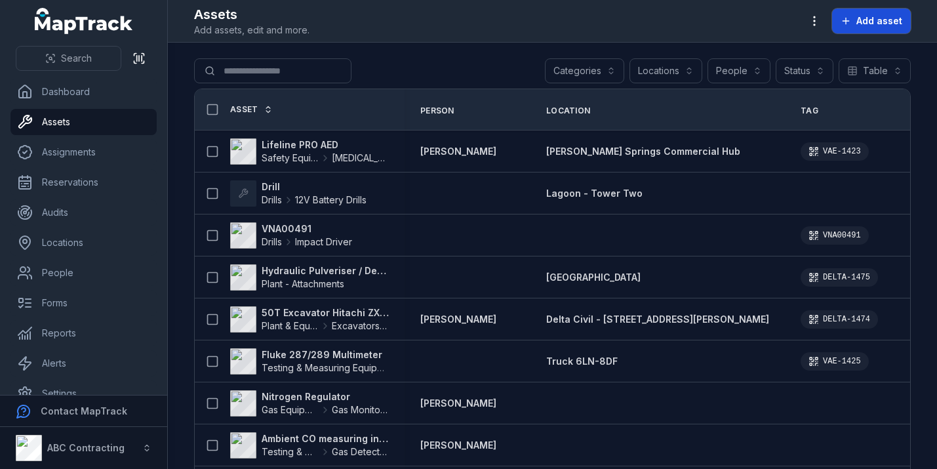
click at [878, 19] on span "Add asset" at bounding box center [880, 20] width 46 height 13
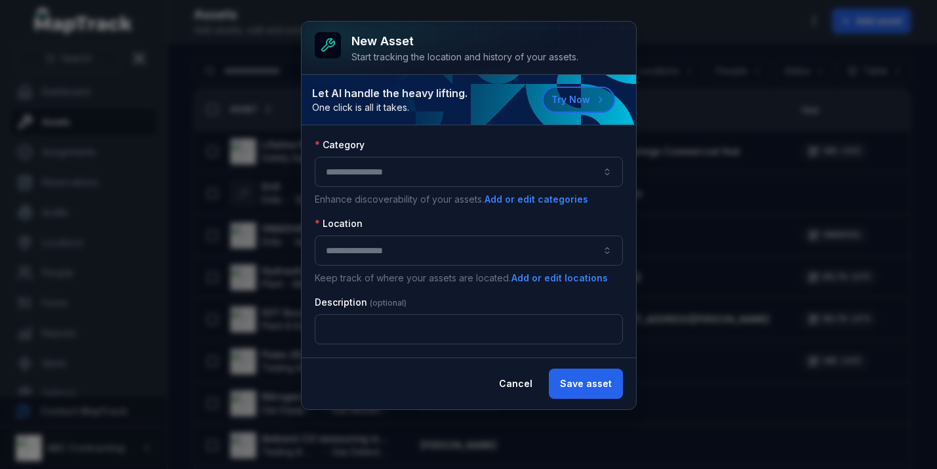
click at [390, 174] on button "button" at bounding box center [469, 172] width 308 height 30
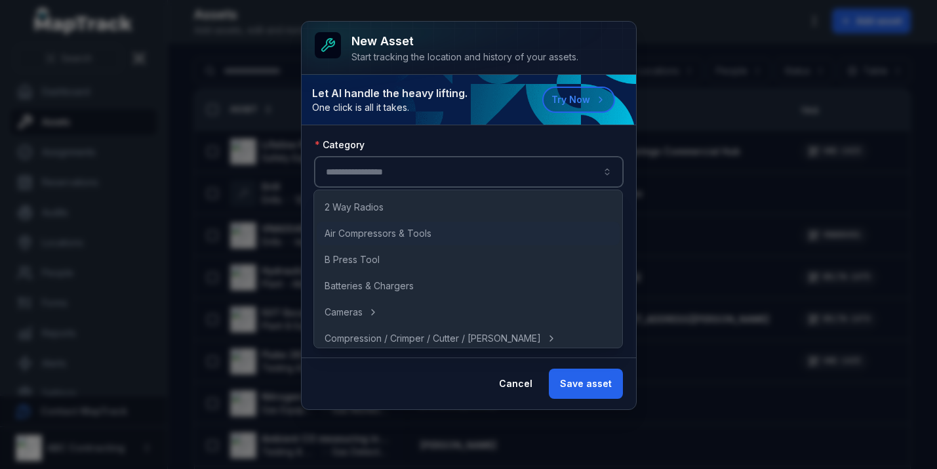
scroll to position [16, 0]
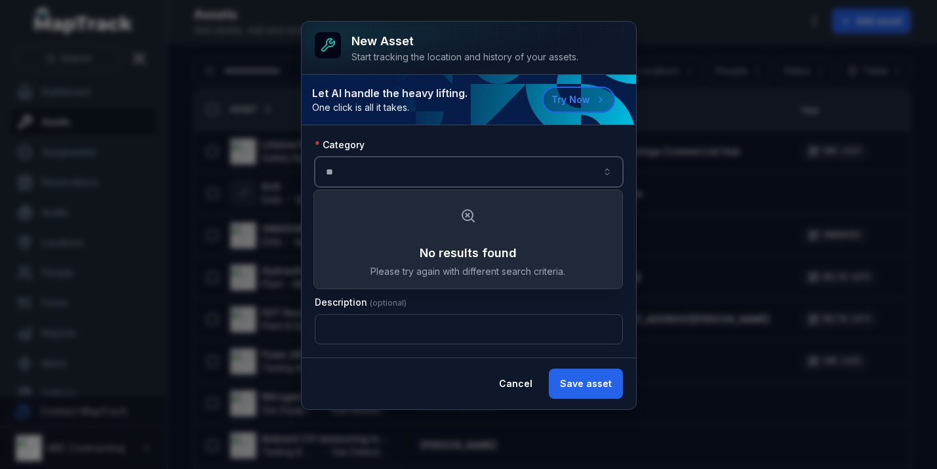
type input "*"
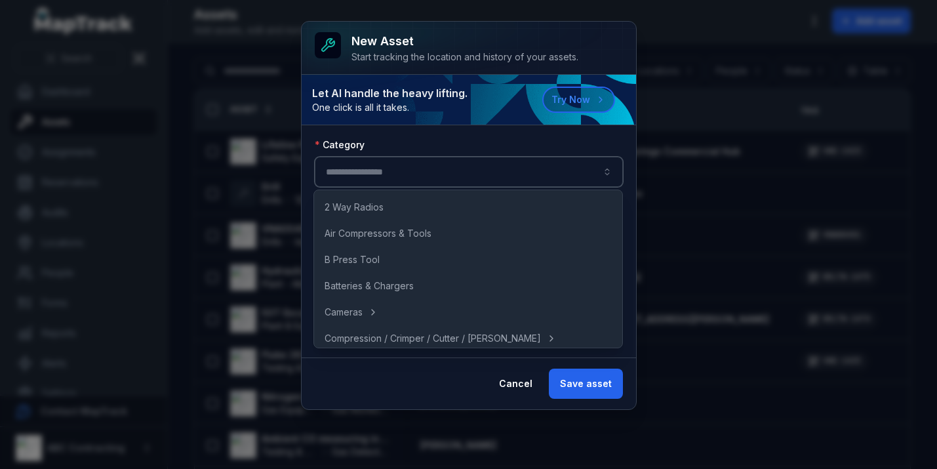
click at [394, 169] on button "button" at bounding box center [469, 172] width 308 height 30
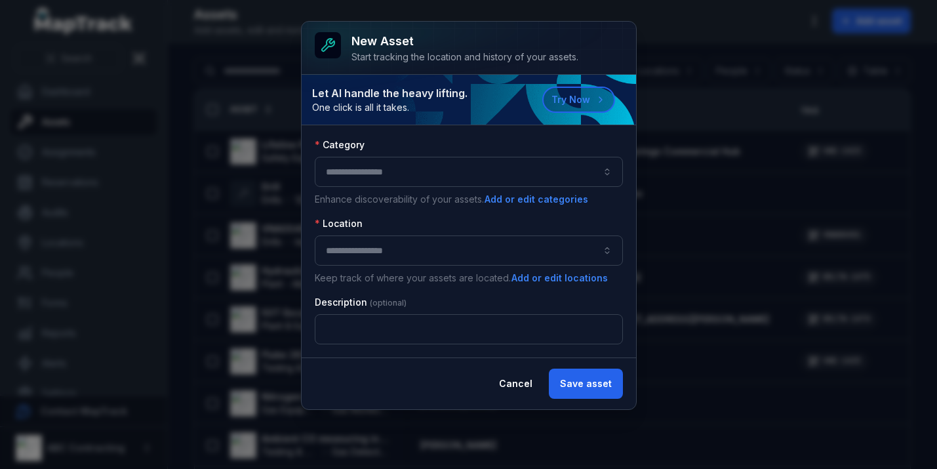
click at [395, 138] on div "Category" at bounding box center [469, 144] width 308 height 13
click at [405, 178] on button "button" at bounding box center [469, 172] width 308 height 30
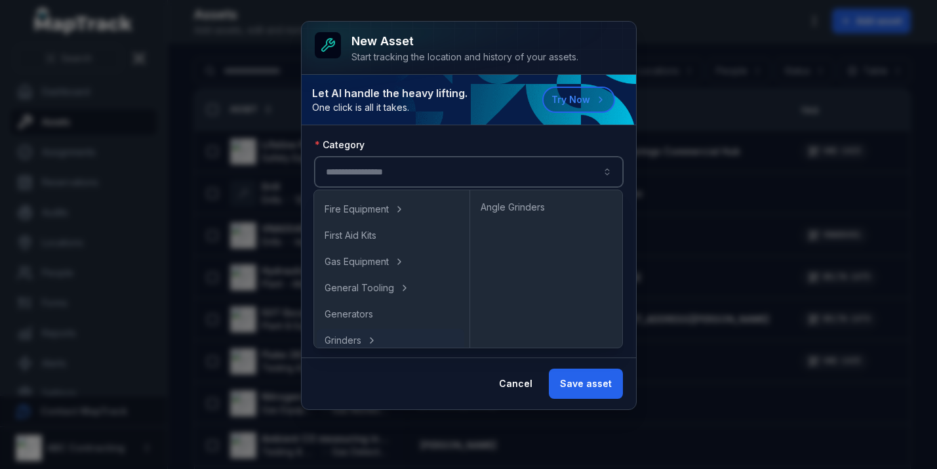
scroll to position [320, 0]
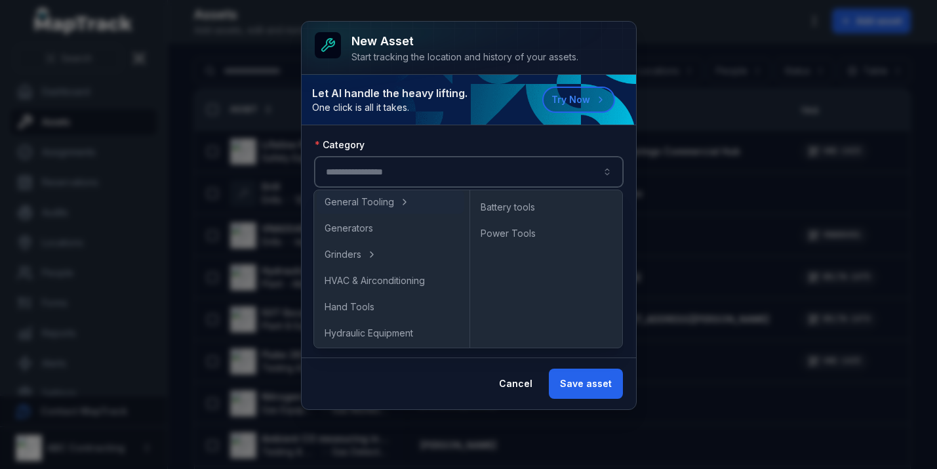
click at [418, 134] on div "Category Enhance discoverability of your assets. Add or edit categories Locatio…" at bounding box center [469, 241] width 335 height 232
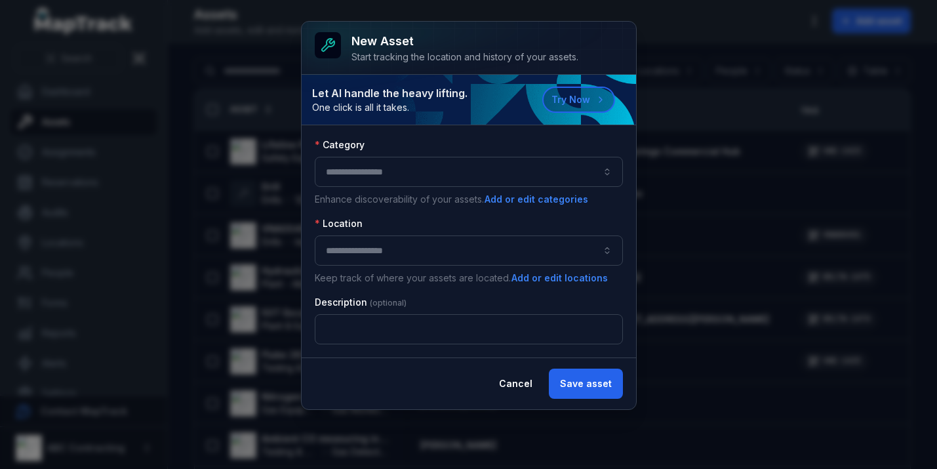
click at [394, 243] on button "button" at bounding box center [469, 251] width 308 height 30
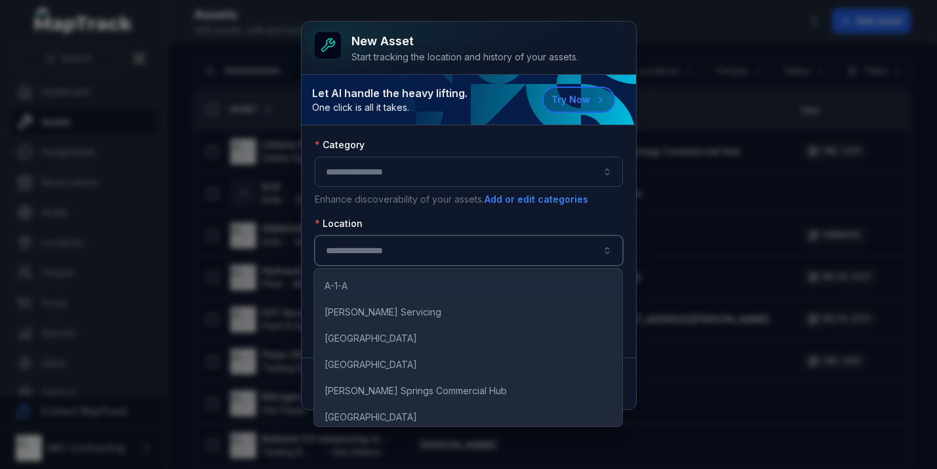
scroll to position [134, 0]
click at [407, 223] on div "Location" at bounding box center [469, 223] width 308 height 13
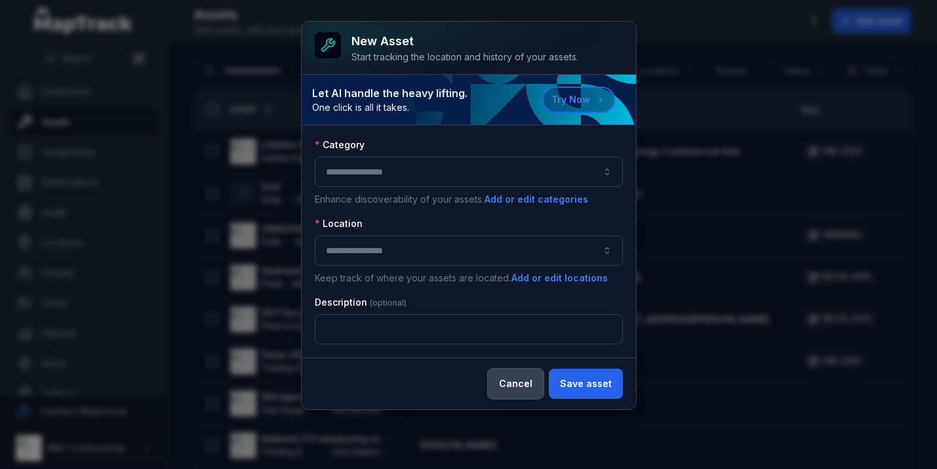
click at [509, 386] on button "Cancel" at bounding box center [516, 384] width 56 height 30
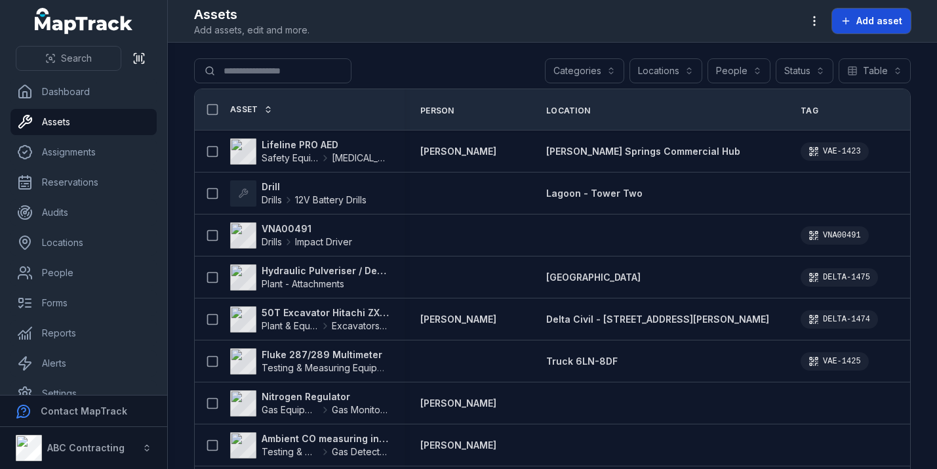
click at [870, 17] on span "Add asset" at bounding box center [880, 20] width 46 height 13
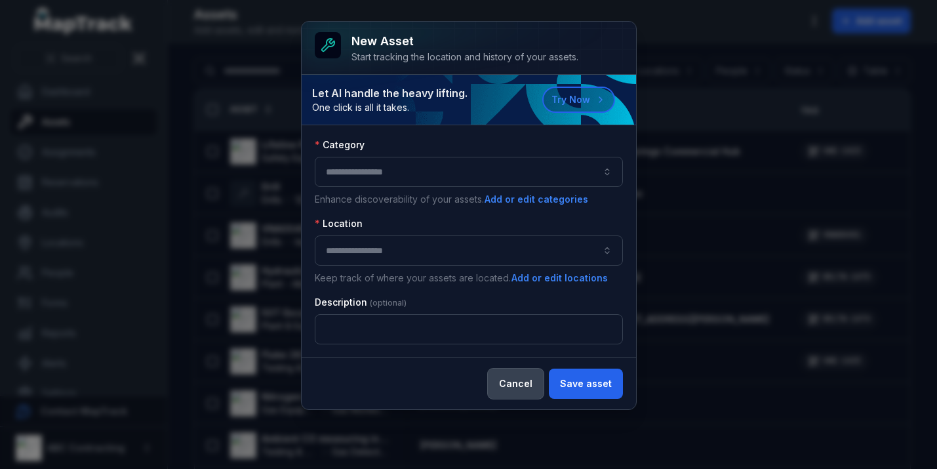
click at [523, 389] on button "Cancel" at bounding box center [516, 384] width 56 height 30
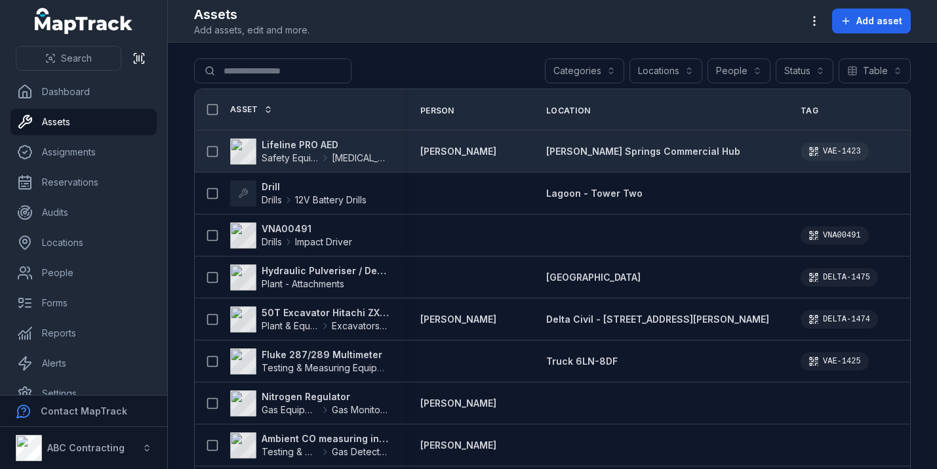
click at [307, 145] on strong "Lifeline PRO AED" at bounding box center [325, 144] width 127 height 13
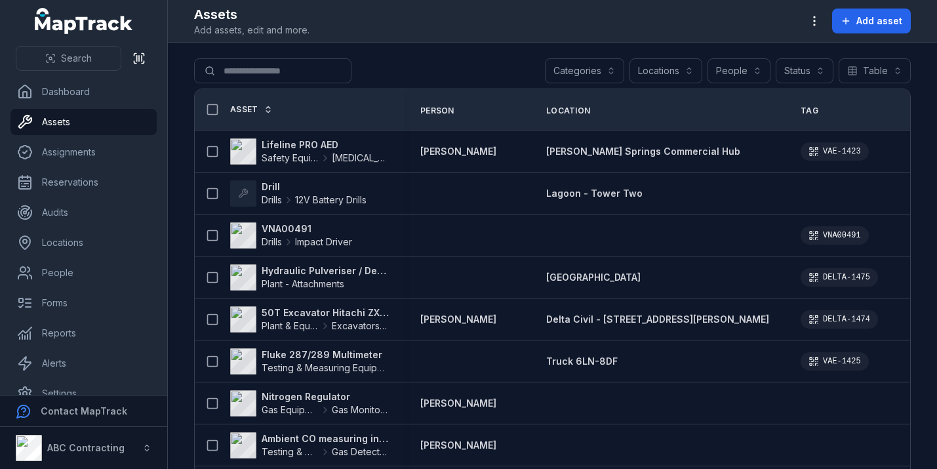
click at [861, 6] on div "Assets Add assets, edit and more. Add asset" at bounding box center [552, 20] width 717 height 31
click at [861, 20] on span "Add asset" at bounding box center [880, 20] width 46 height 13
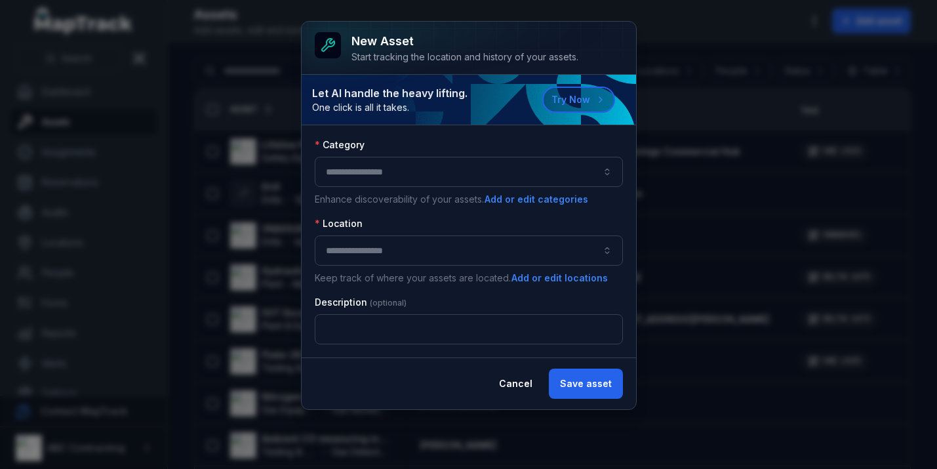
click at [682, 45] on div "New asset Start tracking the location and history of your assets. Let AI handle…" at bounding box center [468, 234] width 937 height 469
click at [524, 388] on button "Cancel" at bounding box center [516, 384] width 56 height 30
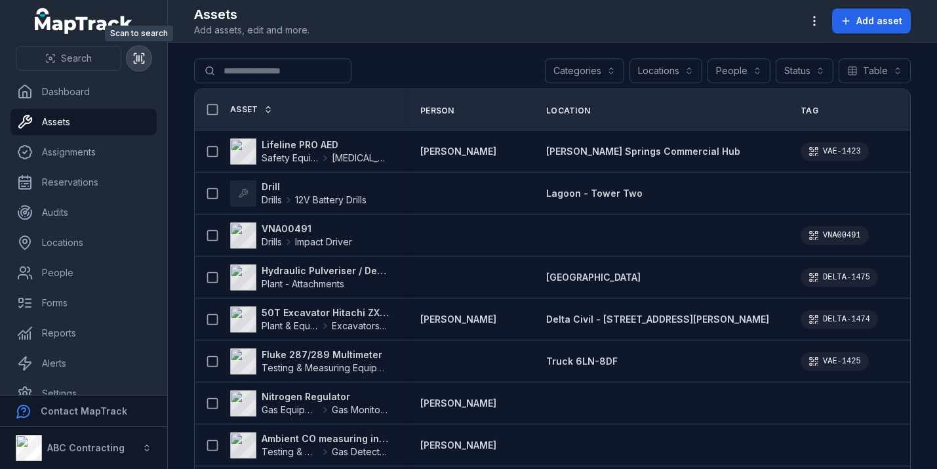
click at [132, 59] on button at bounding box center [139, 58] width 25 height 25
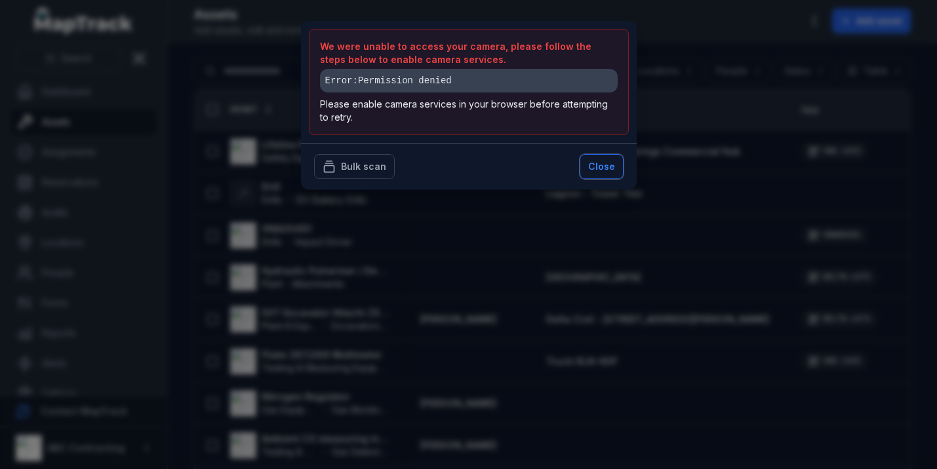
click at [604, 158] on button "Close" at bounding box center [602, 166] width 44 height 25
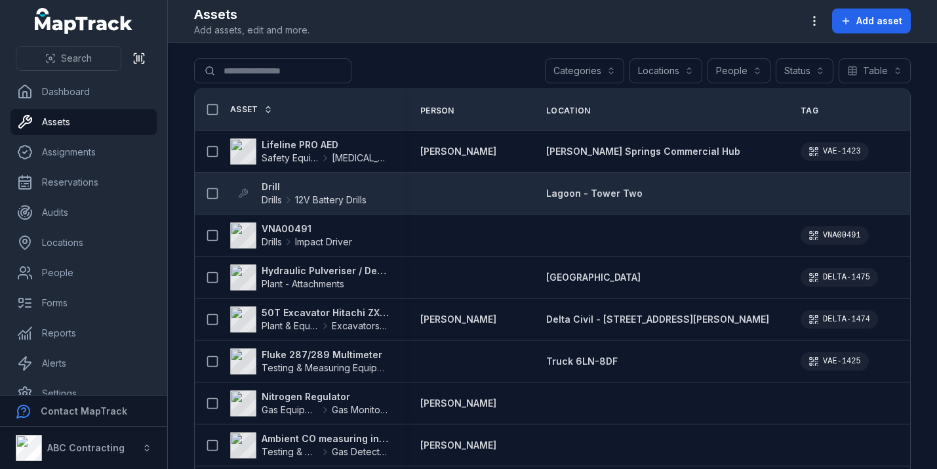
click at [264, 196] on span "Drills" at bounding box center [272, 200] width 20 height 13
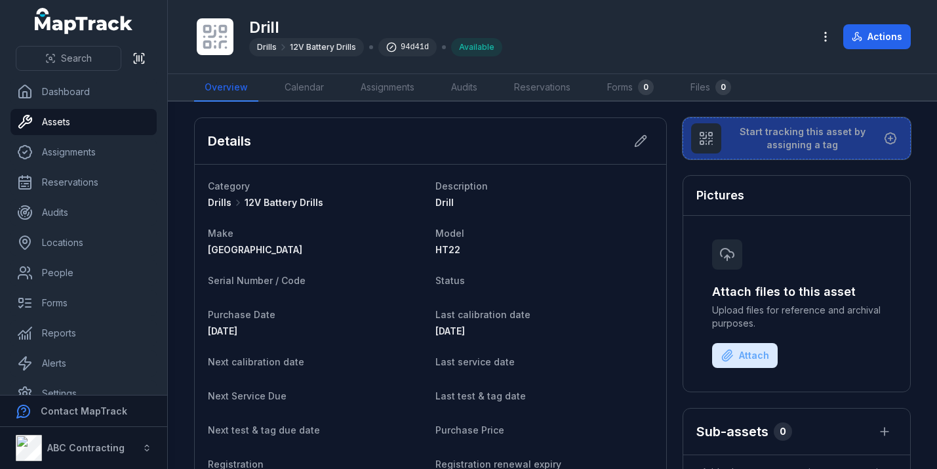
click at [790, 142] on span "Start tracking this asset by assigning a tag" at bounding box center [803, 138] width 142 height 26
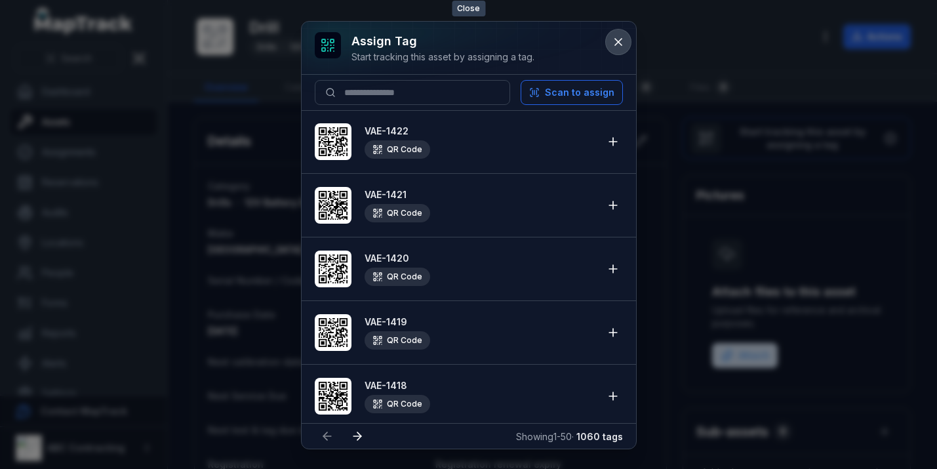
click at [626, 42] on button at bounding box center [618, 42] width 25 height 25
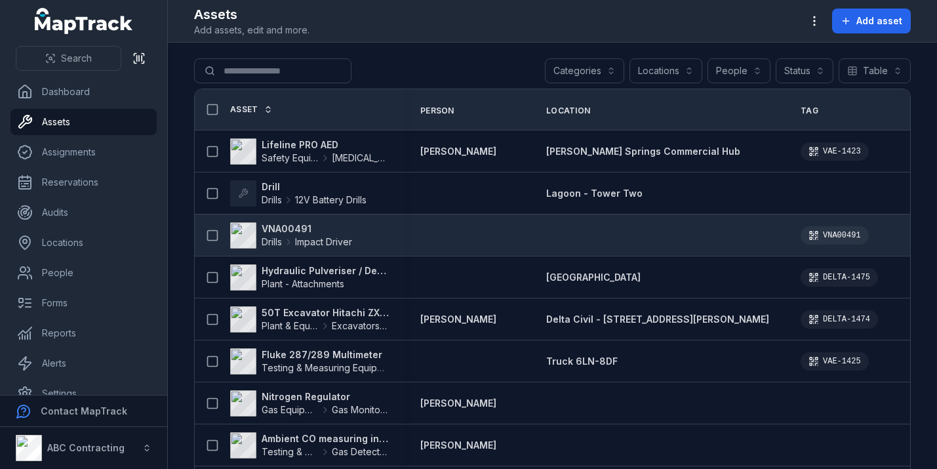
click at [289, 232] on strong "VNA00491" at bounding box center [307, 228] width 91 height 13
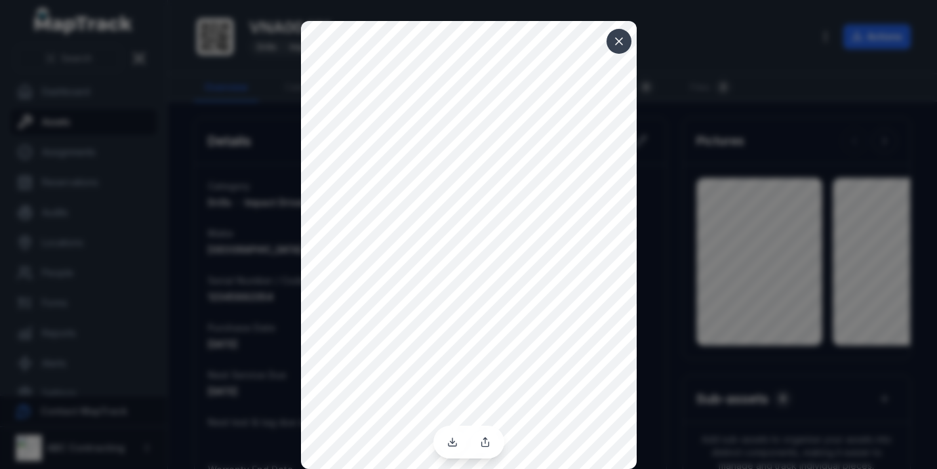
click at [672, 184] on div at bounding box center [468, 234] width 937 height 469
click at [615, 43] on icon at bounding box center [619, 41] width 13 height 13
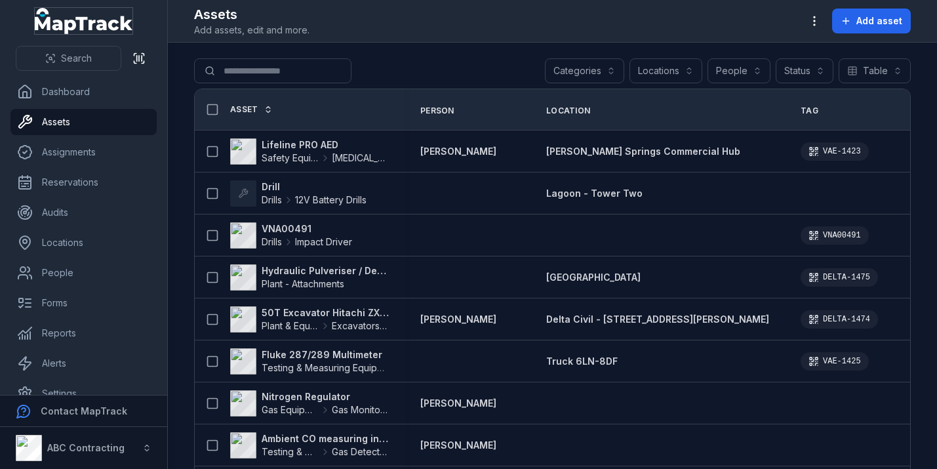
click at [74, 19] on icon "MapTrack" at bounding box center [84, 21] width 98 height 26
